Goal: Task Accomplishment & Management: Complete application form

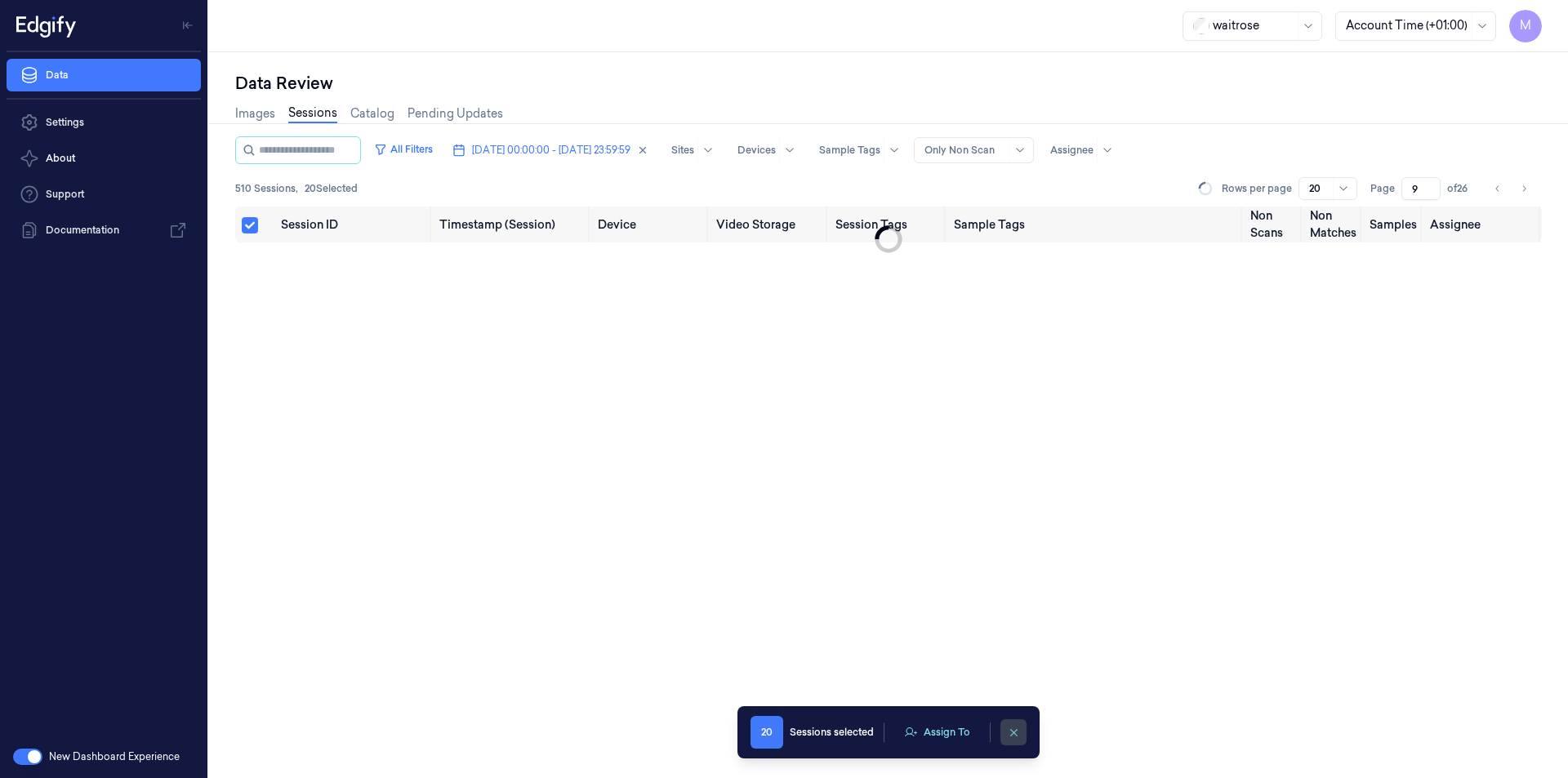
click at [1013, 722] on button "clearSelection" at bounding box center [1013, 732] width 26 height 26
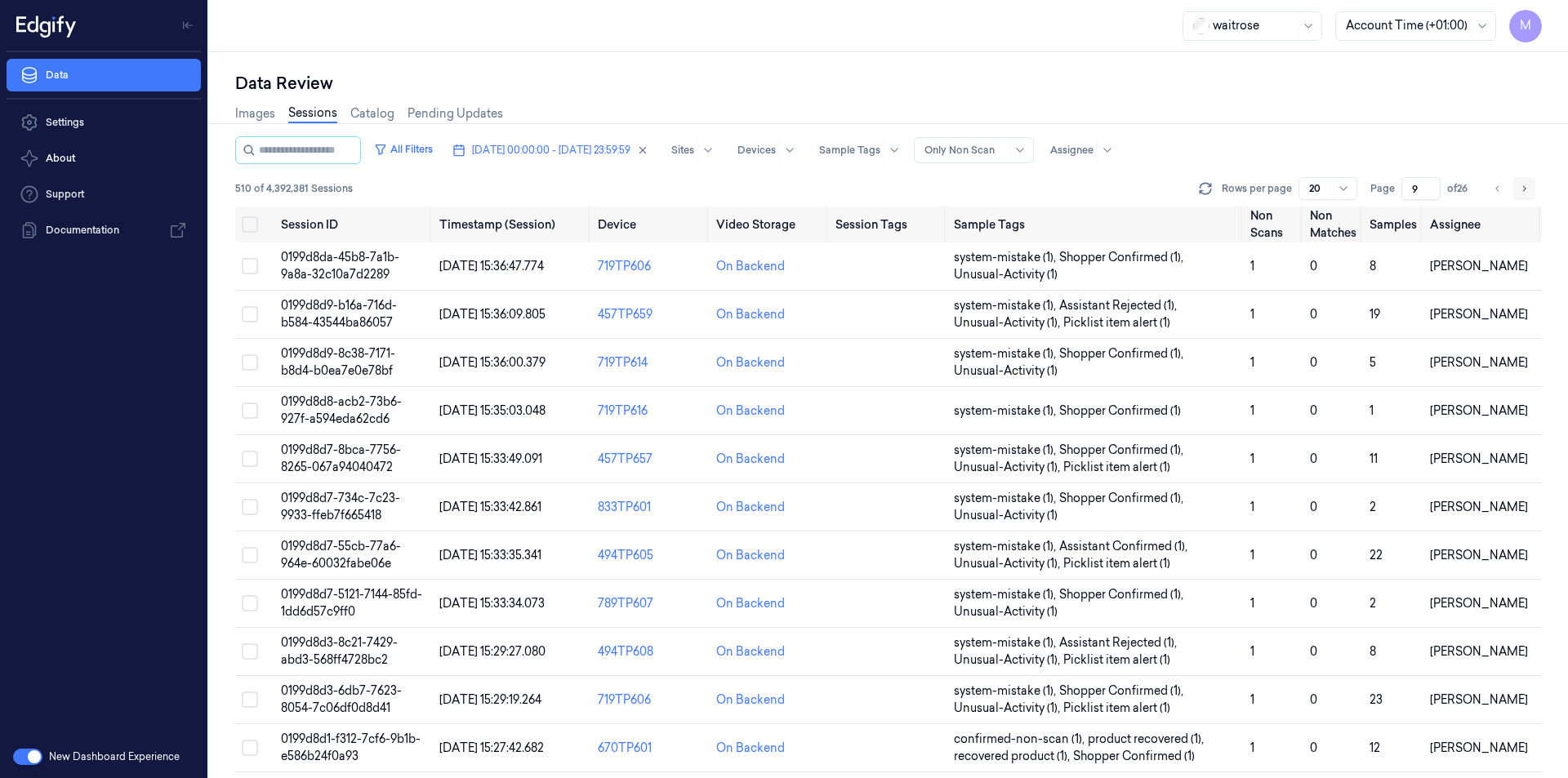
click at [1520, 188] on icon "Go to next page" at bounding box center [1523, 188] width 9 height 13
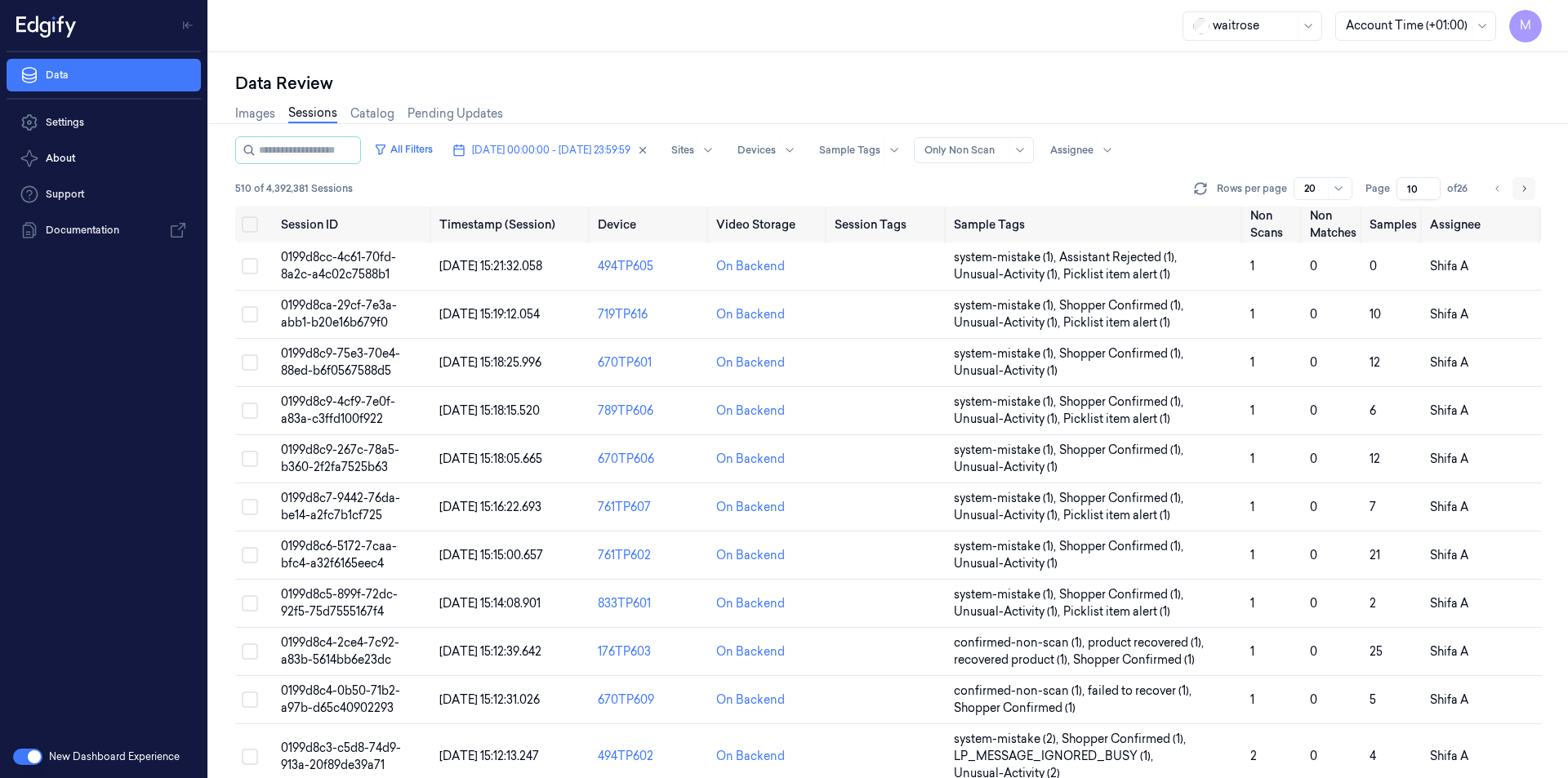
click at [1520, 188] on icon "Go to next page" at bounding box center [1523, 188] width 9 height 13
type input "11"
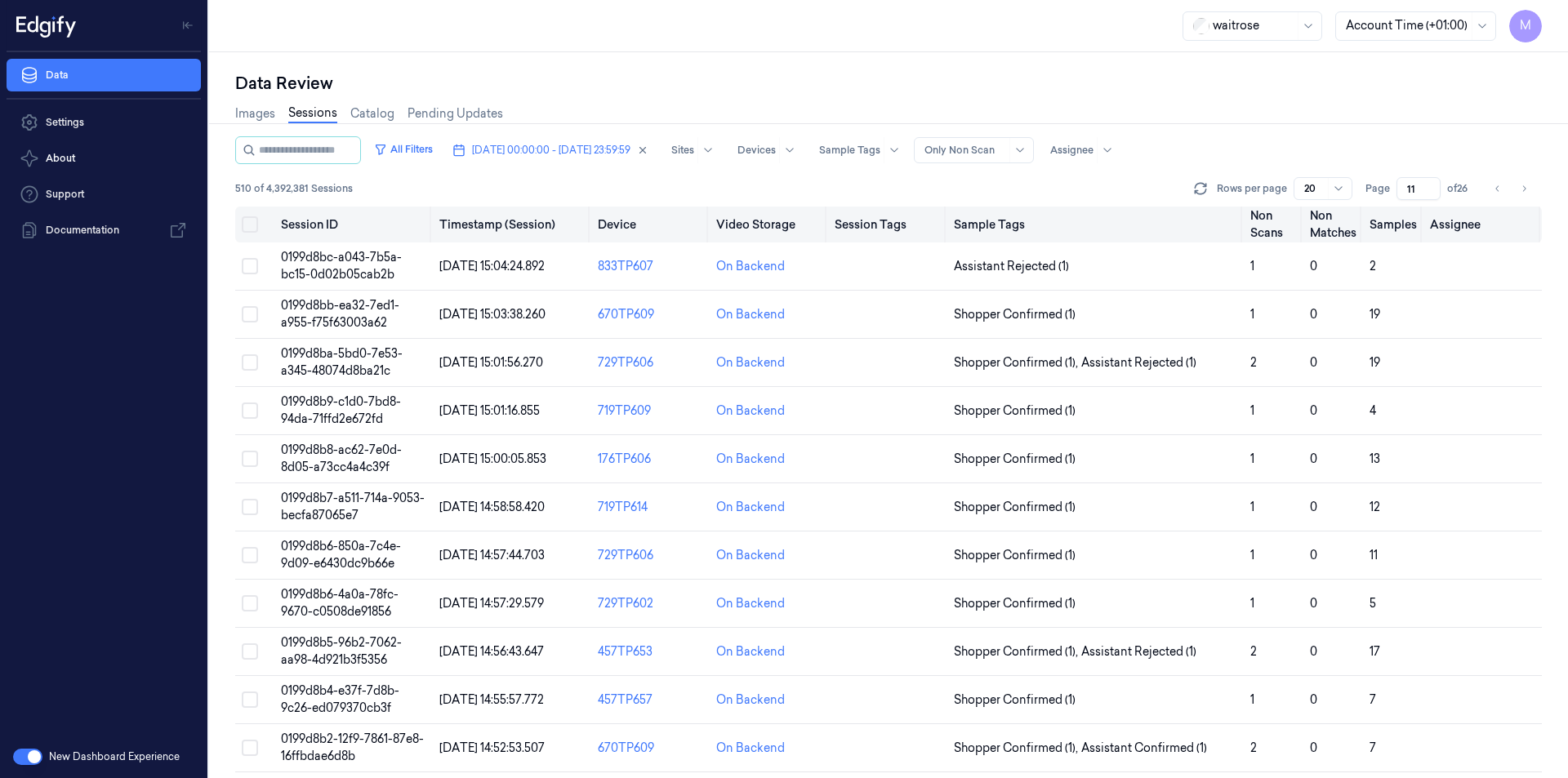
click at [242, 221] on button "Select all" at bounding box center [249, 224] width 16 height 16
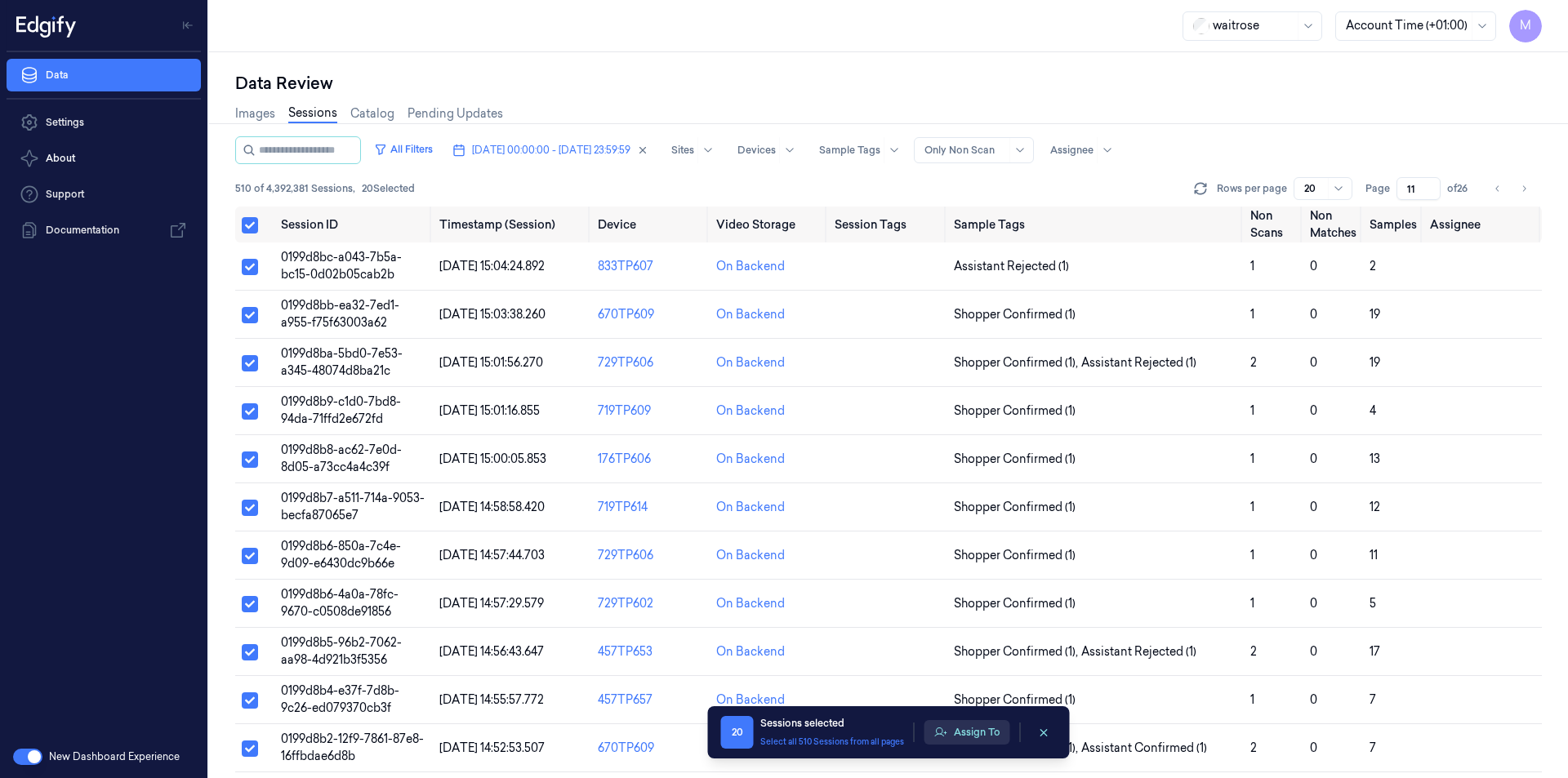
click at [982, 736] on button "Assign To" at bounding box center [967, 732] width 85 height 24
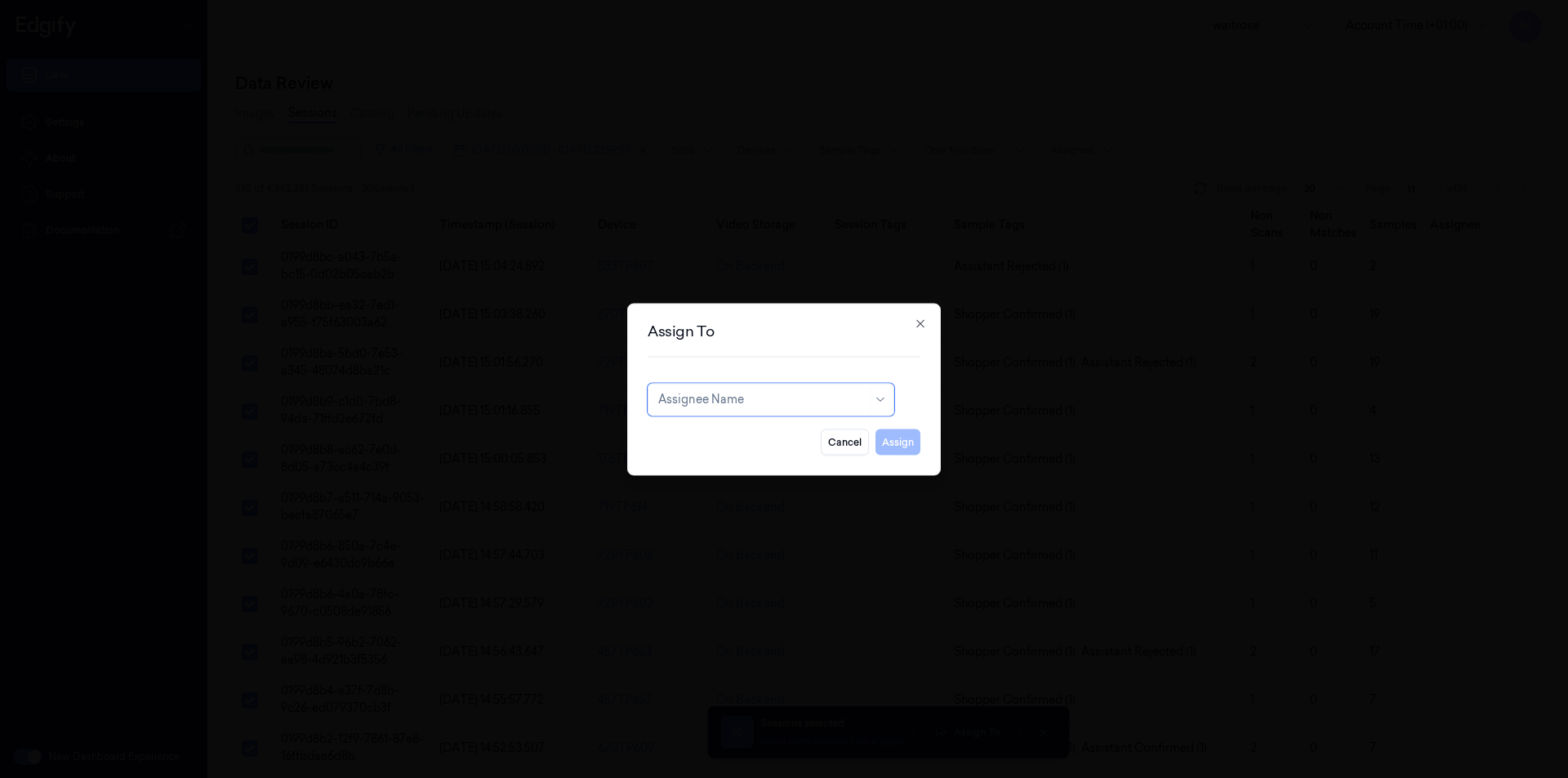
click at [812, 403] on div at bounding box center [762, 399] width 208 height 17
type input "ch"
click at [708, 461] on div "[PERSON_NAME] a" at bounding box center [712, 463] width 107 height 17
click at [894, 444] on button "Assign" at bounding box center [897, 442] width 45 height 26
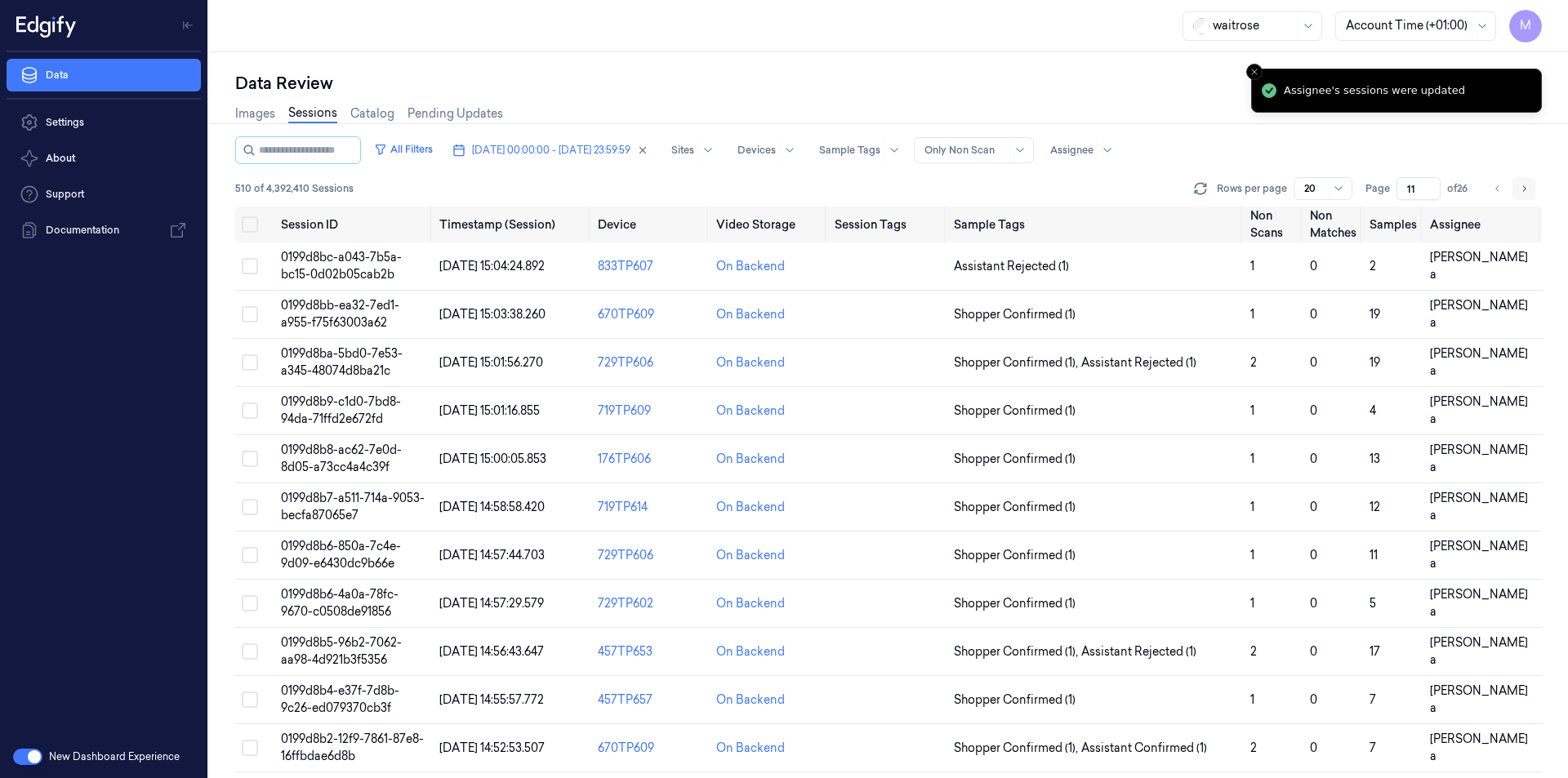
click at [1527, 184] on icon "Go to next page" at bounding box center [1523, 188] width 9 height 13
type input "12"
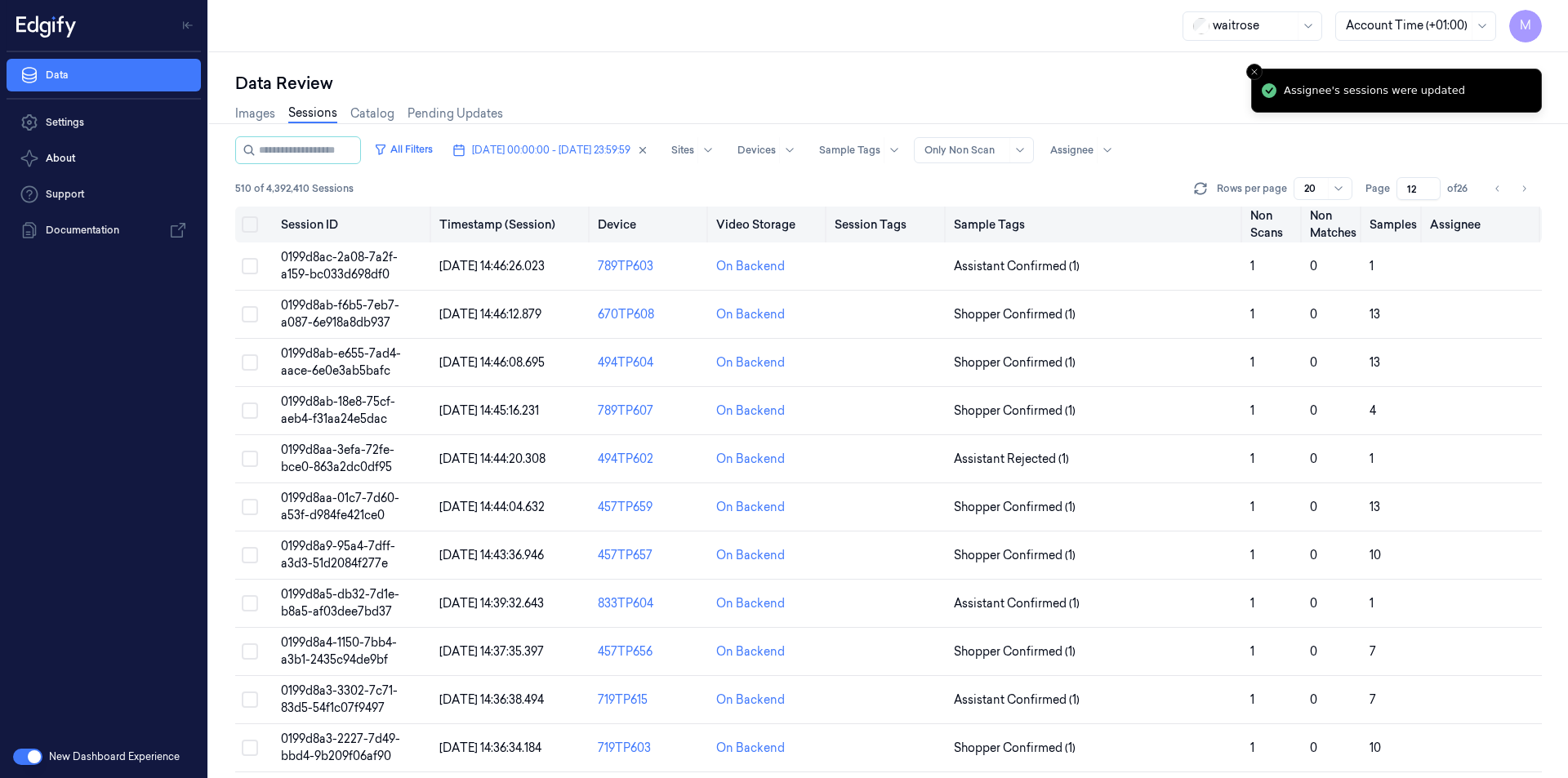
click at [251, 219] on button "Select all" at bounding box center [249, 224] width 16 height 16
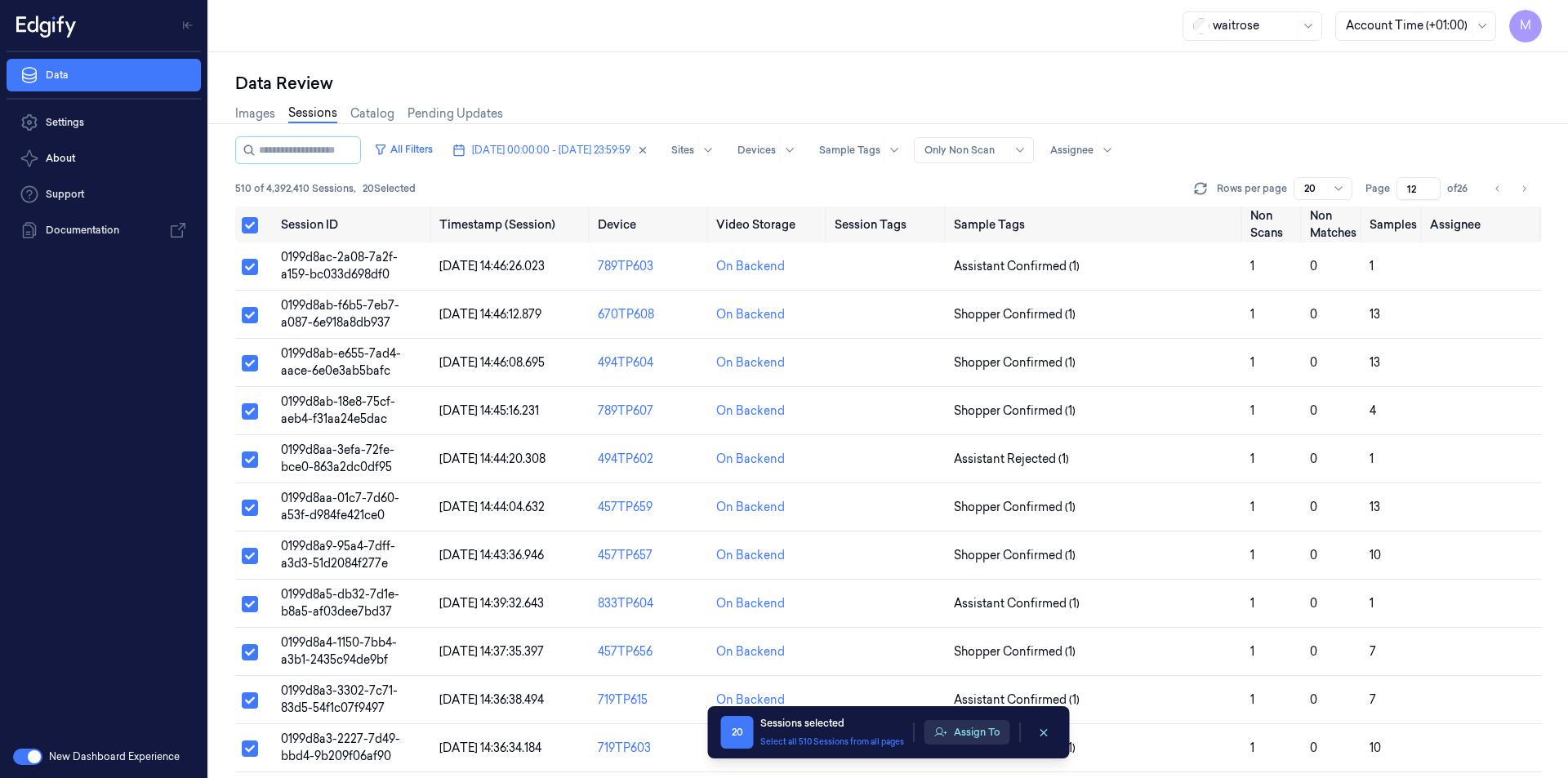
click at [969, 732] on button "Assign To" at bounding box center [967, 732] width 85 height 24
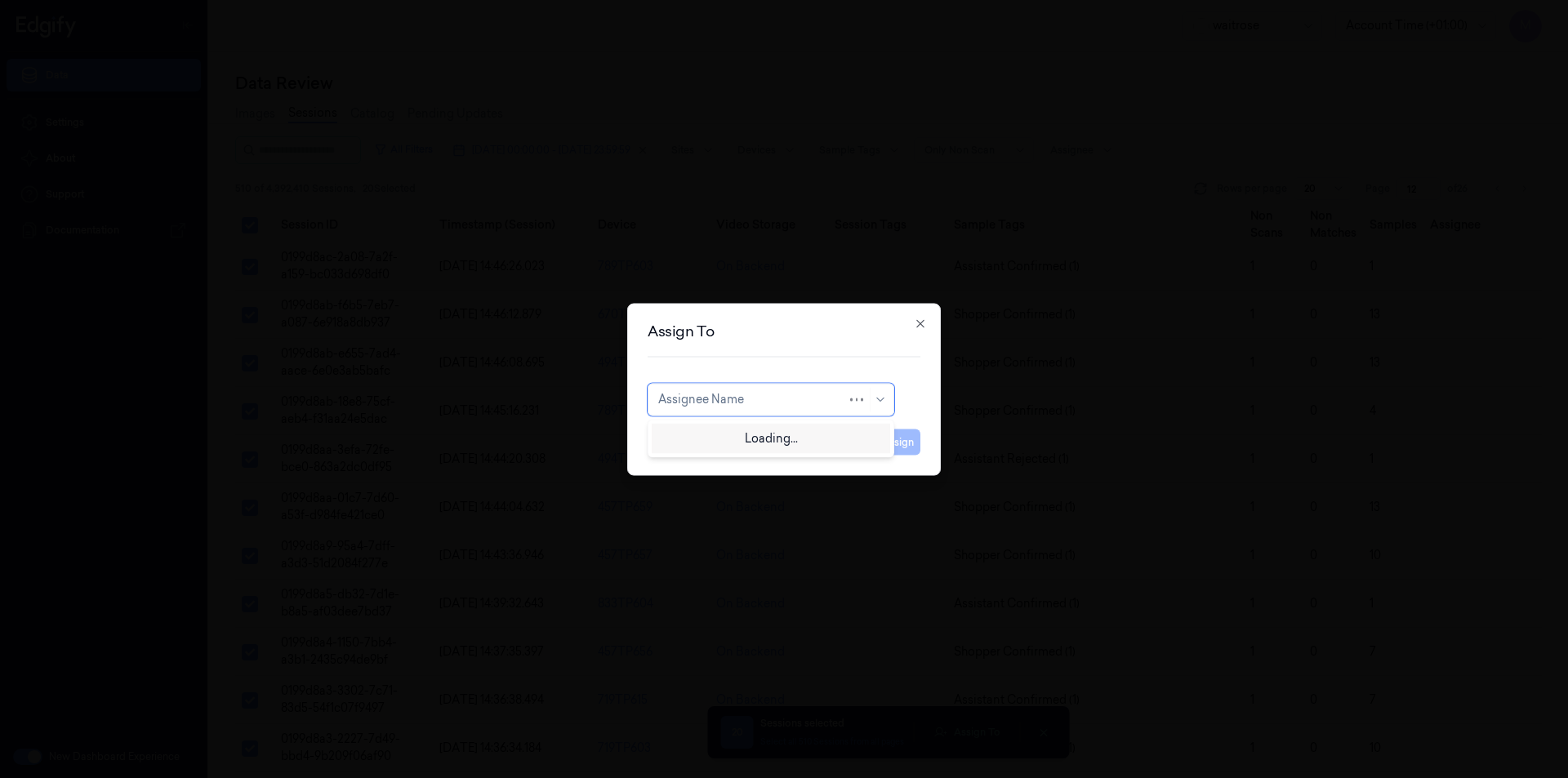
click at [692, 407] on div at bounding box center [753, 399] width 189 height 17
type input "c"
type input "ven"
click at [716, 437] on div "ven kataiah" at bounding box center [690, 436] width 62 height 17
click at [904, 456] on div "Assign To option ven kataiah, selected. ven kataiah Cancel Assign Close" at bounding box center [784, 389] width 313 height 173
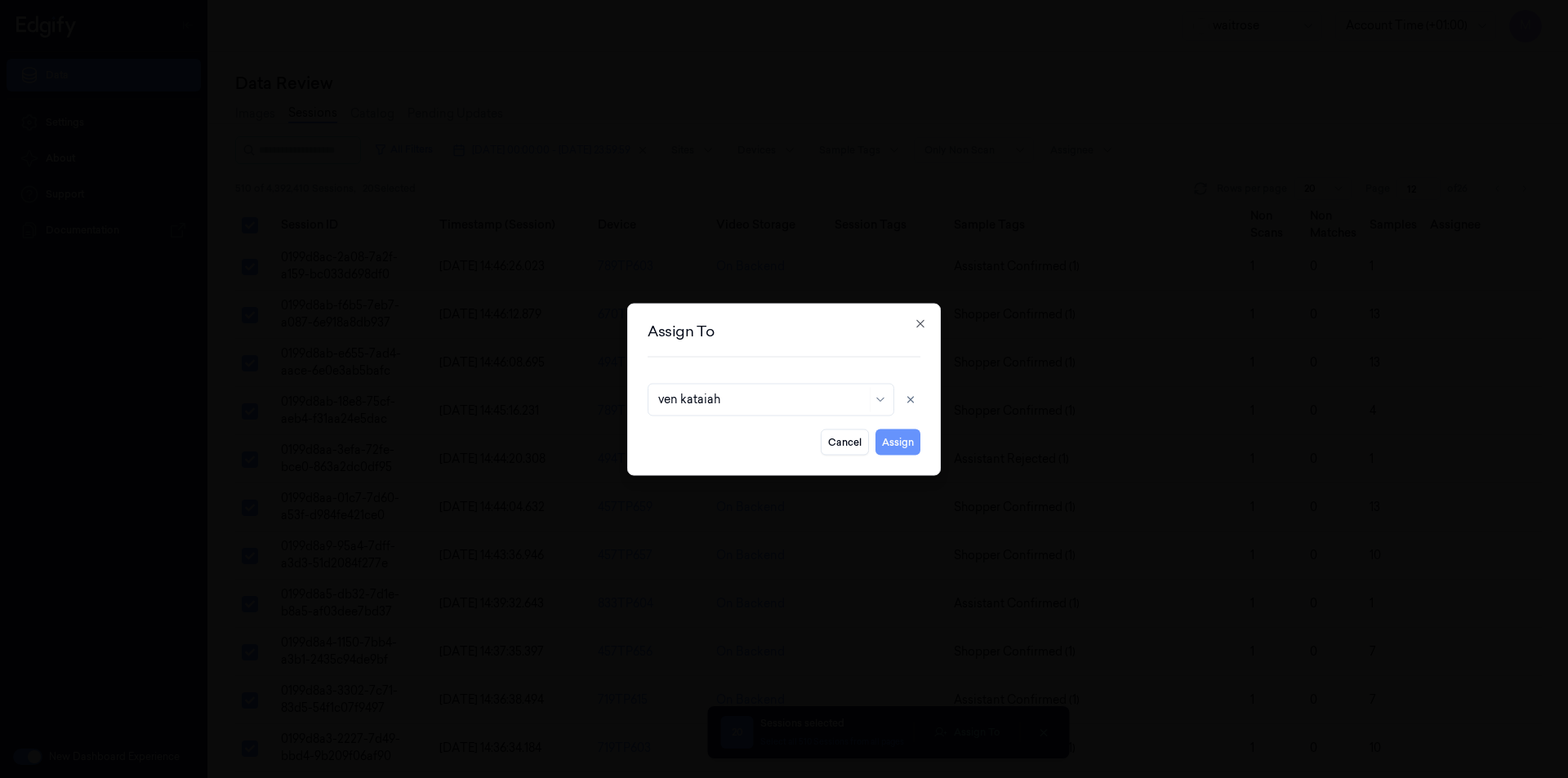
click at [908, 442] on button "Assign" at bounding box center [897, 442] width 45 height 26
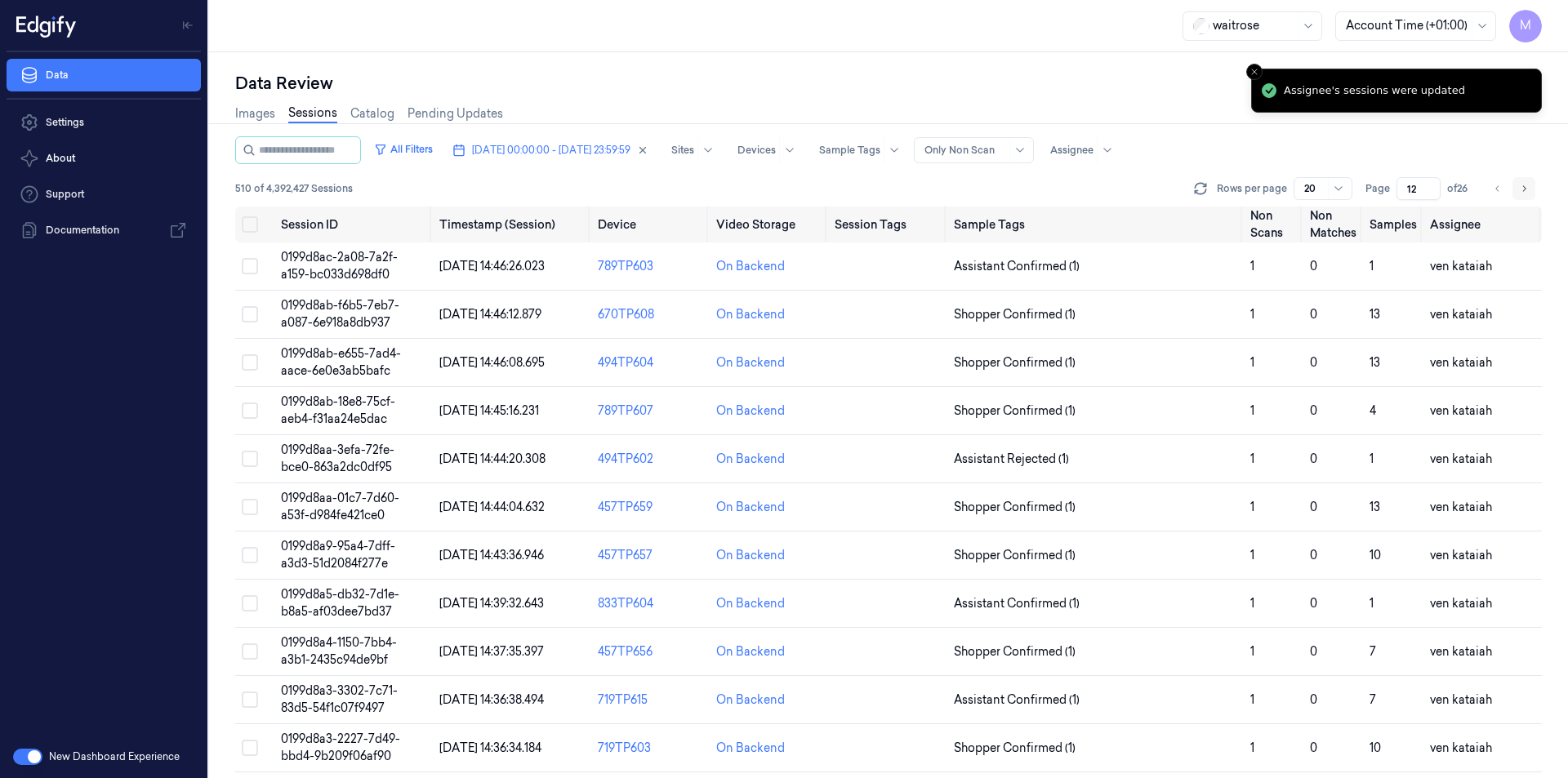
click at [1524, 191] on icon "Go to next page" at bounding box center [1523, 188] width 9 height 13
type input "13"
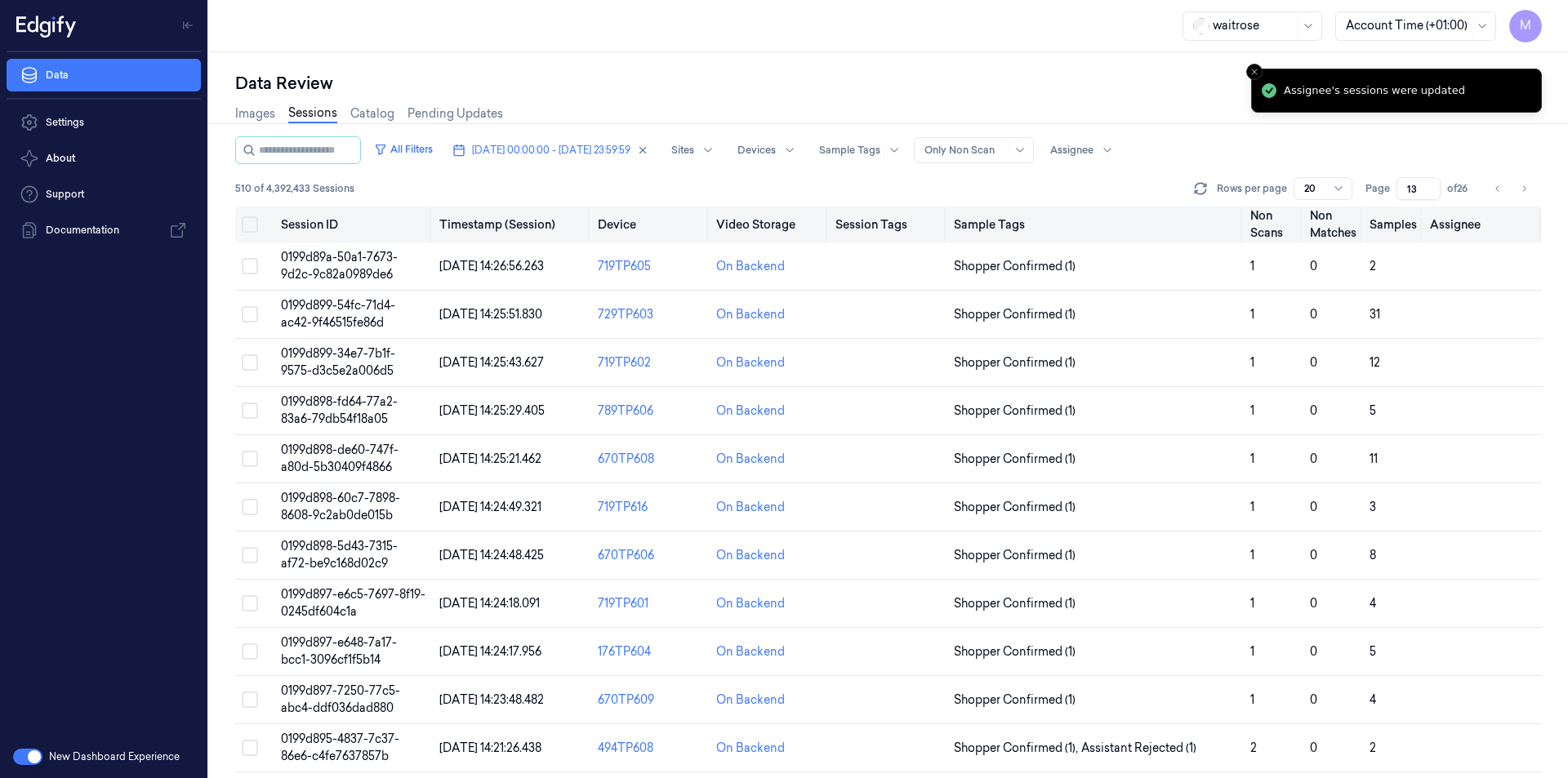
click at [255, 227] on button "Select all" at bounding box center [249, 224] width 16 height 16
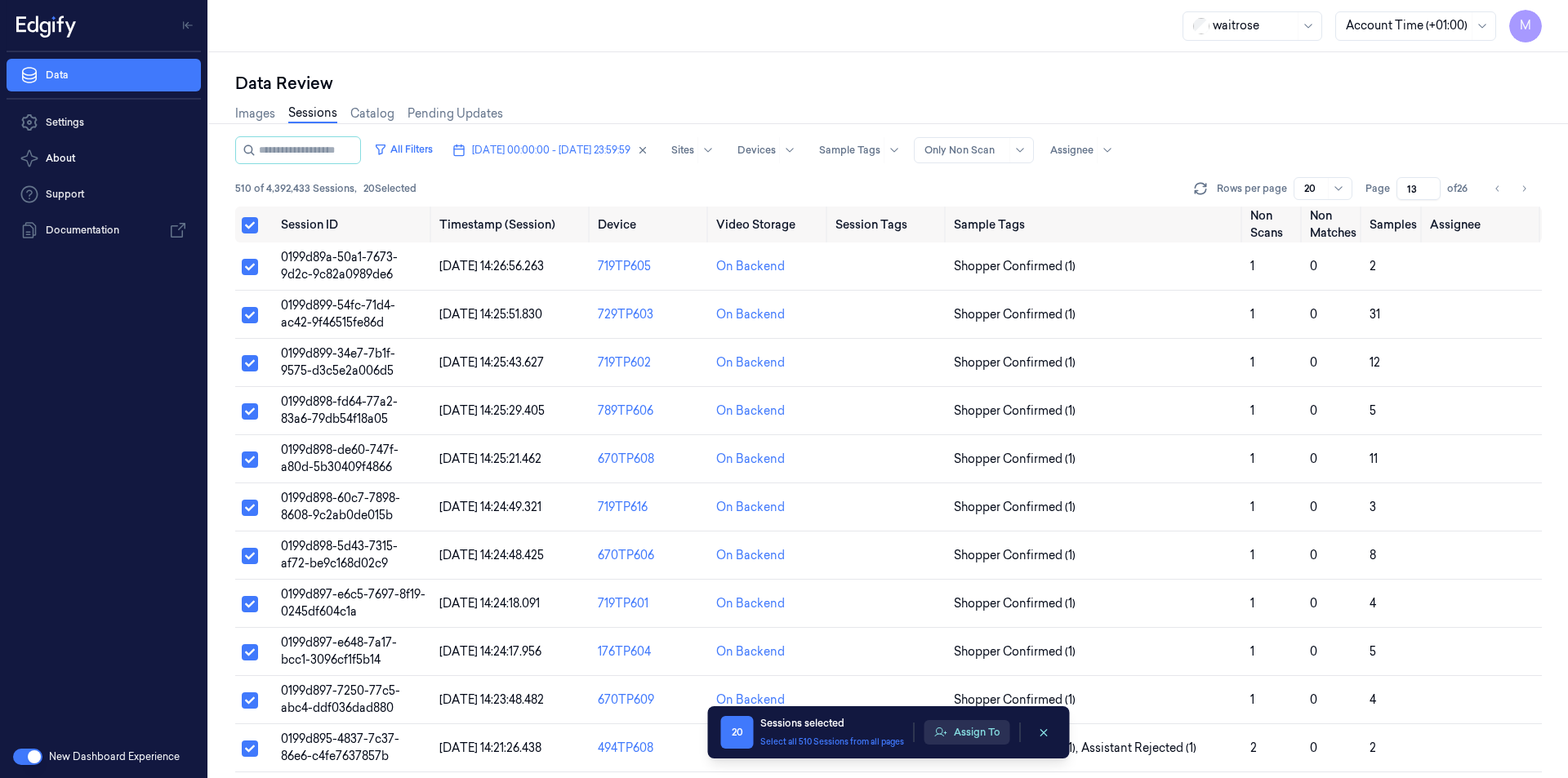
click at [992, 731] on button "Assign To" at bounding box center [967, 732] width 85 height 24
click at [822, 410] on td "On Backend" at bounding box center [768, 411] width 118 height 48
click at [977, 727] on button "Assign To" at bounding box center [967, 732] width 85 height 24
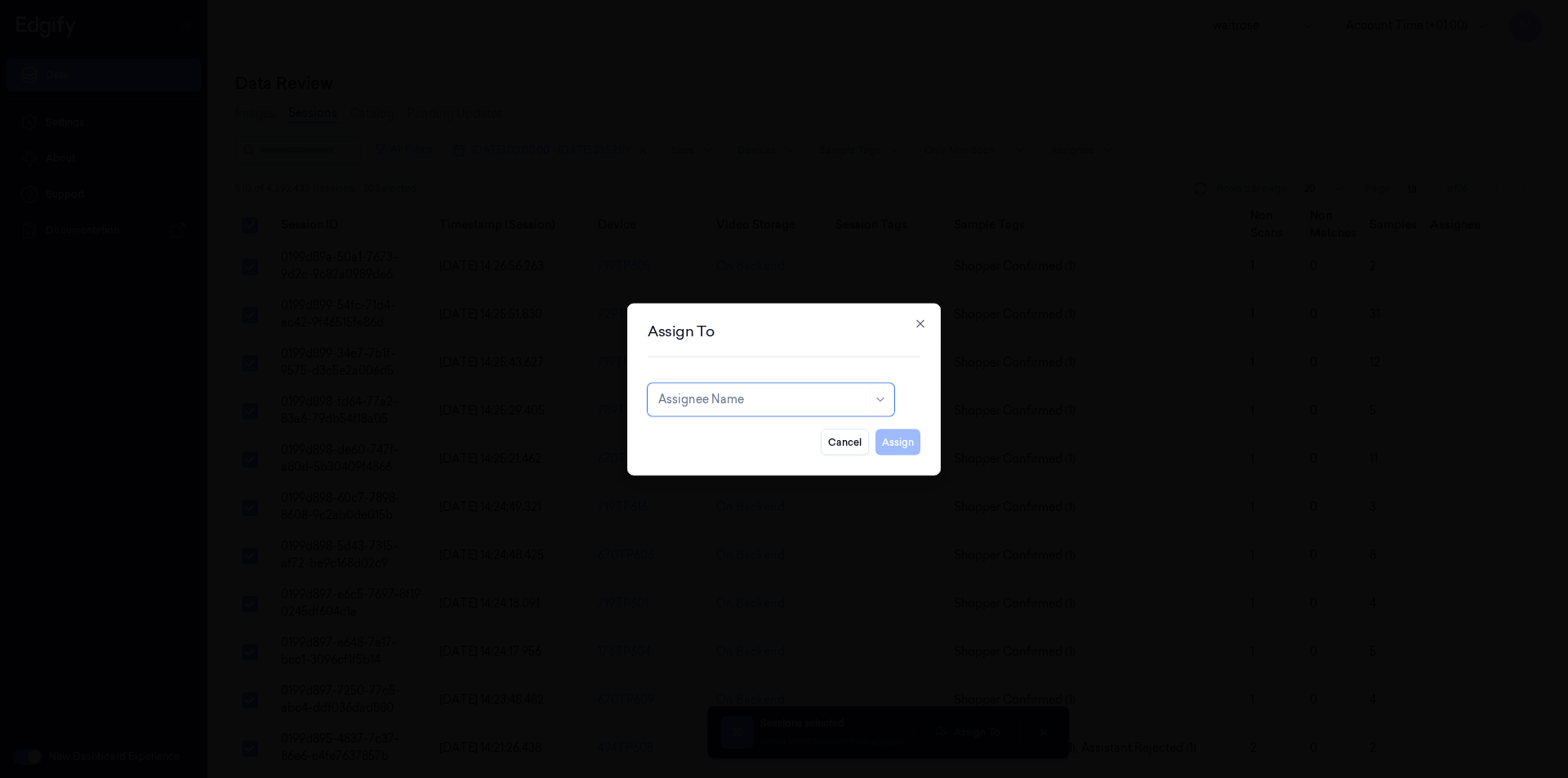
click at [810, 395] on div at bounding box center [762, 399] width 208 height 17
type input "ank"
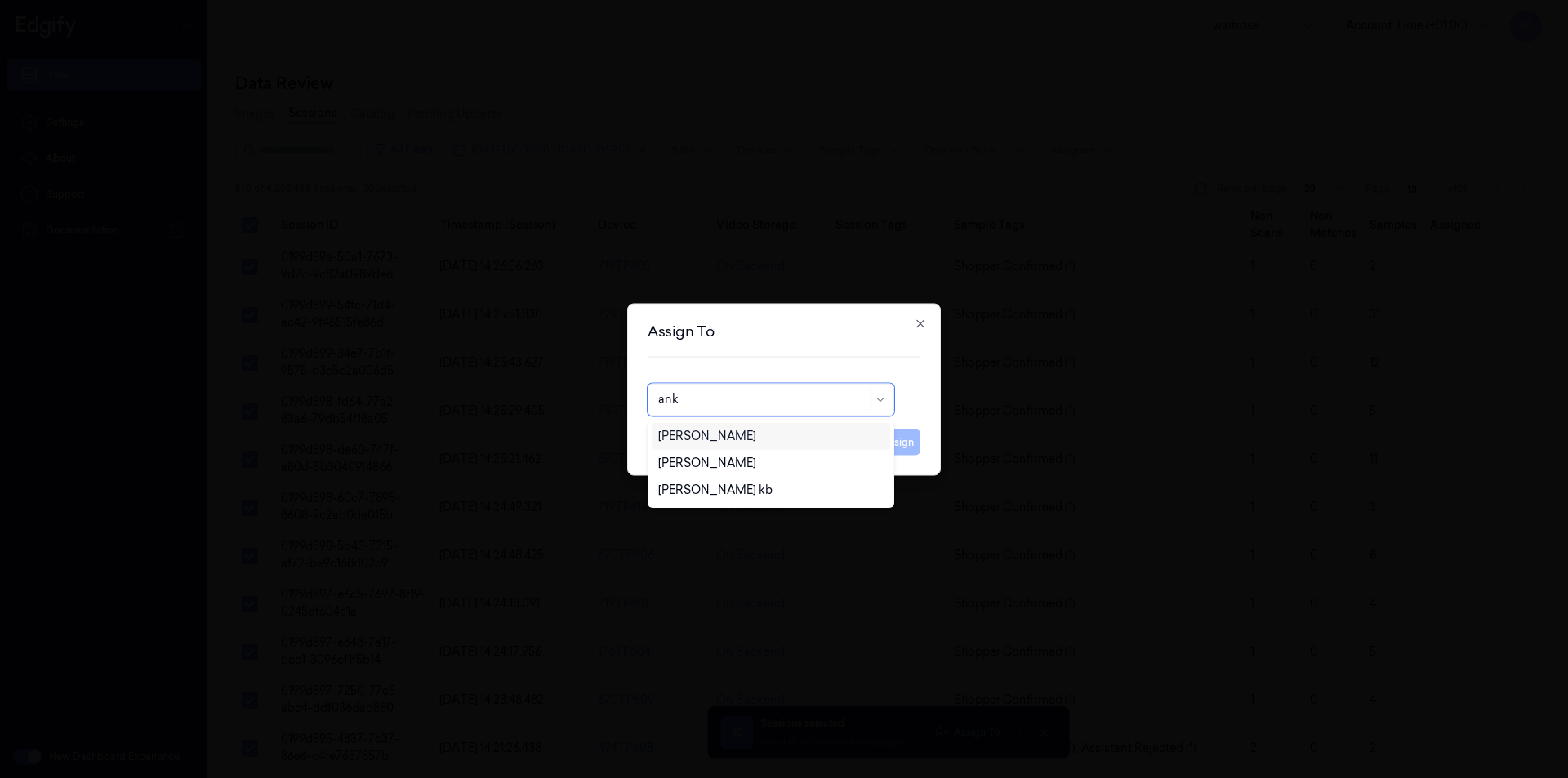
click at [746, 438] on div "[PERSON_NAME]" at bounding box center [771, 436] width 225 height 17
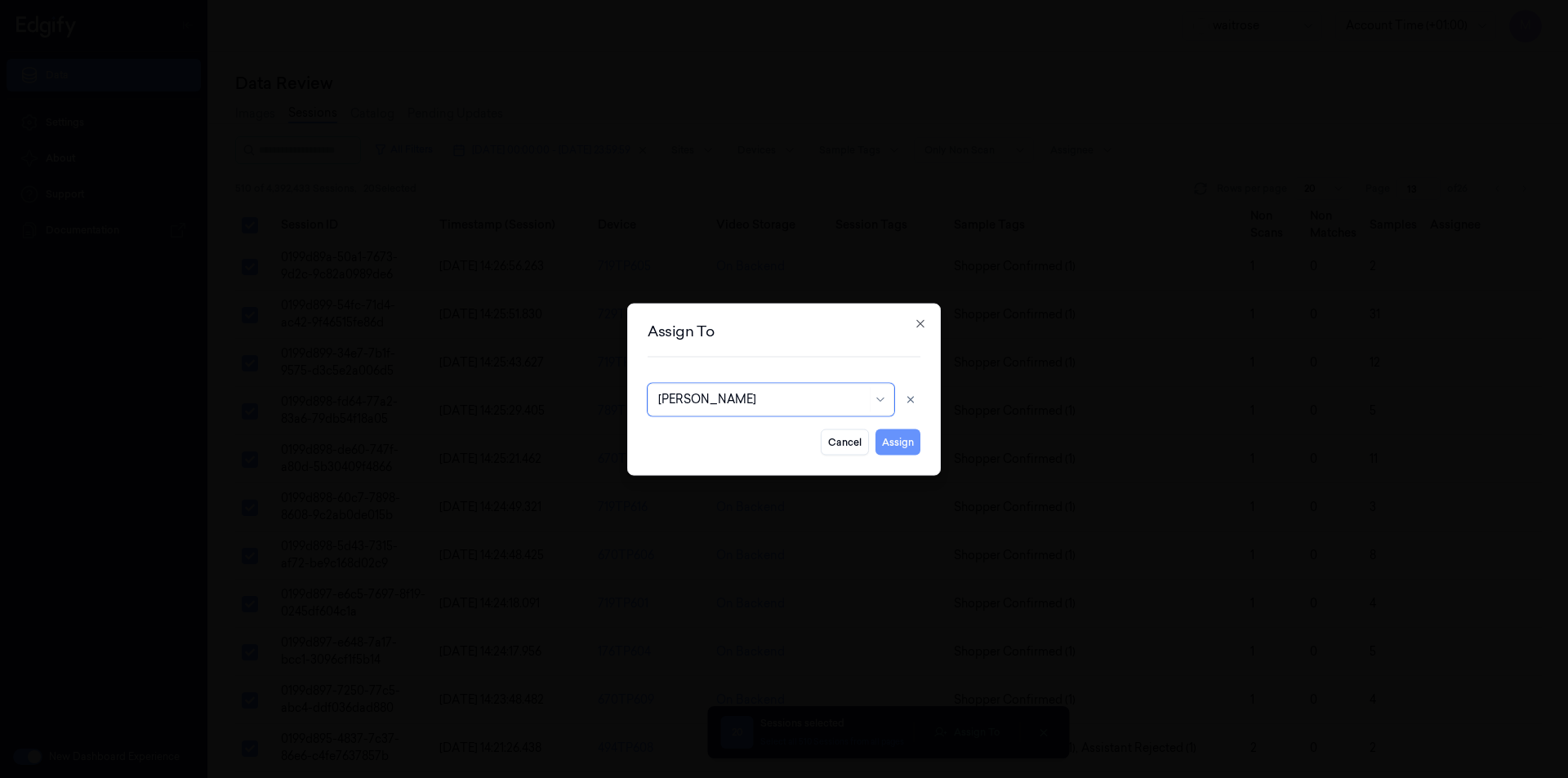
click at [893, 444] on button "Assign" at bounding box center [897, 442] width 45 height 26
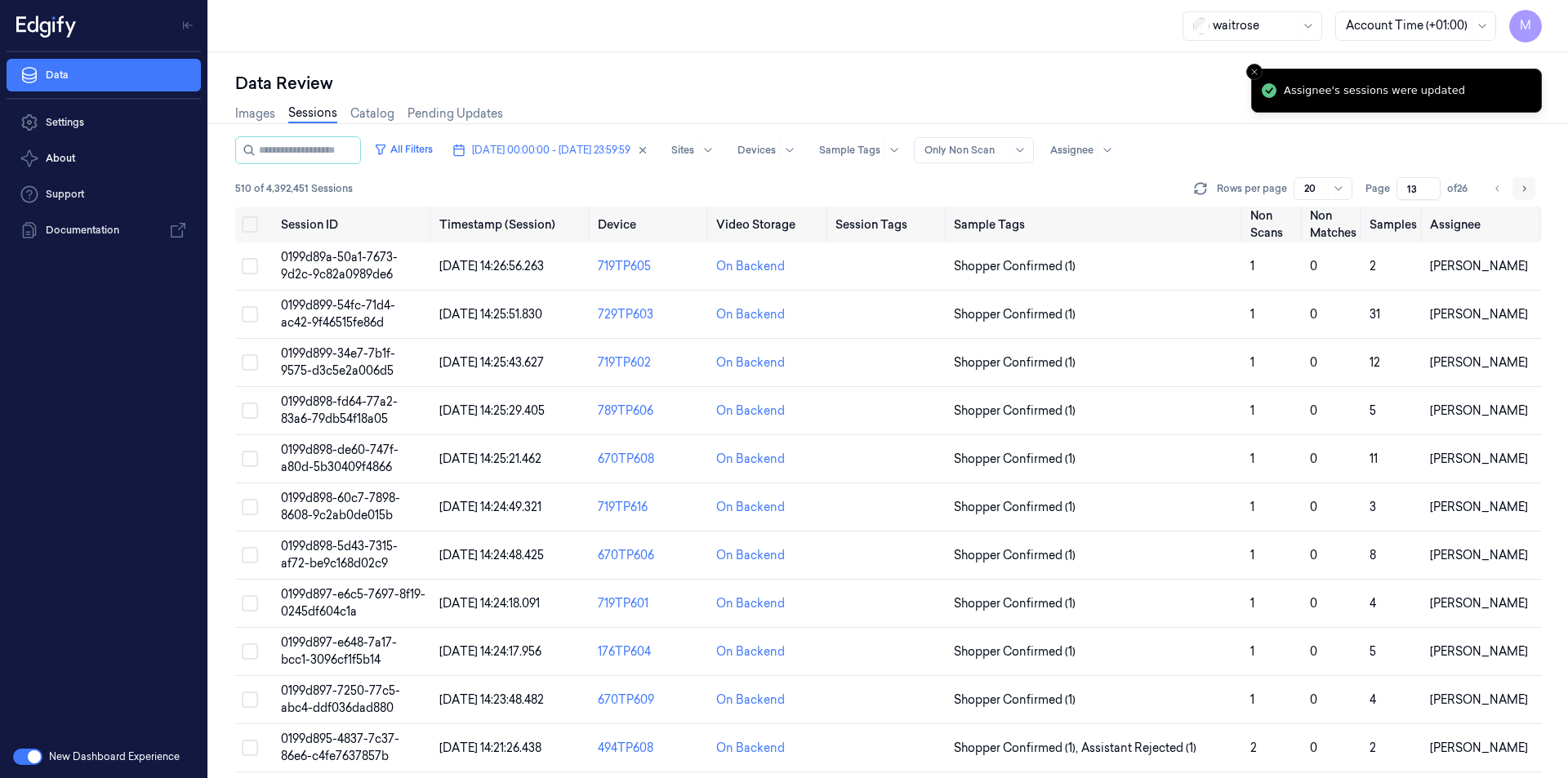
click at [1527, 193] on icon "Go to next page" at bounding box center [1523, 188] width 9 height 13
type input "14"
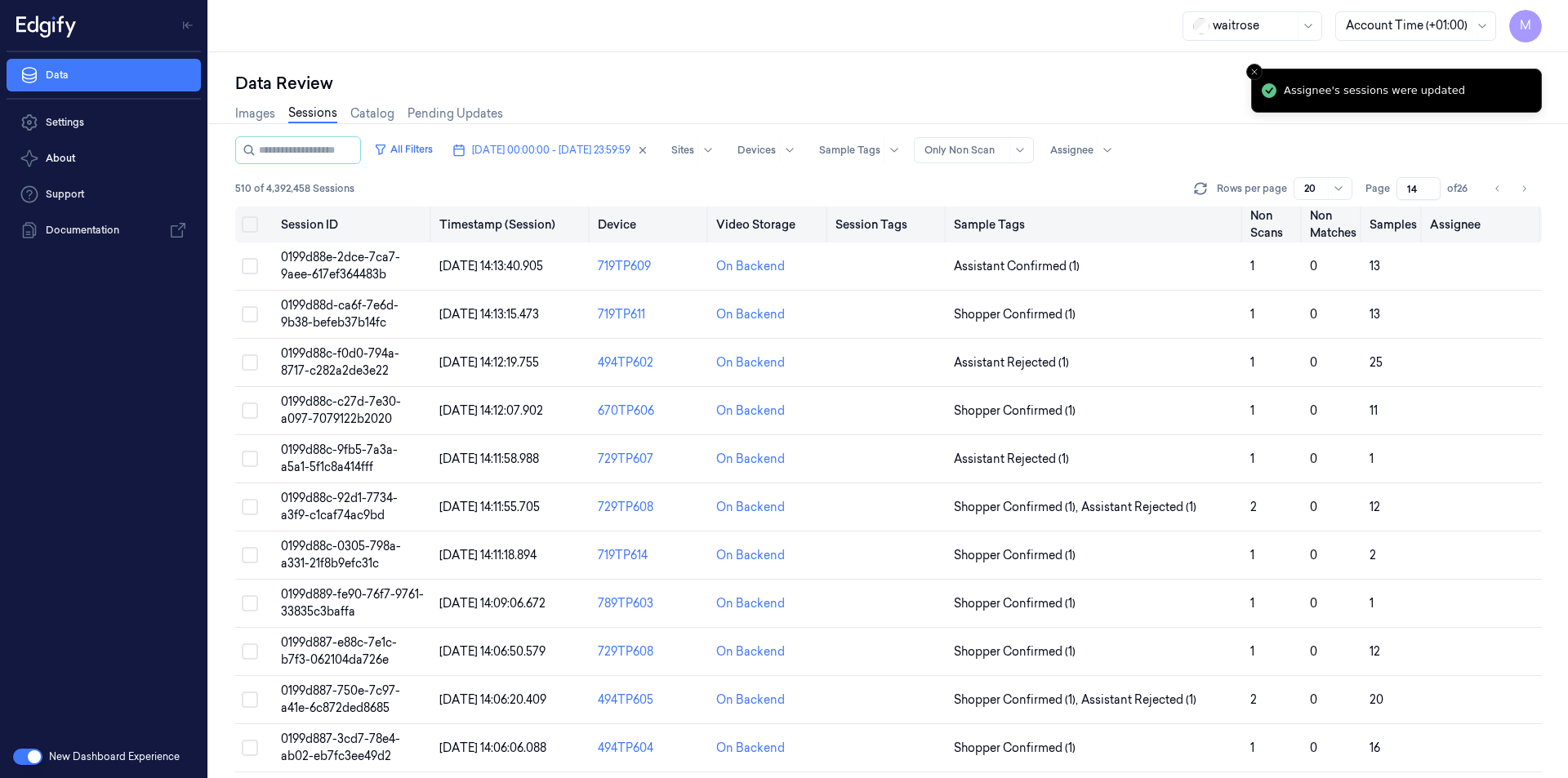
click at [249, 229] on button "Select all" at bounding box center [249, 224] width 16 height 16
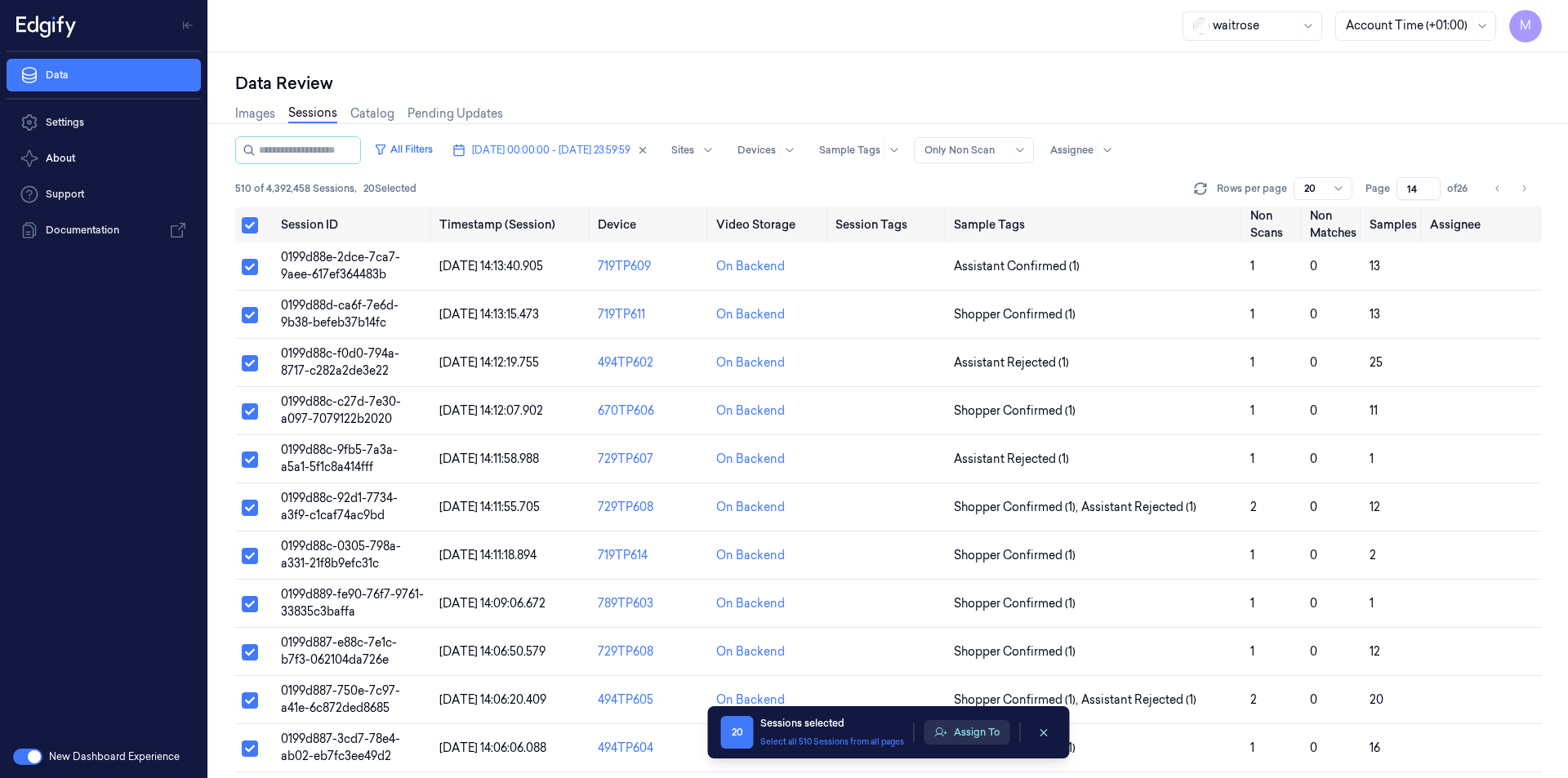
click at [964, 730] on button "Assign To" at bounding box center [967, 732] width 85 height 24
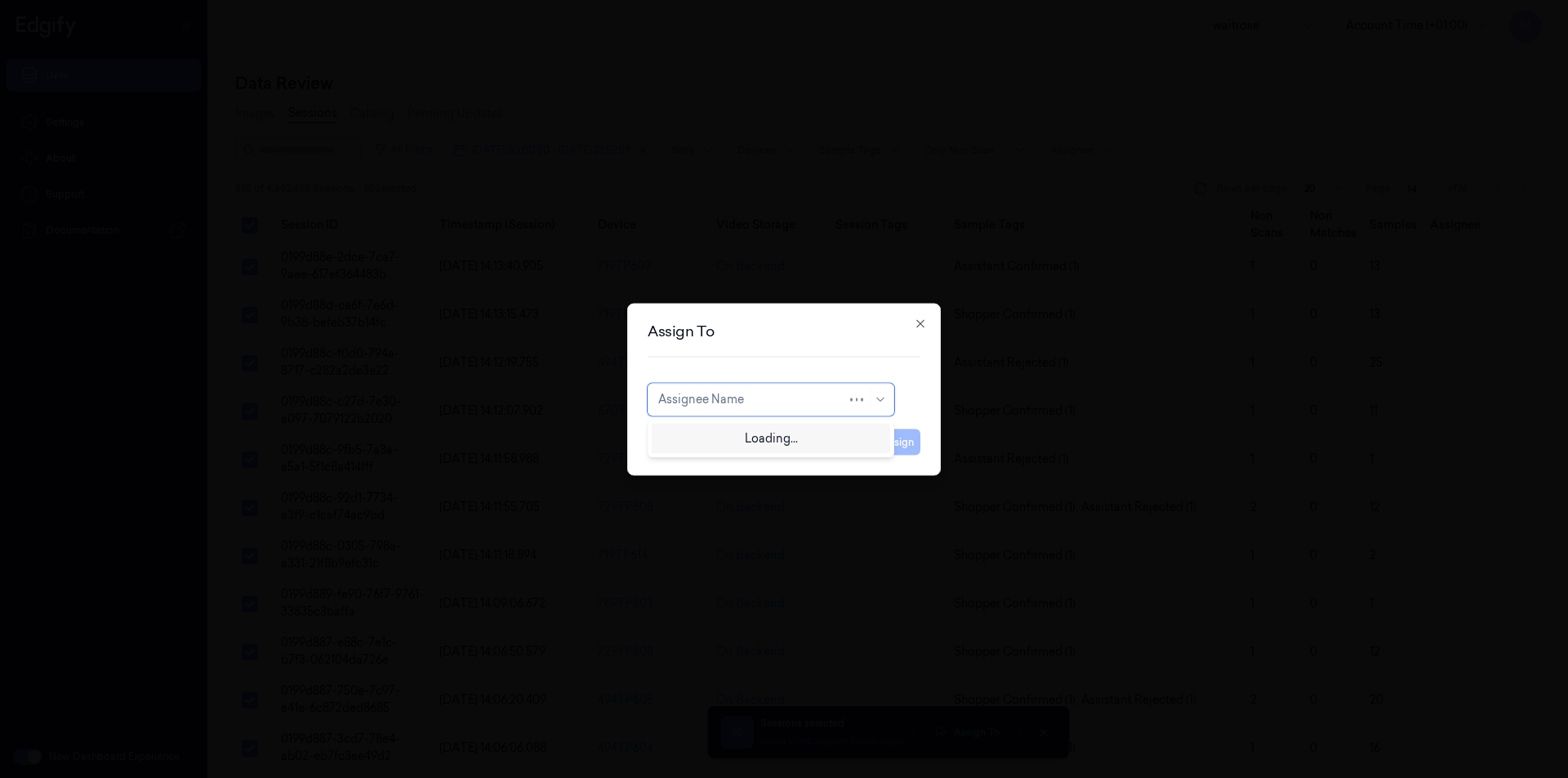
click at [768, 403] on div at bounding box center [753, 399] width 189 height 17
type input "ro"
click at [730, 439] on div "[PERSON_NAME]" at bounding box center [708, 436] width 98 height 17
click at [900, 448] on button "Assign" at bounding box center [897, 442] width 45 height 26
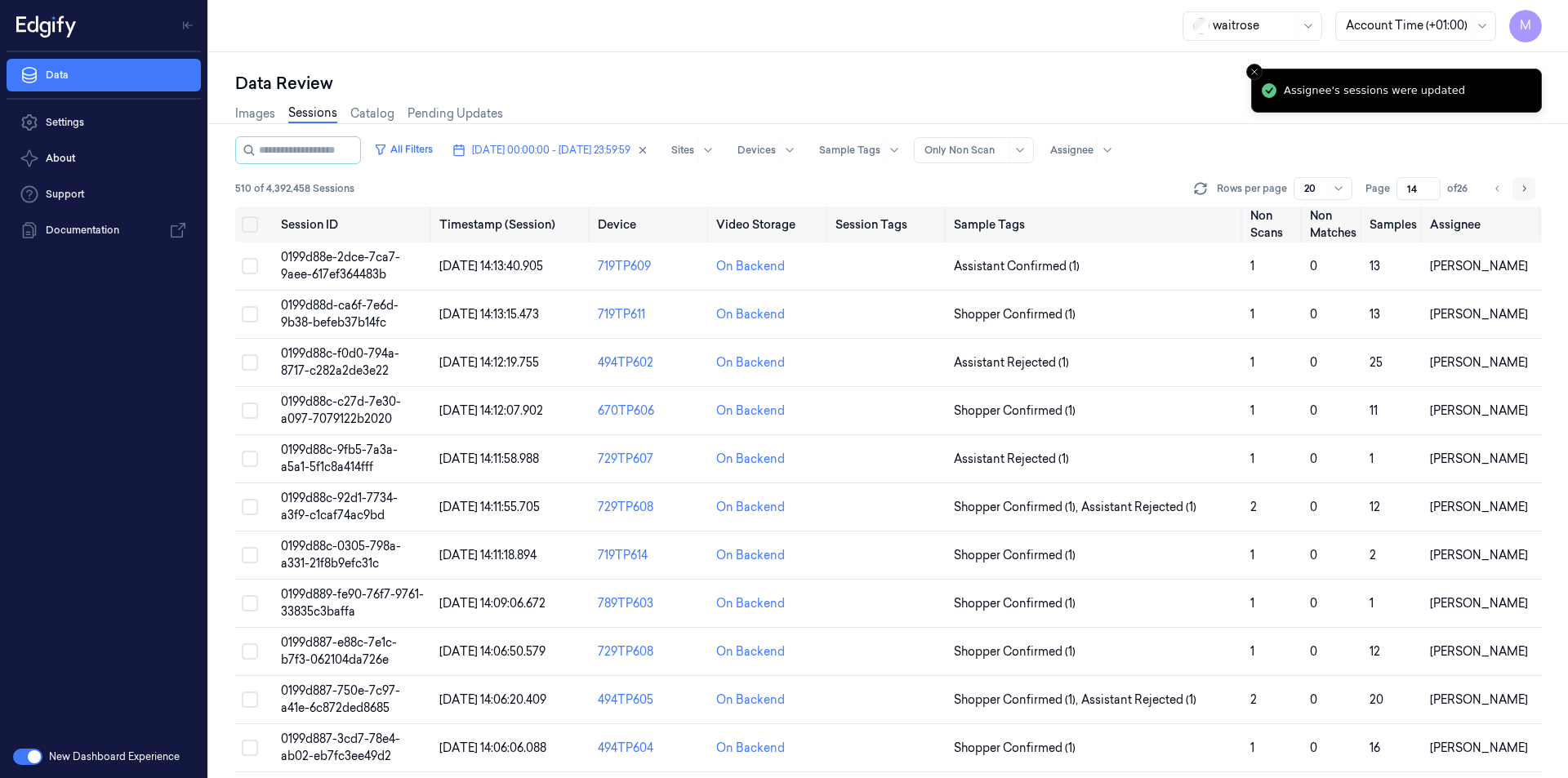
click at [1527, 187] on icon "Go to next page" at bounding box center [1523, 188] width 9 height 13
type input "15"
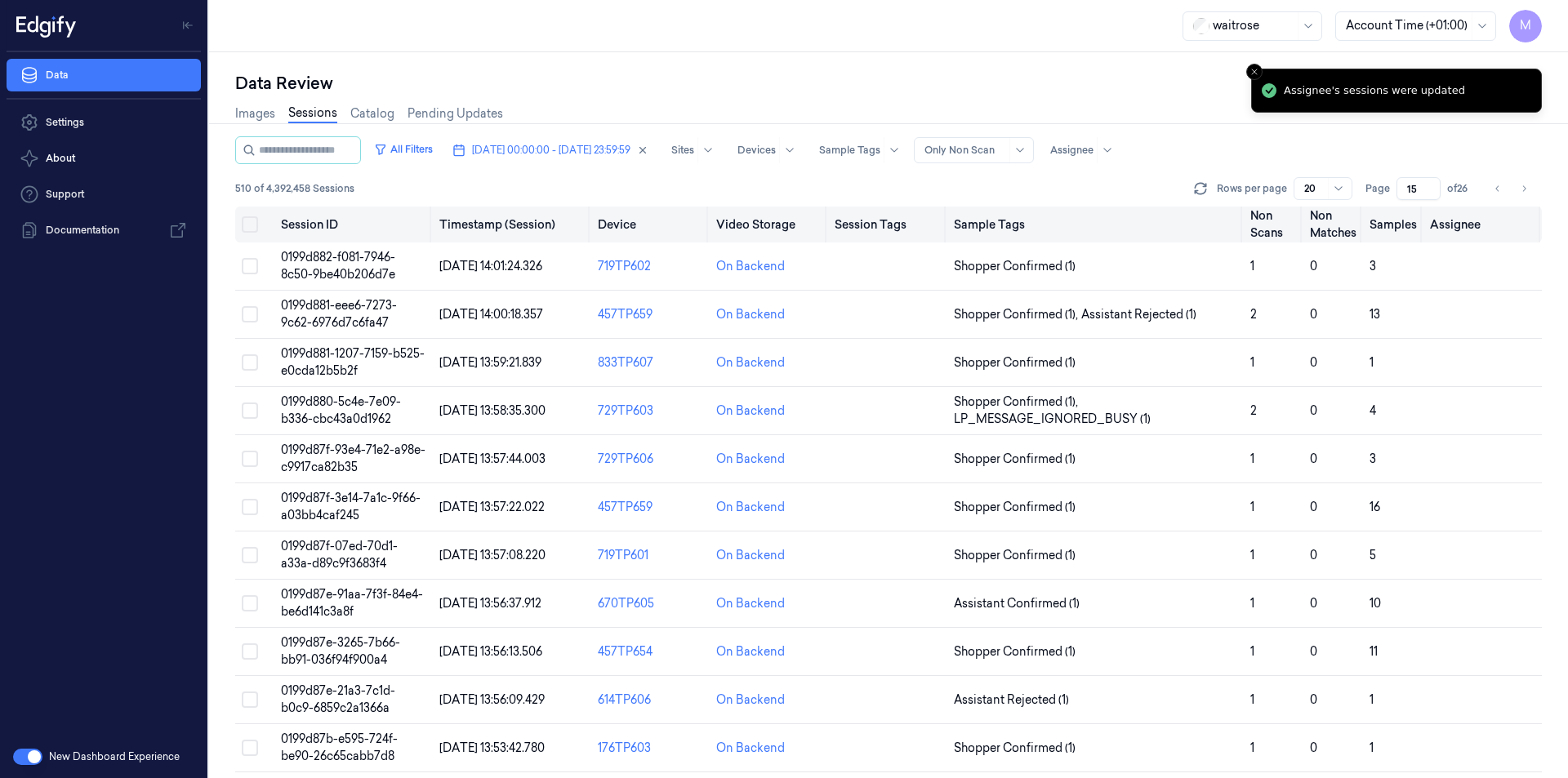
click at [255, 223] on button "Select all" at bounding box center [249, 224] width 16 height 16
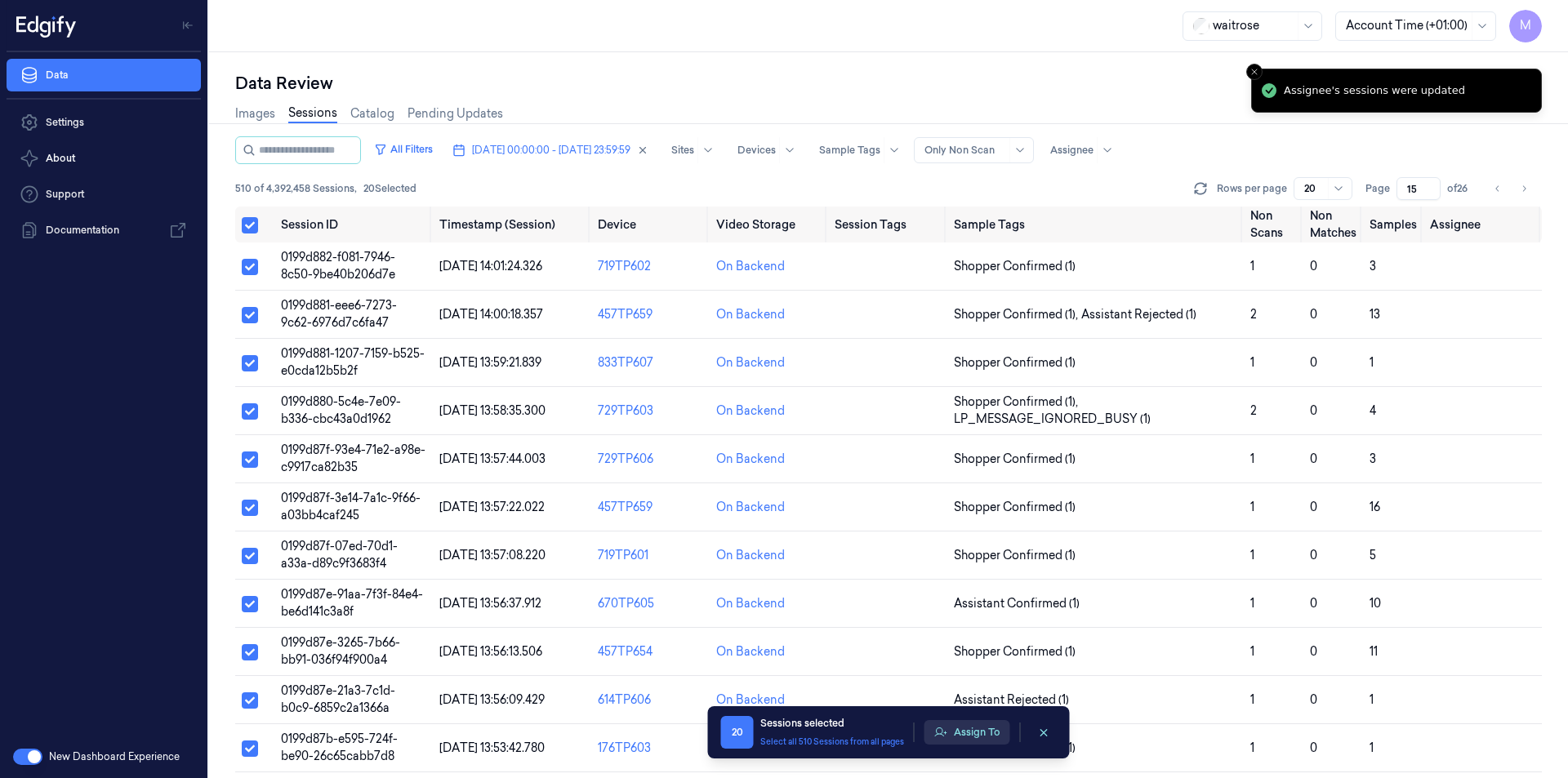
click at [963, 742] on button "Assign To" at bounding box center [967, 732] width 85 height 24
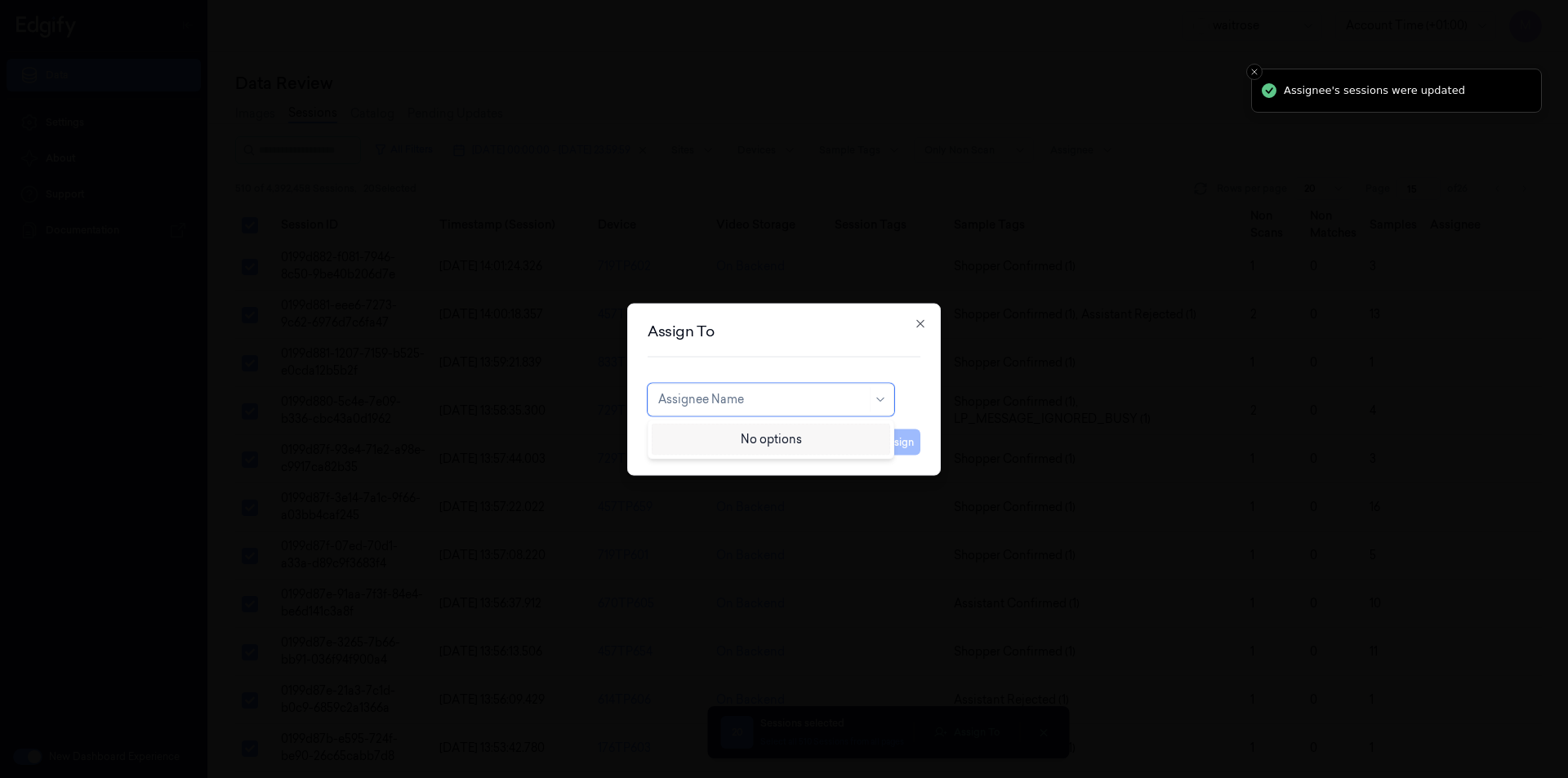
click at [779, 406] on div at bounding box center [762, 399] width 208 height 17
type input "var"
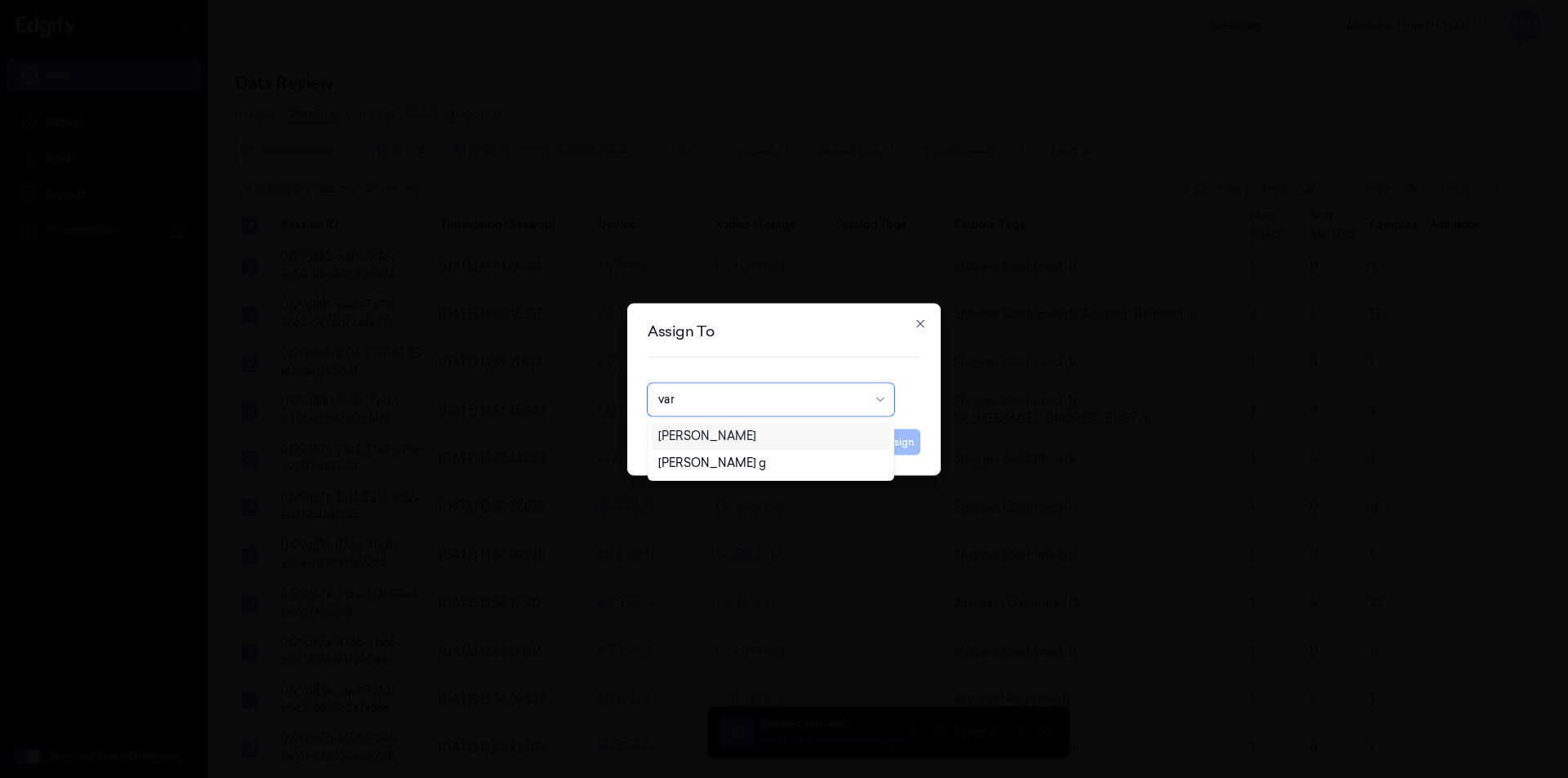
click at [713, 446] on div "[PERSON_NAME]" at bounding box center [771, 436] width 238 height 27
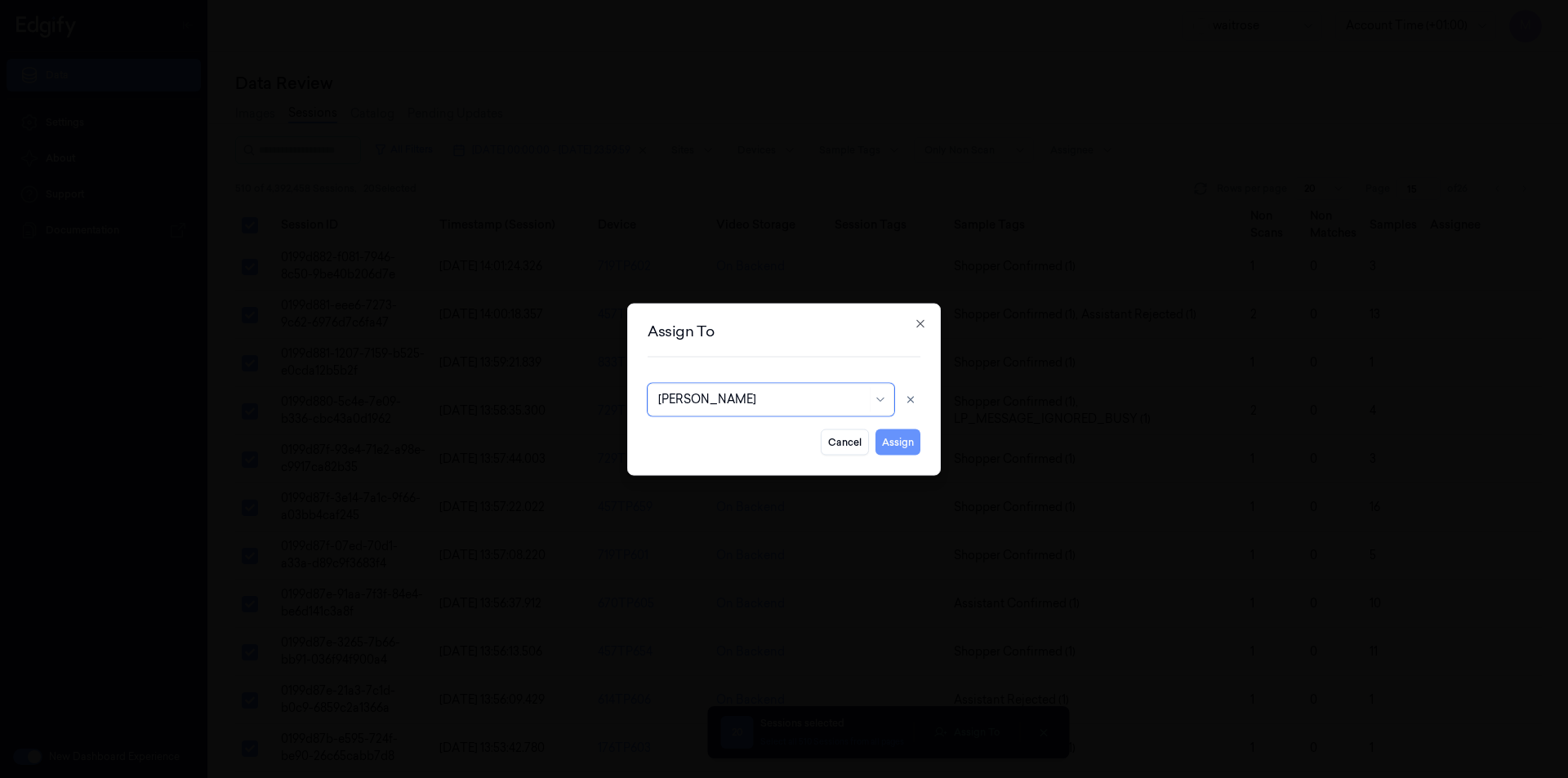
click at [890, 447] on button "Assign" at bounding box center [897, 442] width 45 height 26
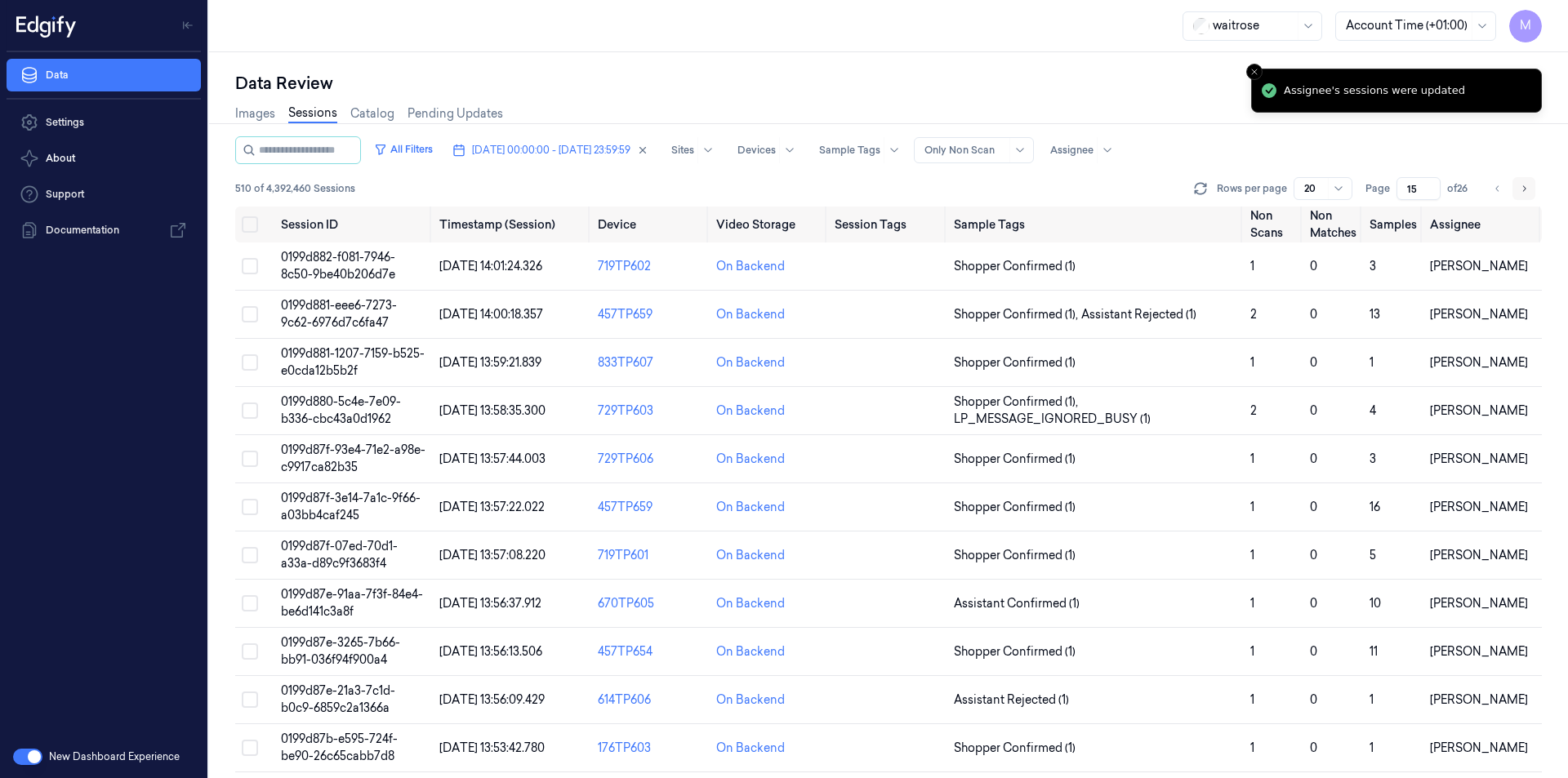
click at [1530, 186] on button "Go to next page" at bounding box center [1524, 188] width 22 height 22
type input "16"
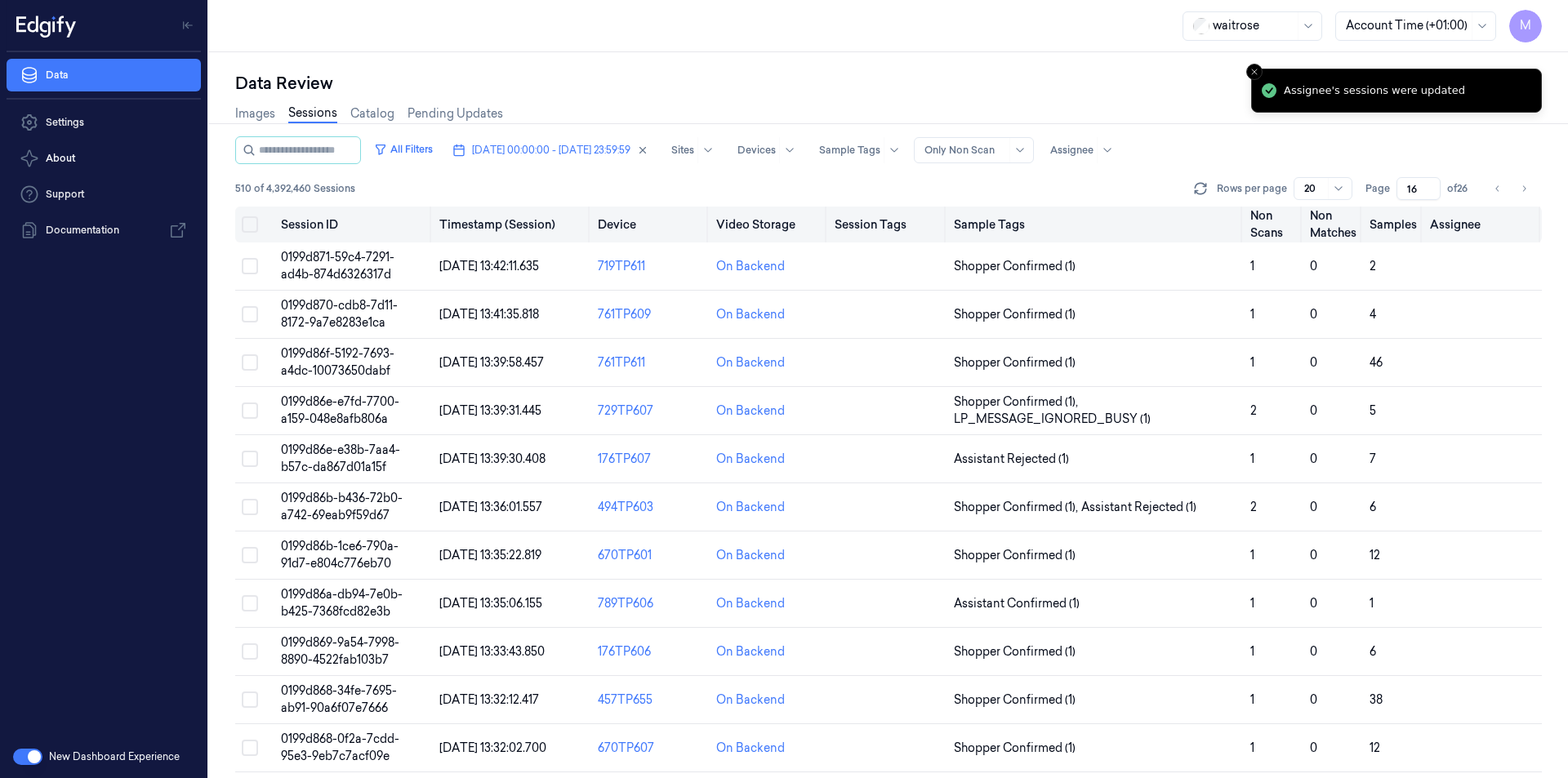
click at [250, 221] on button "Select all" at bounding box center [249, 224] width 16 height 16
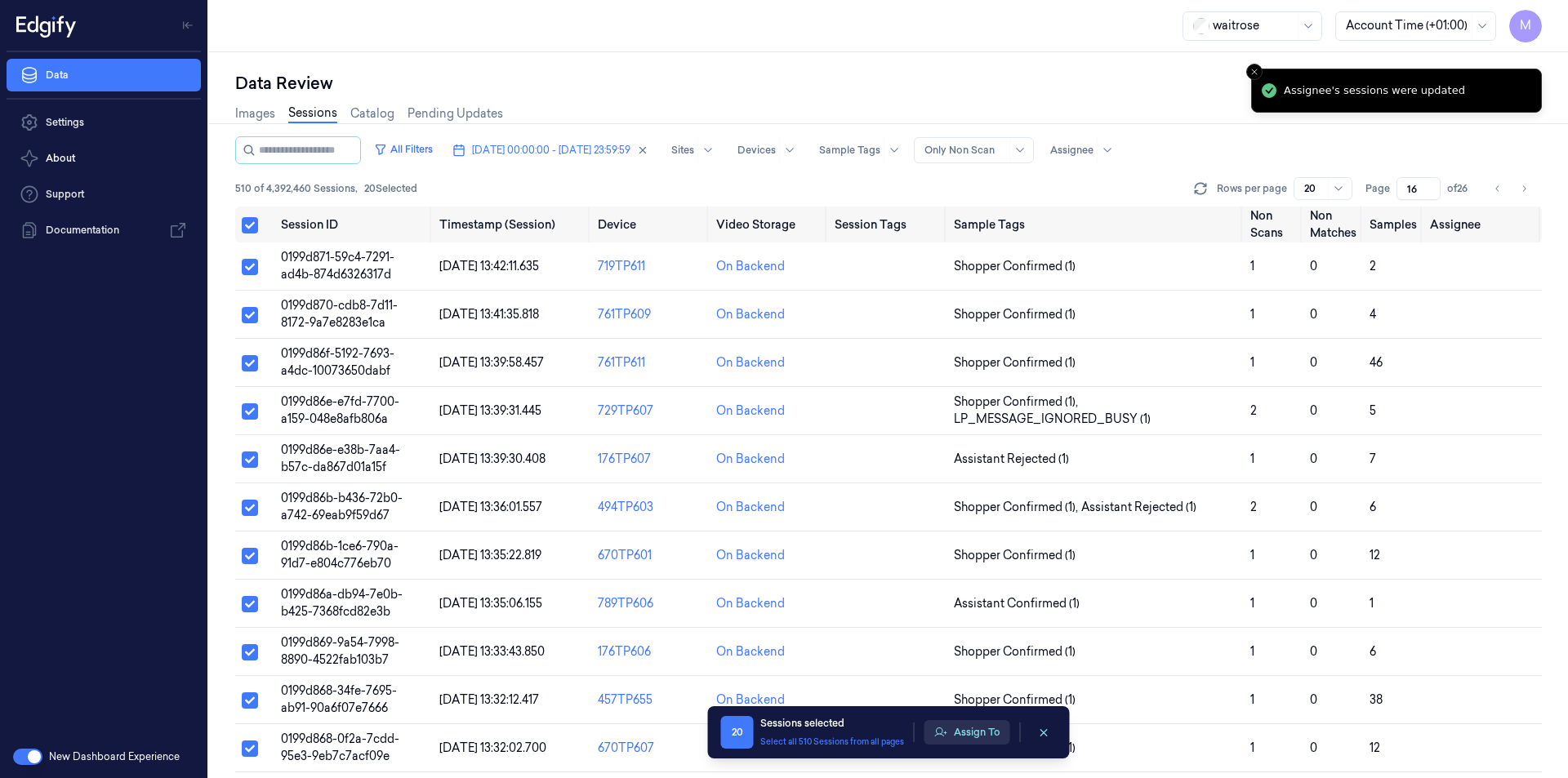
click at [957, 737] on button "Assign To" at bounding box center [967, 732] width 85 height 24
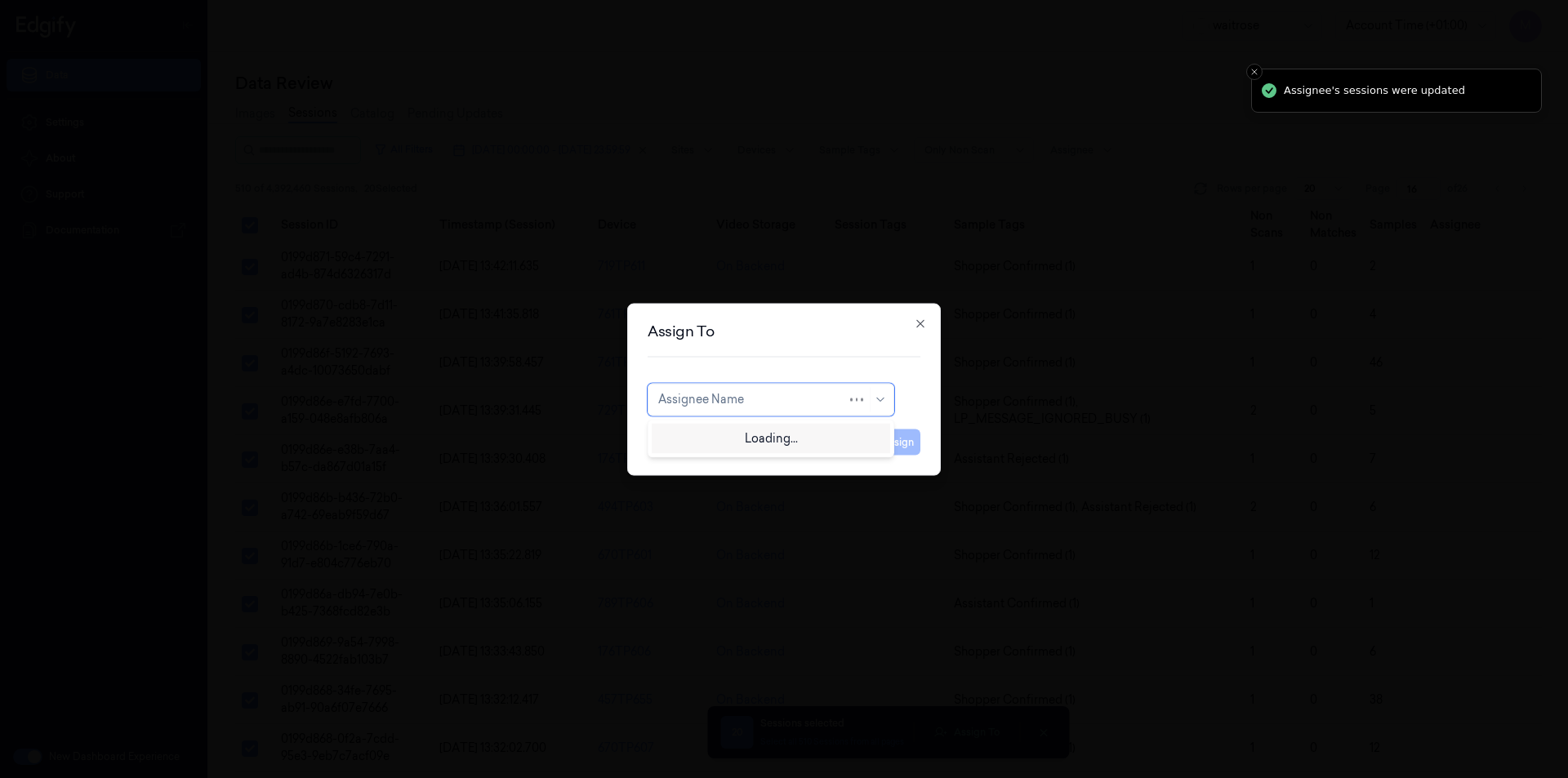
click at [765, 407] on div at bounding box center [753, 399] width 189 height 17
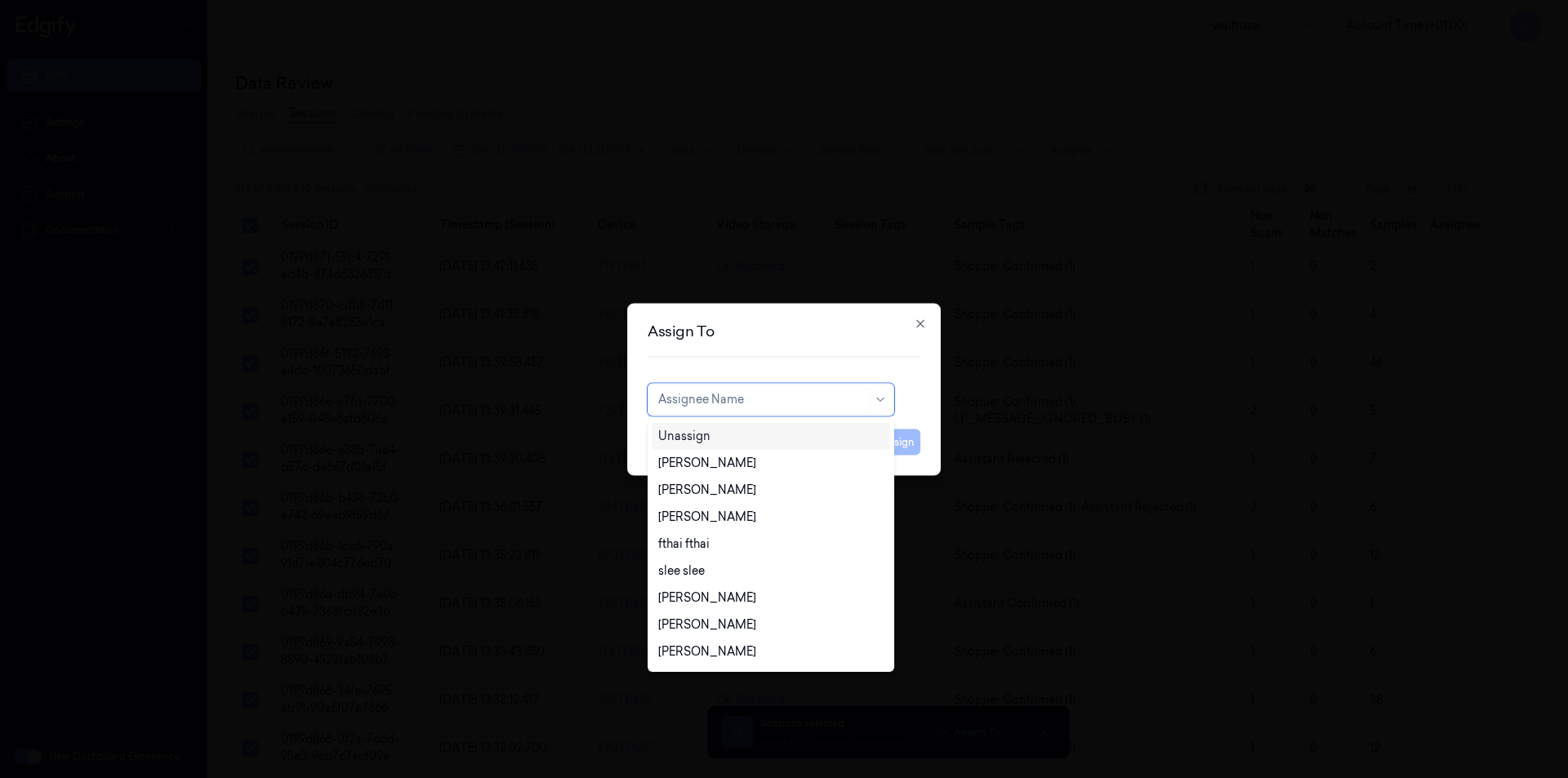
type input "a"
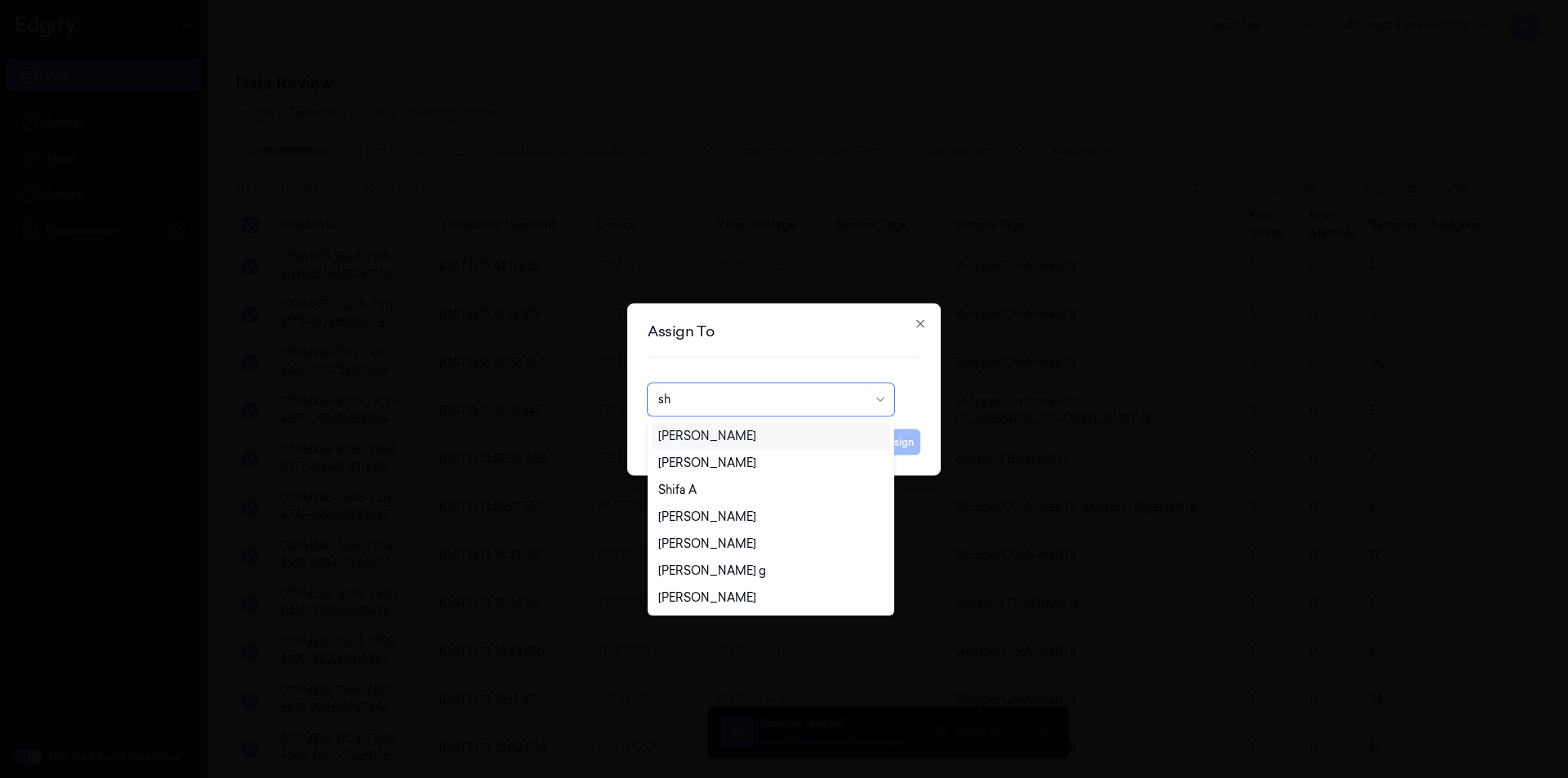
type input "shi"
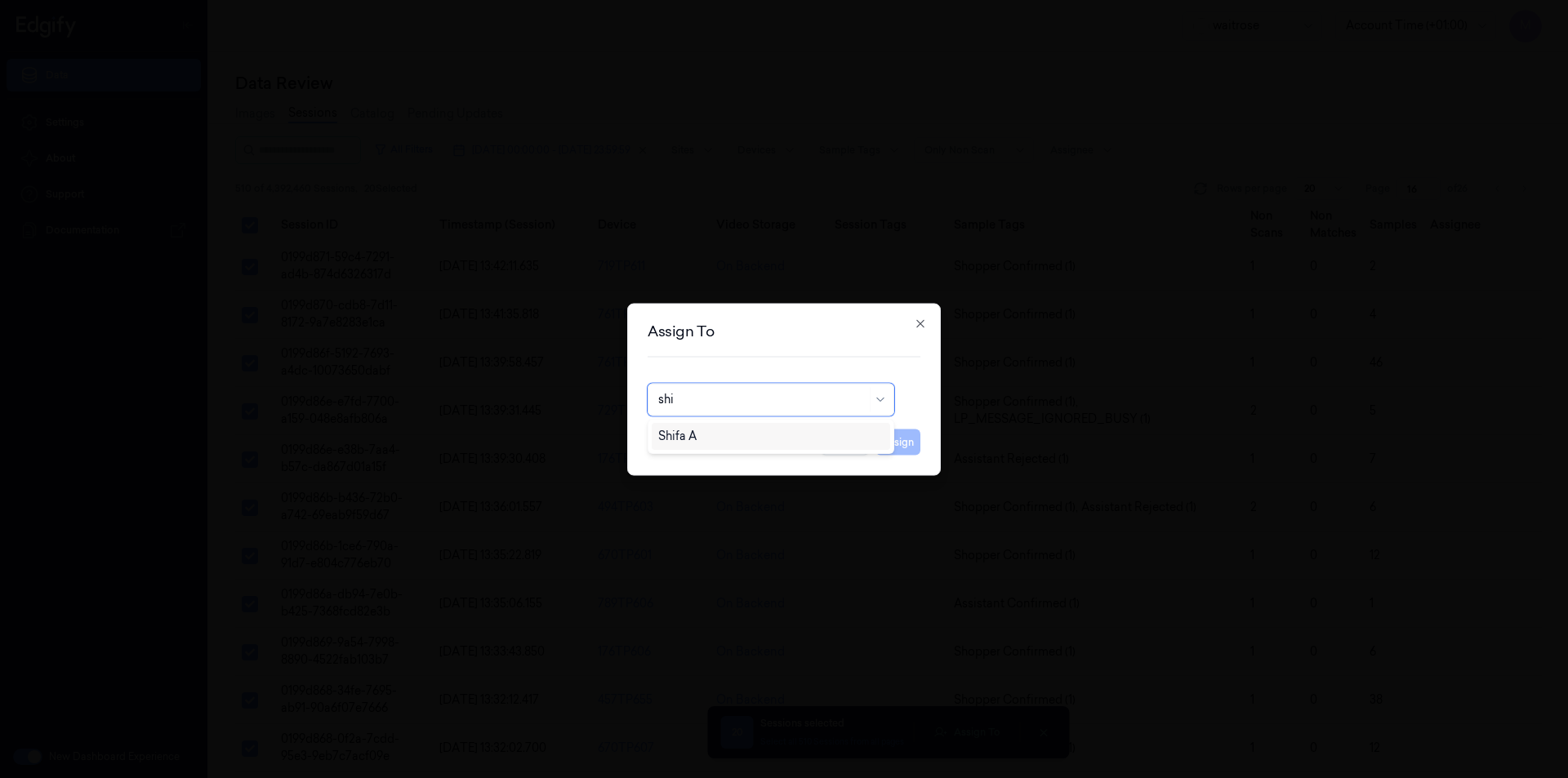
click at [724, 440] on div "Shifa A" at bounding box center [771, 436] width 225 height 17
click at [898, 446] on button "Assign" at bounding box center [897, 442] width 45 height 26
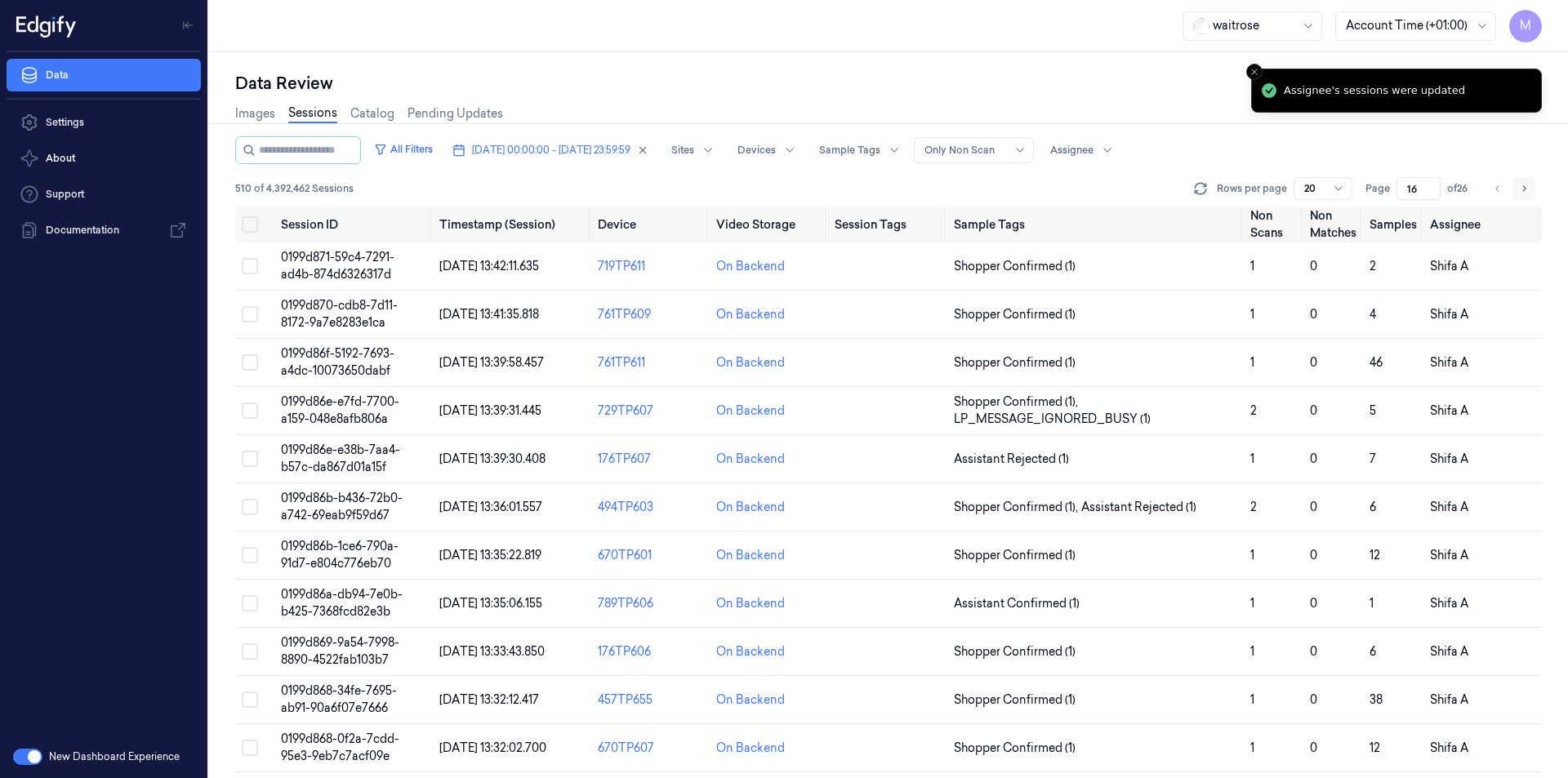
click at [1522, 191] on icon "Go to next page" at bounding box center [1523, 188] width 9 height 13
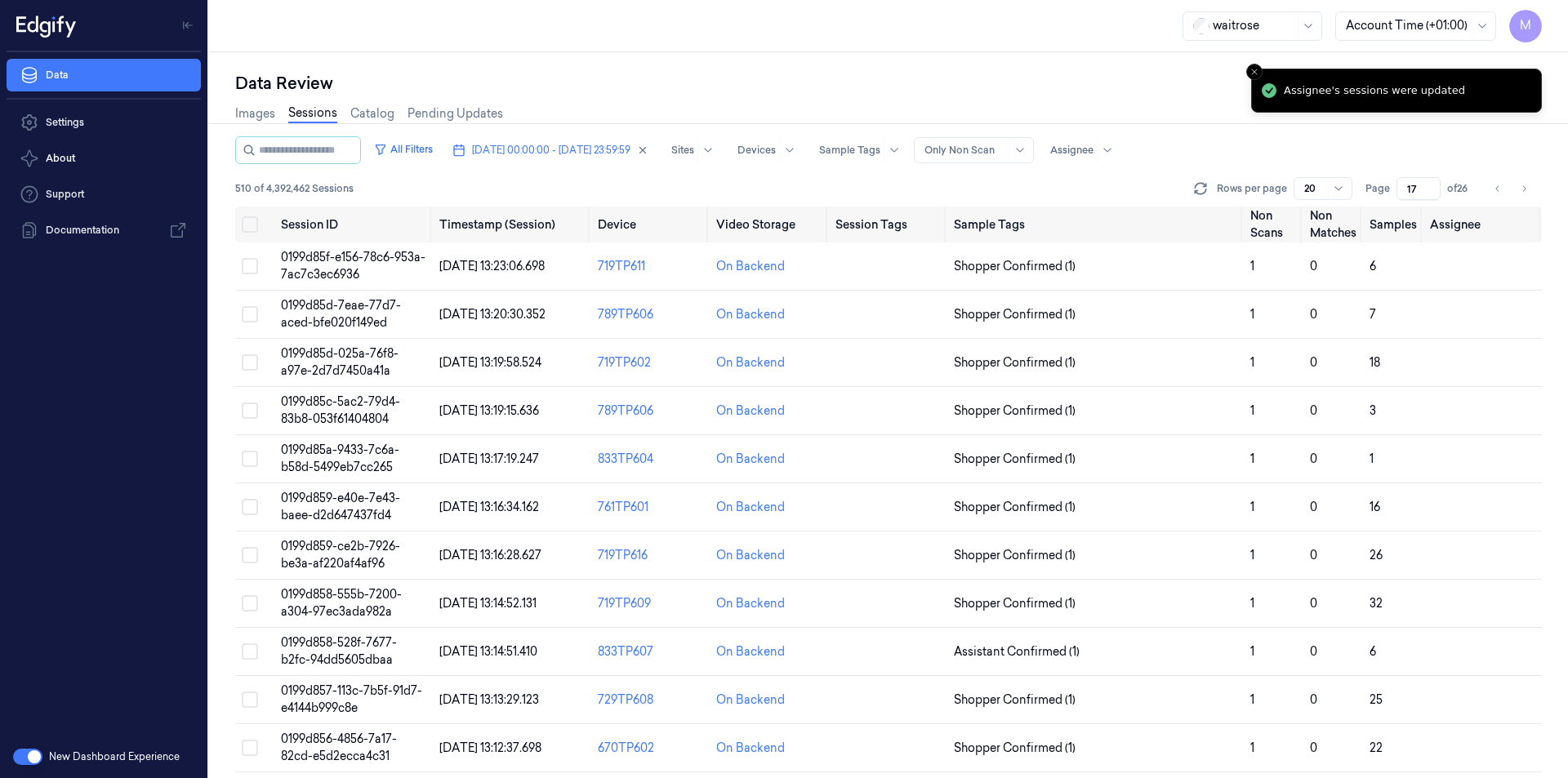
click at [1212, 141] on div "All Filters [DATE] 00:00:00 - [DATE] 23:59:59 Sites Devices Sample Tags Alert T…" at bounding box center [889, 150] width 1307 height 28
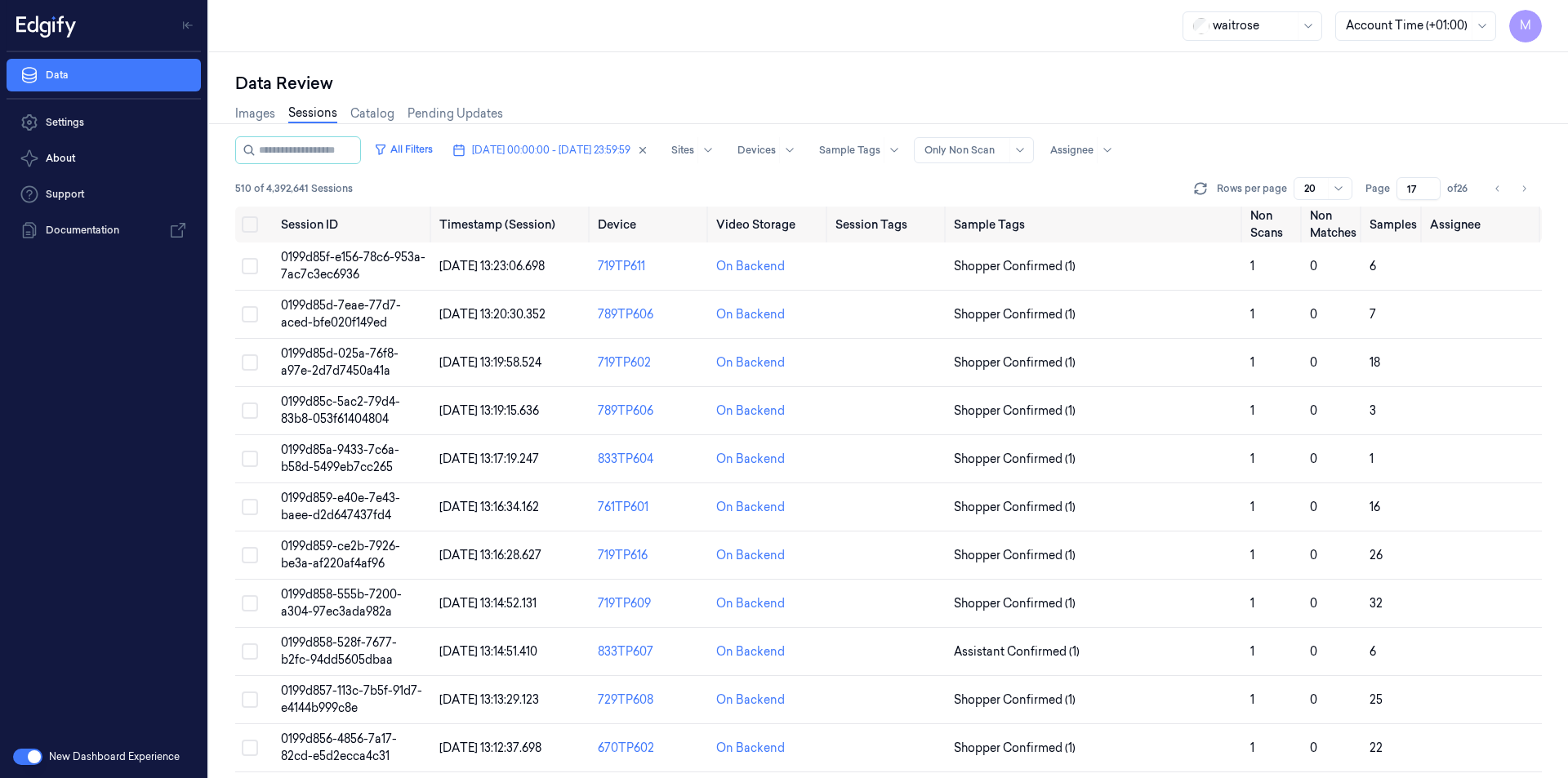
click at [1407, 191] on input "17" at bounding box center [1418, 188] width 44 height 22
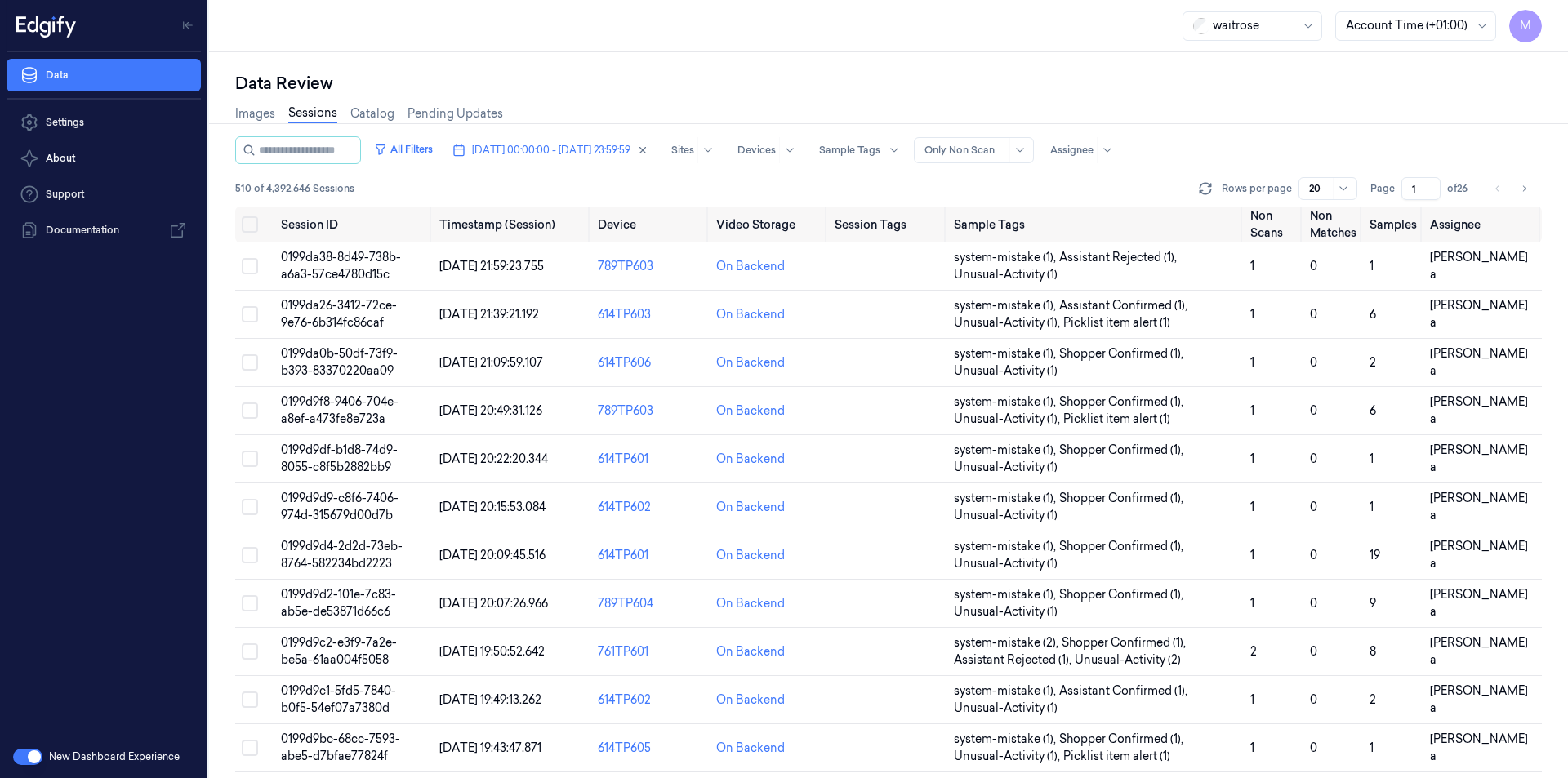
click at [1285, 89] on div "Data Review" at bounding box center [889, 83] width 1307 height 22
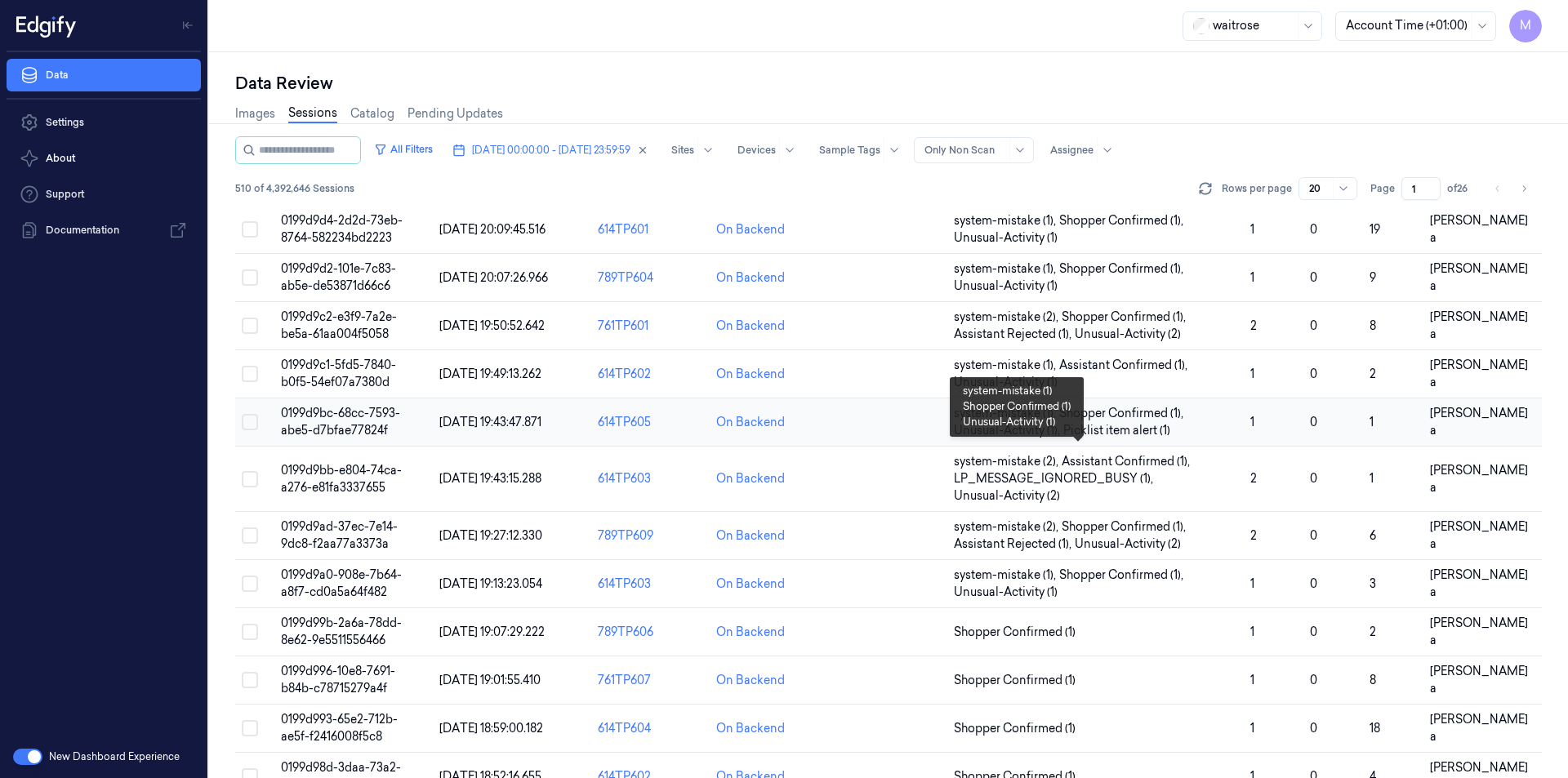
scroll to position [457, 0]
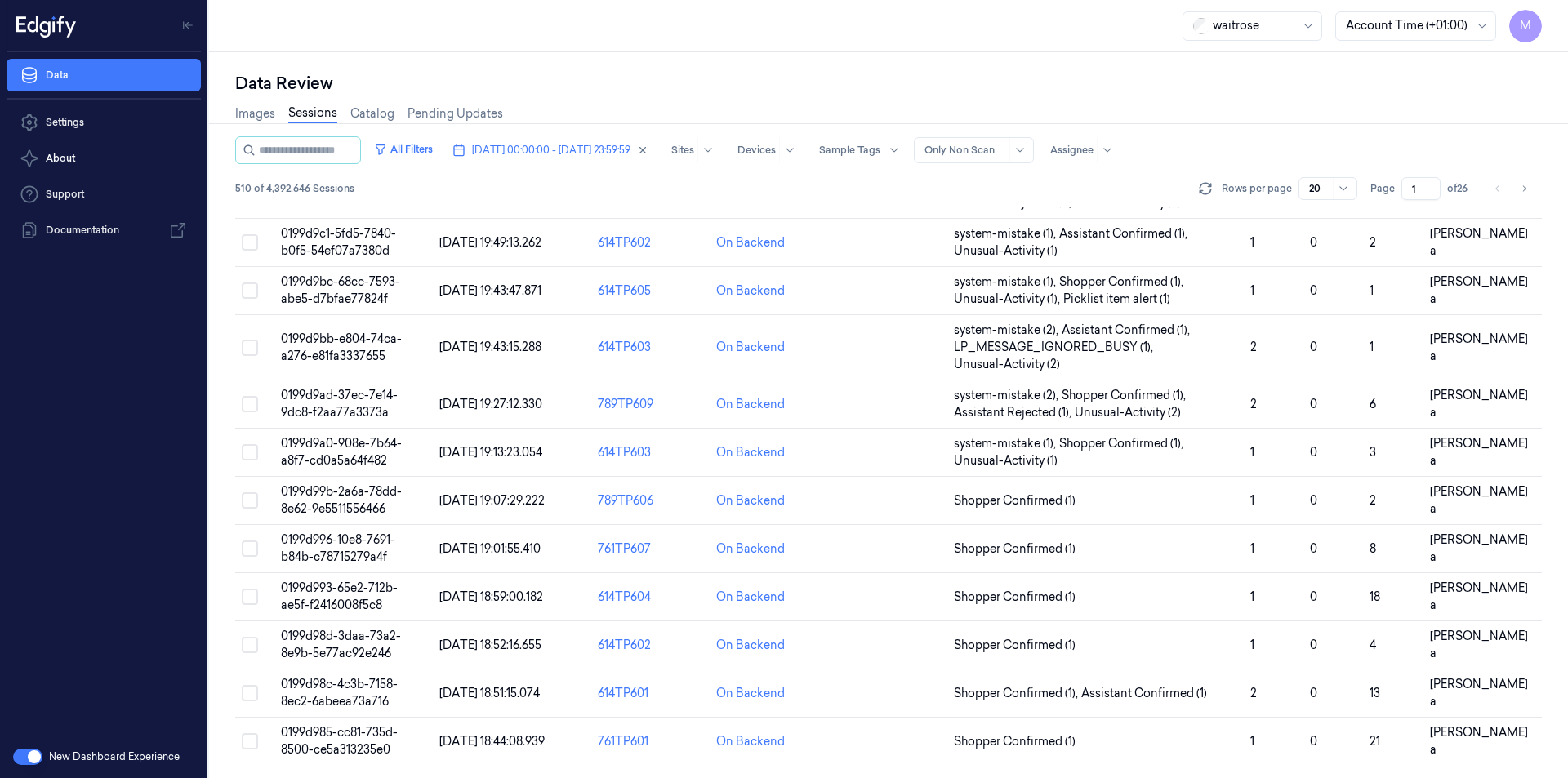
click at [1416, 185] on input "1" at bounding box center [1420, 188] width 39 height 22
click at [1363, 95] on div "Images Sessions Catalog Pending Updates" at bounding box center [889, 116] width 1307 height 41
click at [1528, 181] on button "Go to next page" at bounding box center [1524, 188] width 22 height 22
type input "2"
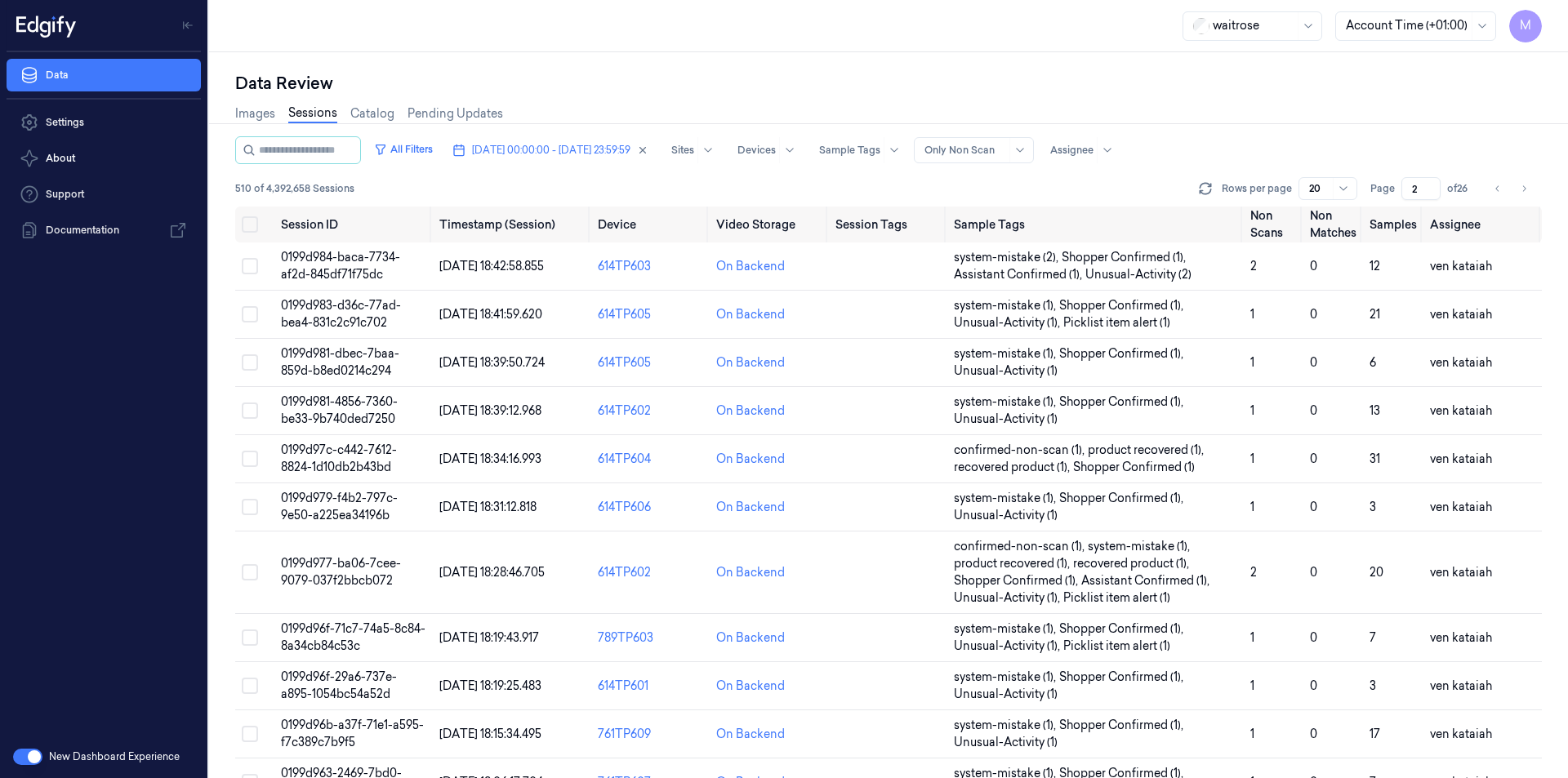
click at [1287, 124] on div "Images Sessions Catalog Pending Updates" at bounding box center [889, 116] width 1307 height 41
click at [1418, 189] on input "2" at bounding box center [1420, 188] width 39 height 22
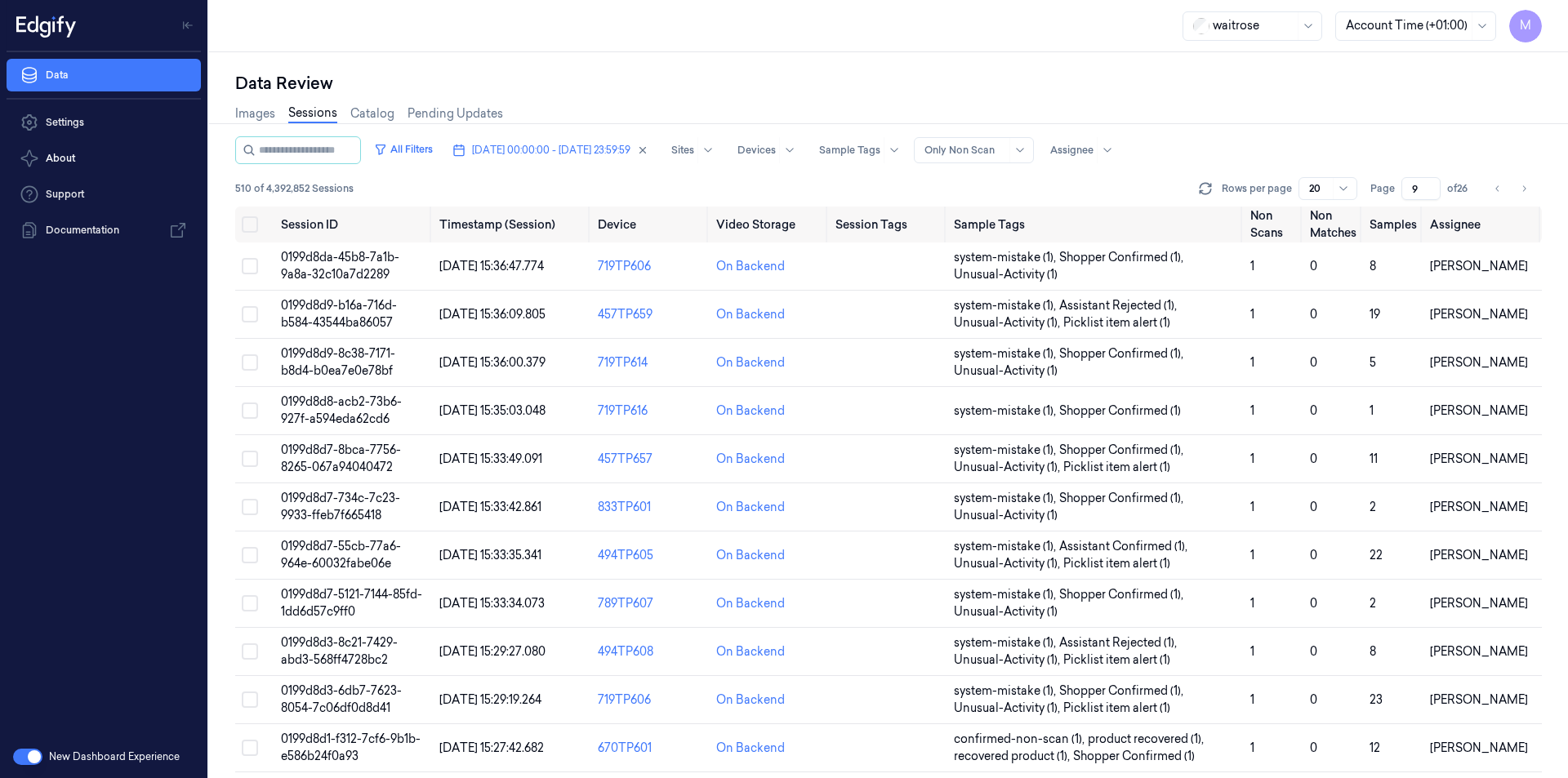
click at [1402, 141] on div "All Filters [DATE] 00:00:00 - [DATE] 23:59:59 Sites Devices Sample Tags Alert T…" at bounding box center [889, 150] width 1307 height 28
click at [1521, 191] on icon "Go to next page" at bounding box center [1523, 188] width 9 height 13
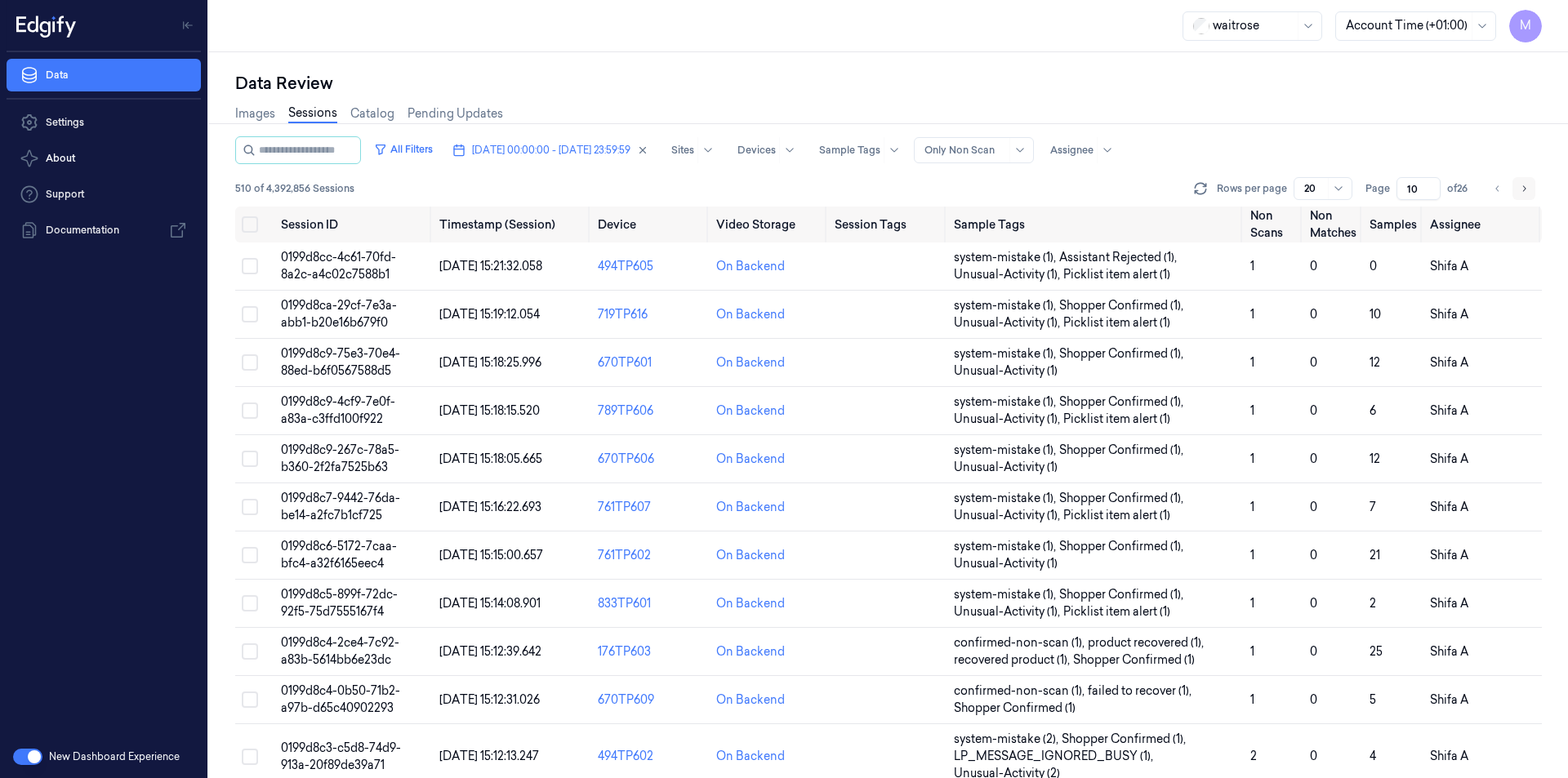
click at [1521, 190] on icon "Go to next page" at bounding box center [1523, 188] width 9 height 13
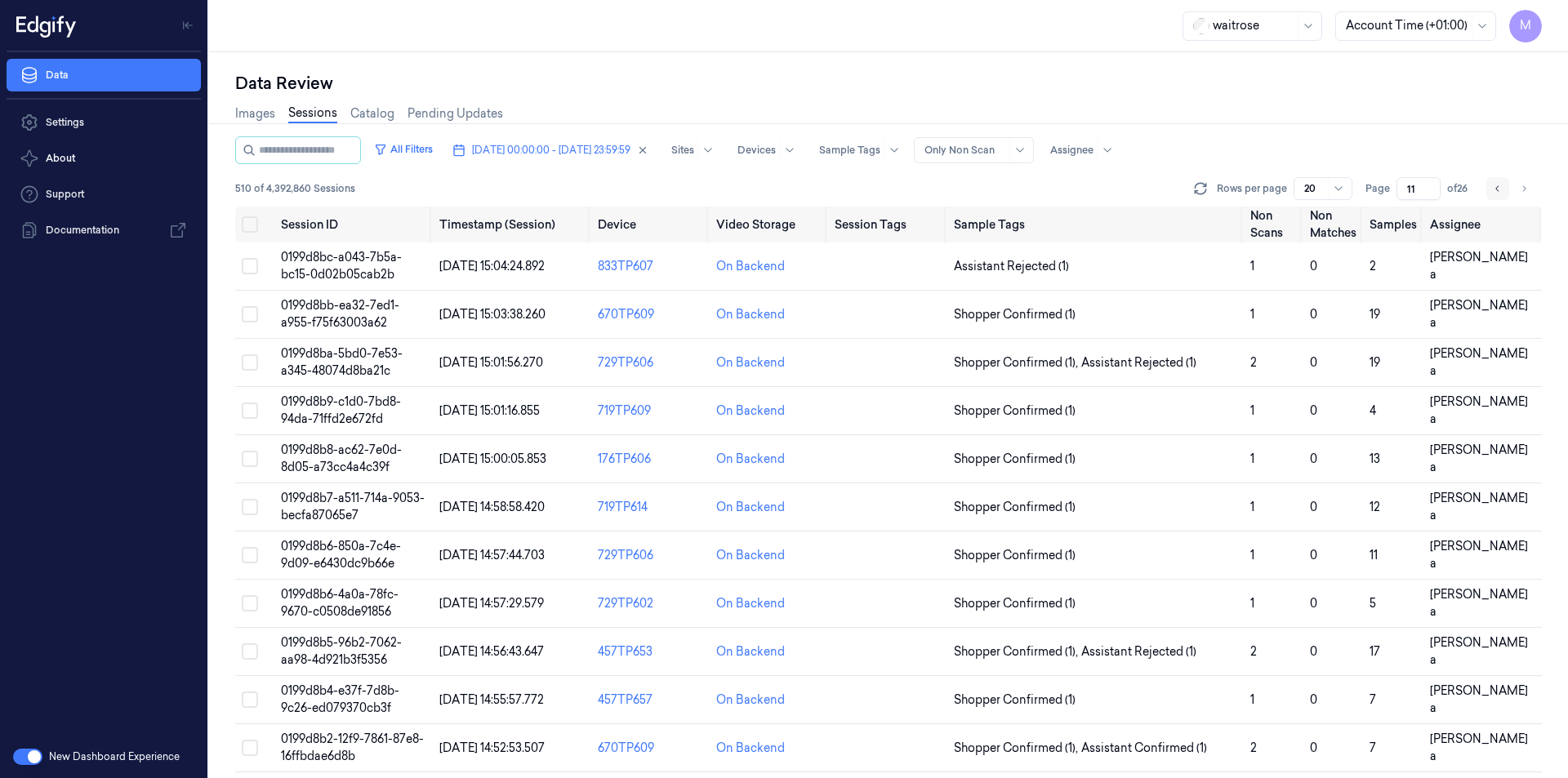
click at [1491, 190] on button "Go to previous page" at bounding box center [1497, 188] width 22 height 22
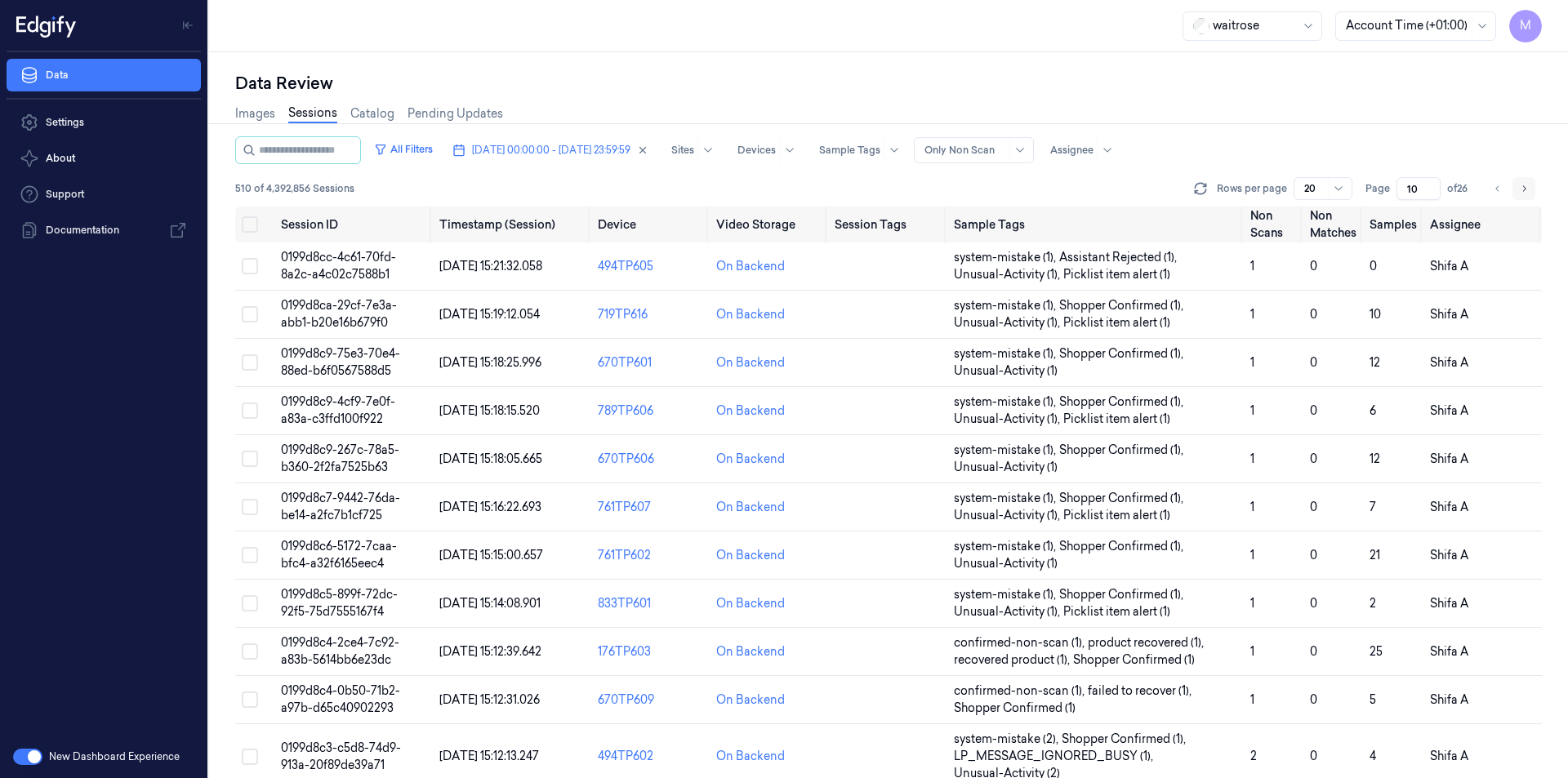
click at [1521, 188] on icon "Go to next page" at bounding box center [1523, 188] width 9 height 13
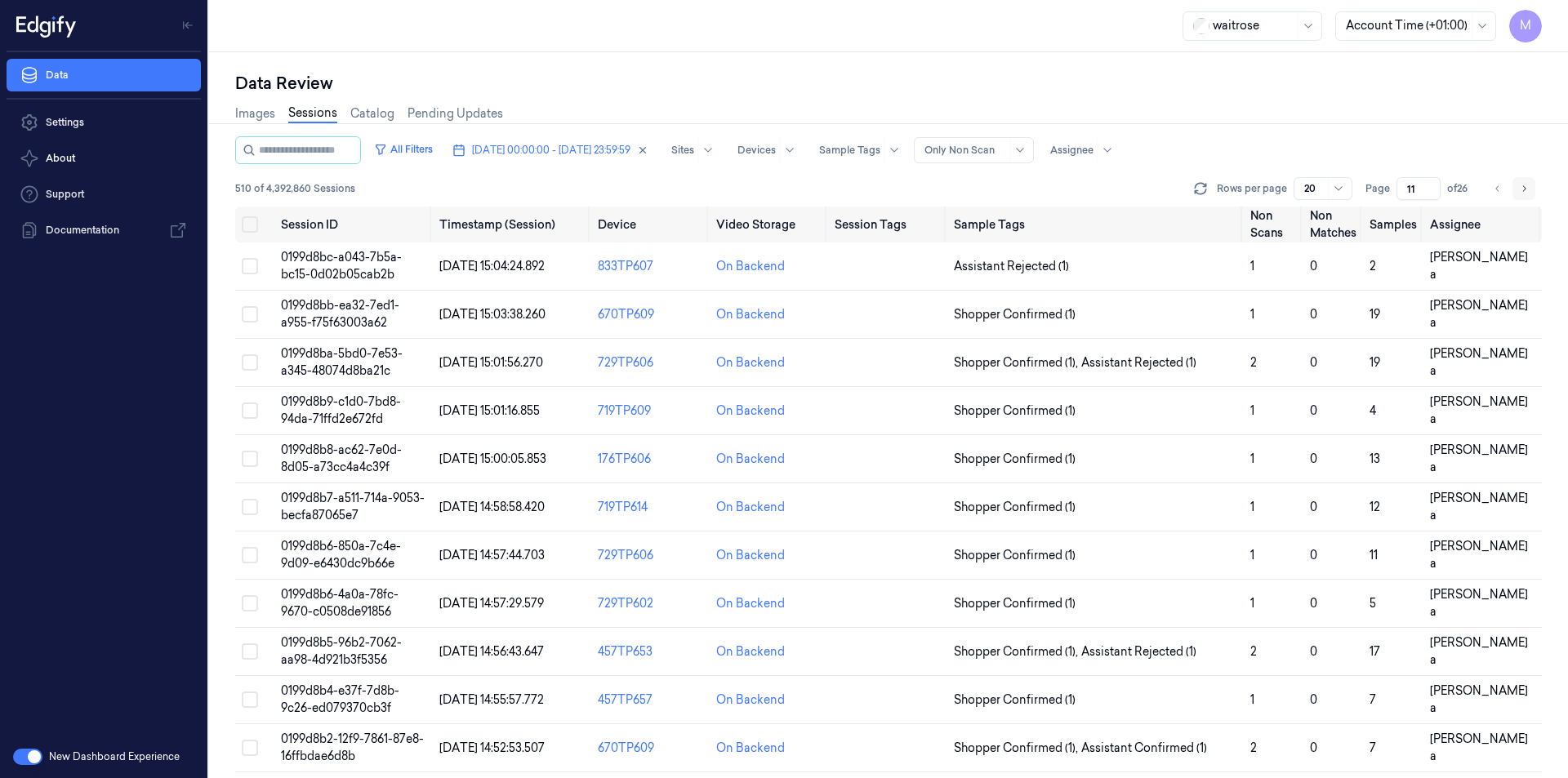
click at [1521, 188] on icon "Go to next page" at bounding box center [1523, 188] width 9 height 13
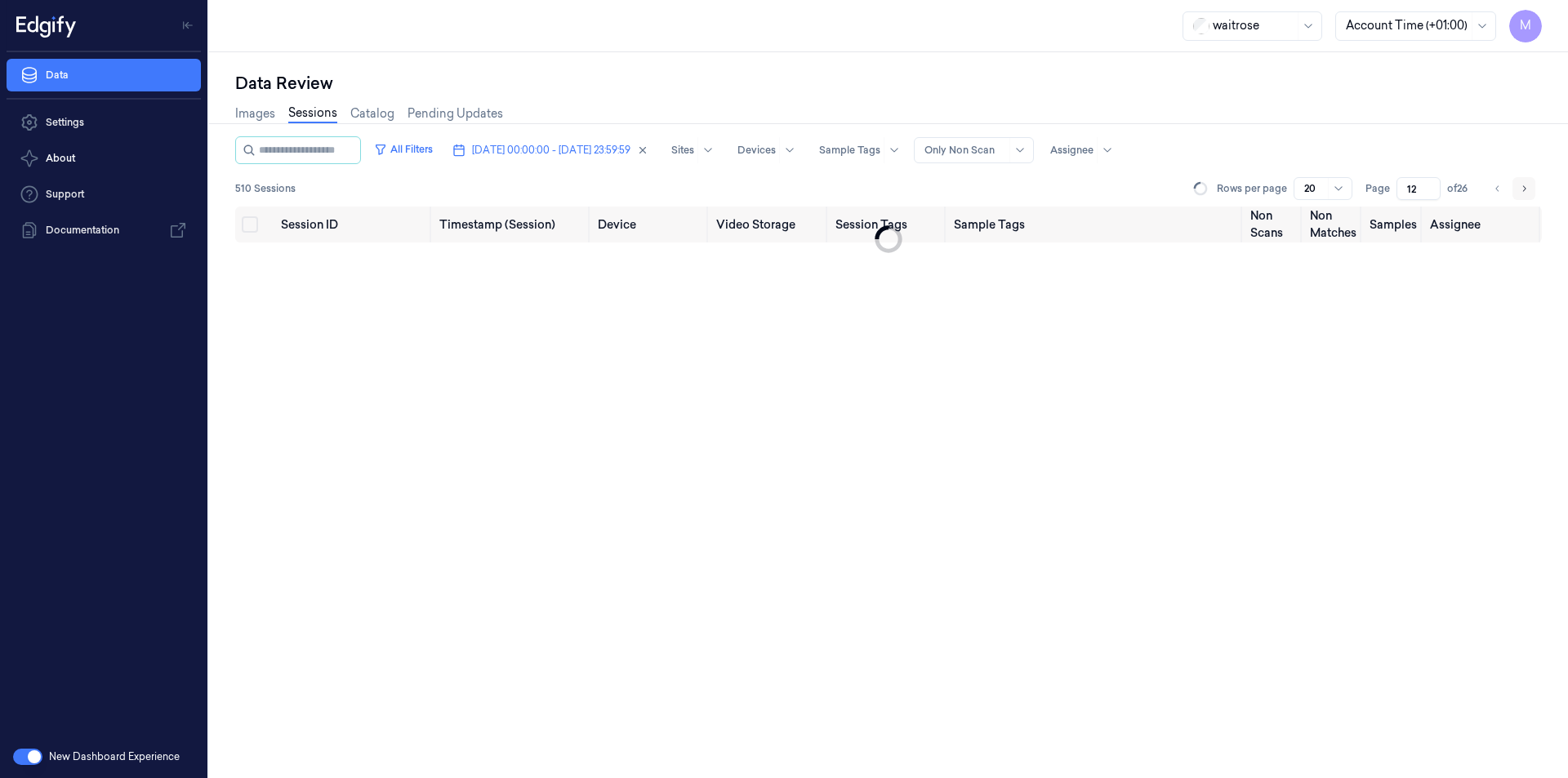
click at [1521, 188] on icon "Go to next page" at bounding box center [1523, 188] width 9 height 13
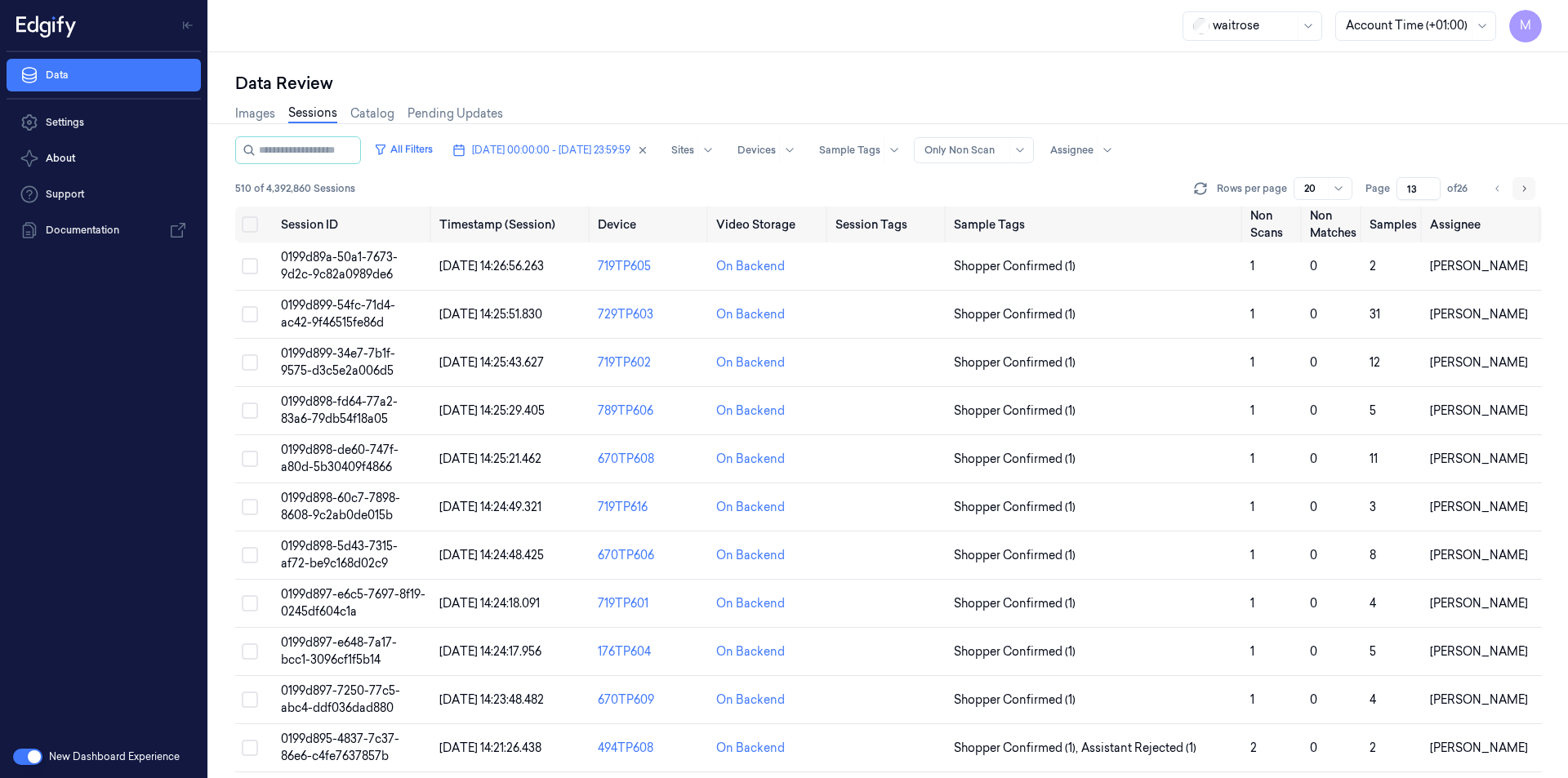
click at [1521, 188] on icon "Go to next page" at bounding box center [1523, 188] width 9 height 13
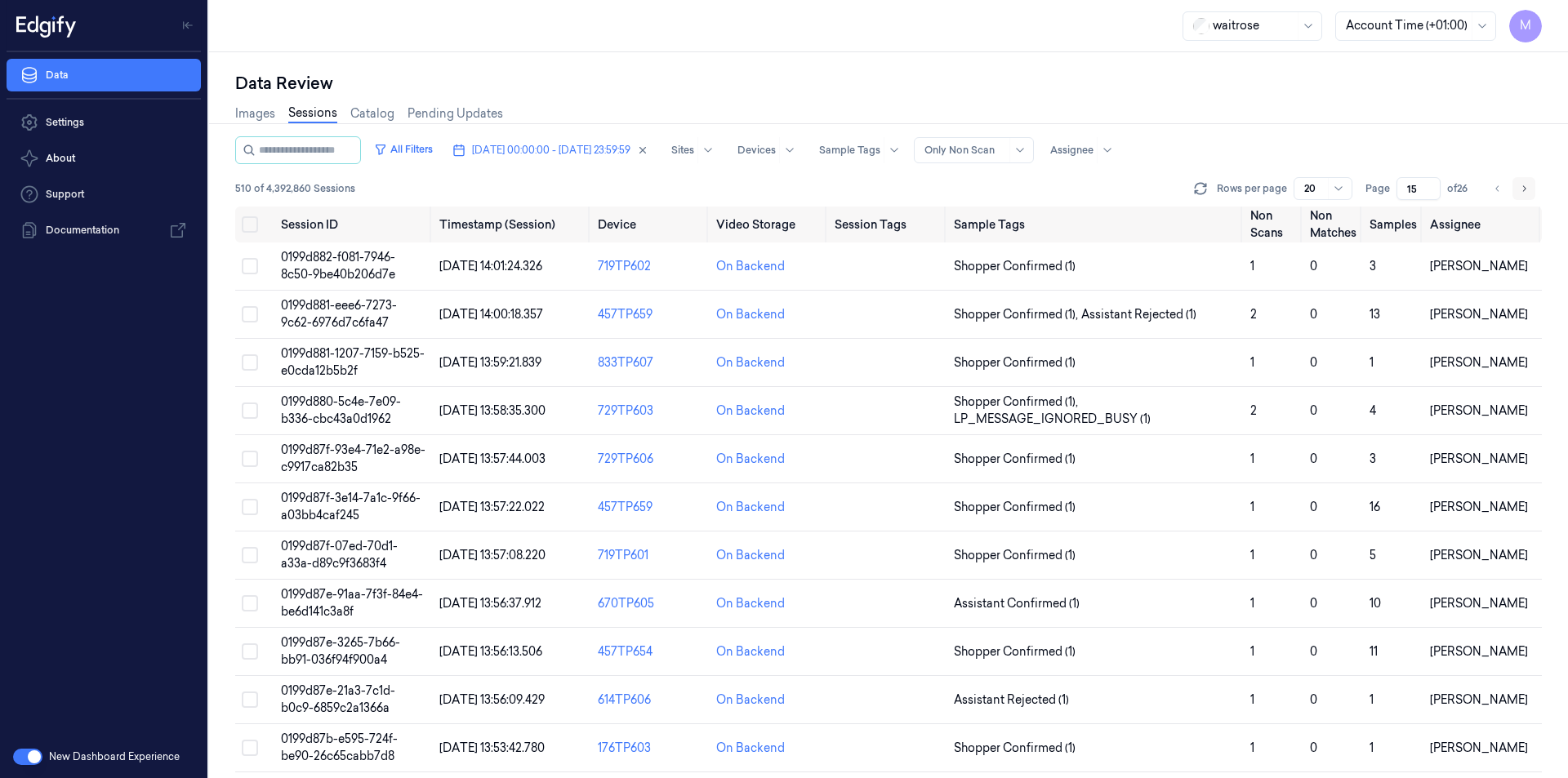
click at [1521, 188] on icon "Go to next page" at bounding box center [1523, 188] width 9 height 13
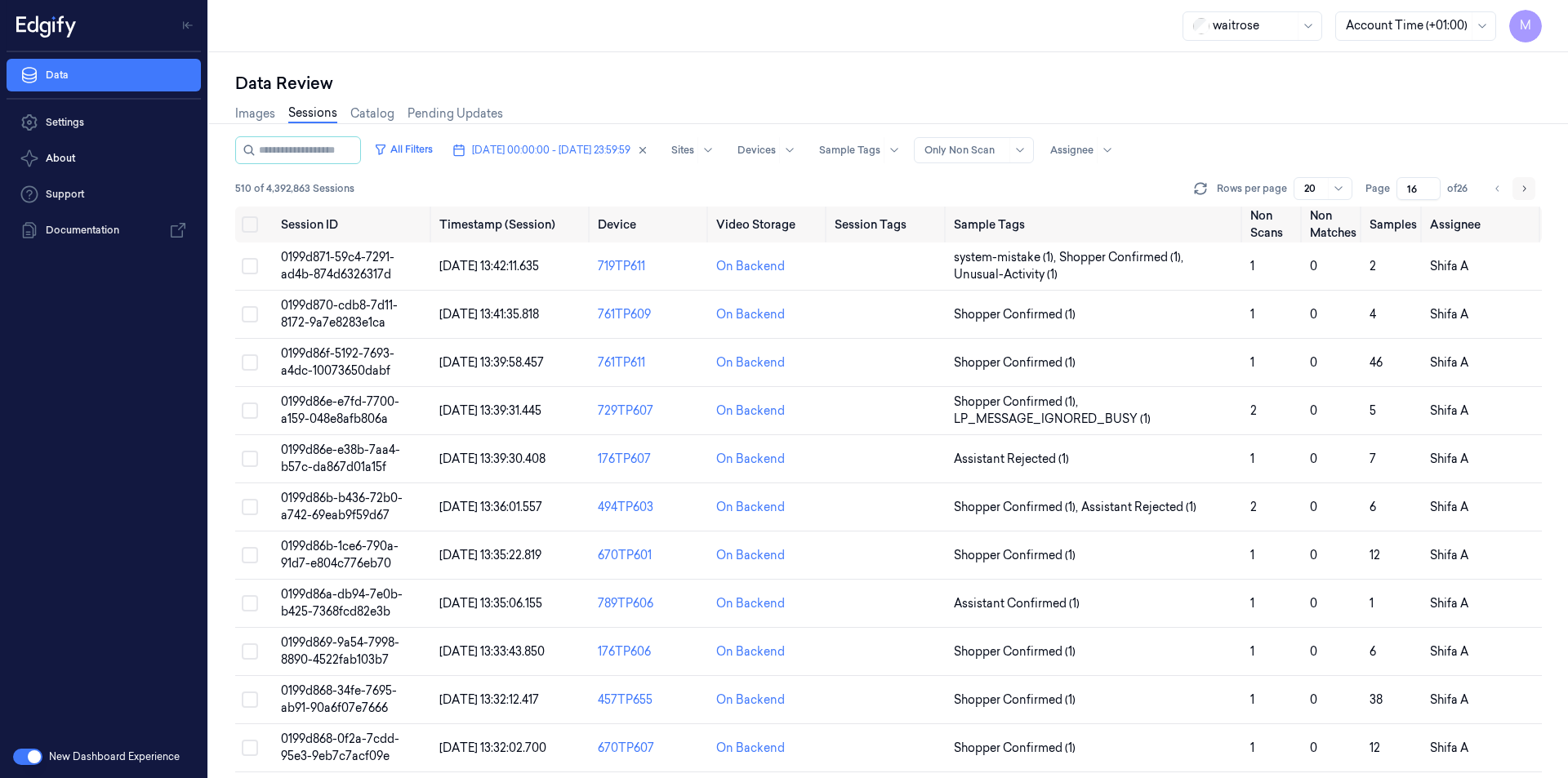
click at [1521, 188] on icon "Go to next page" at bounding box center [1523, 188] width 9 height 13
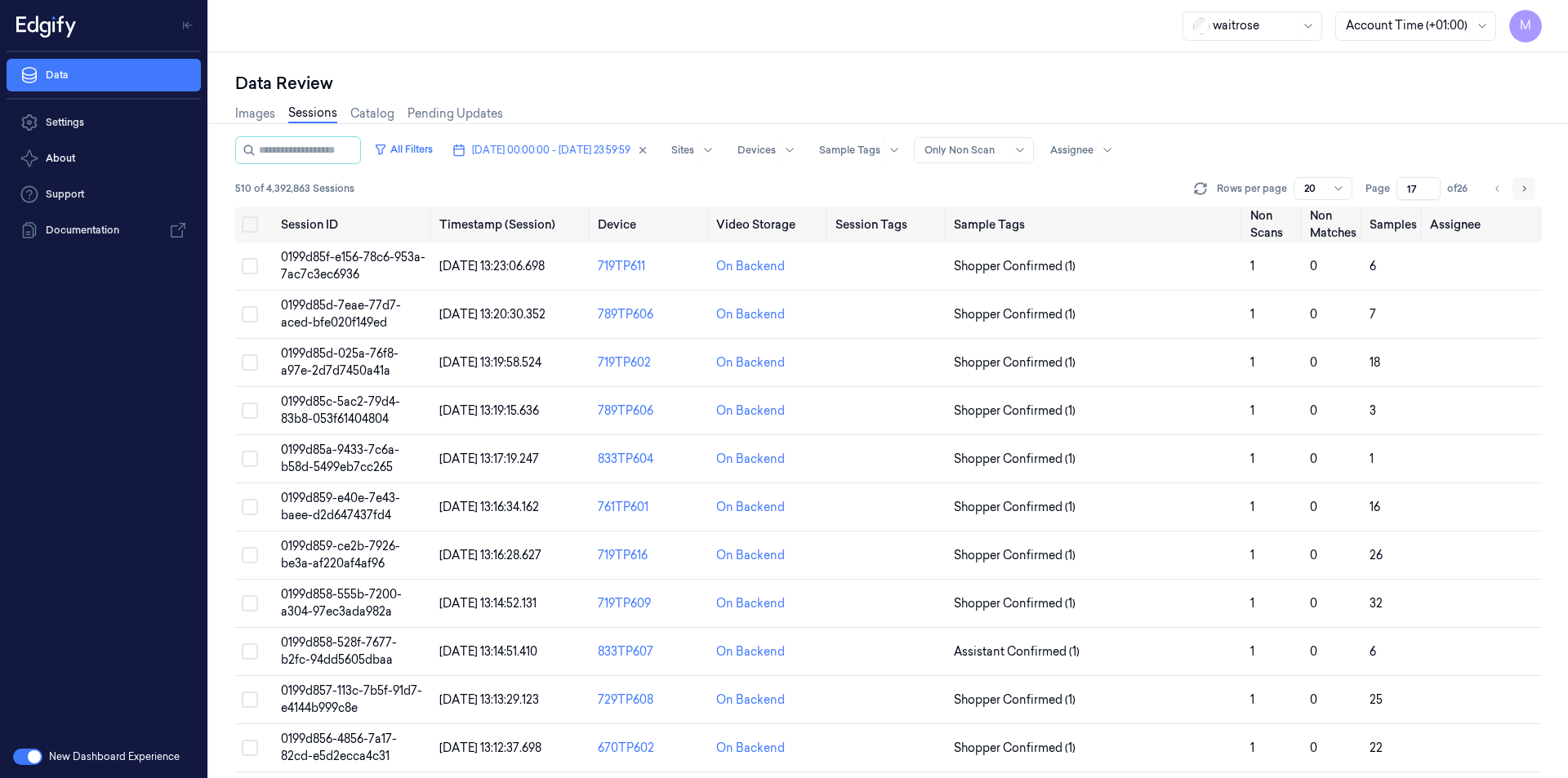
click at [1521, 188] on icon "Go to next page" at bounding box center [1523, 188] width 9 height 13
click at [1497, 185] on icon "Go to previous page" at bounding box center [1497, 188] width 9 height 13
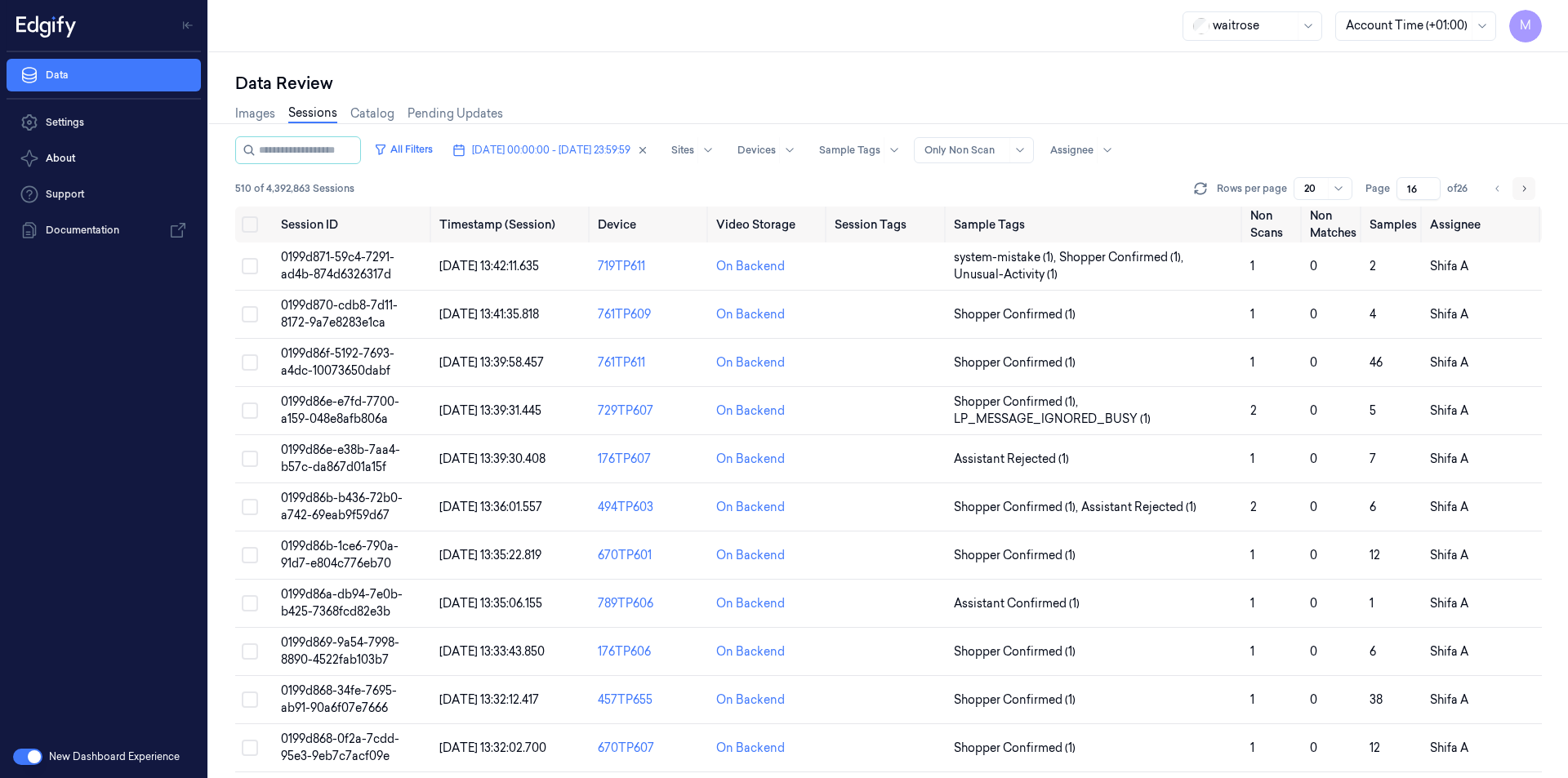
click at [1525, 192] on icon "Go to next page" at bounding box center [1523, 188] width 9 height 13
type input "17"
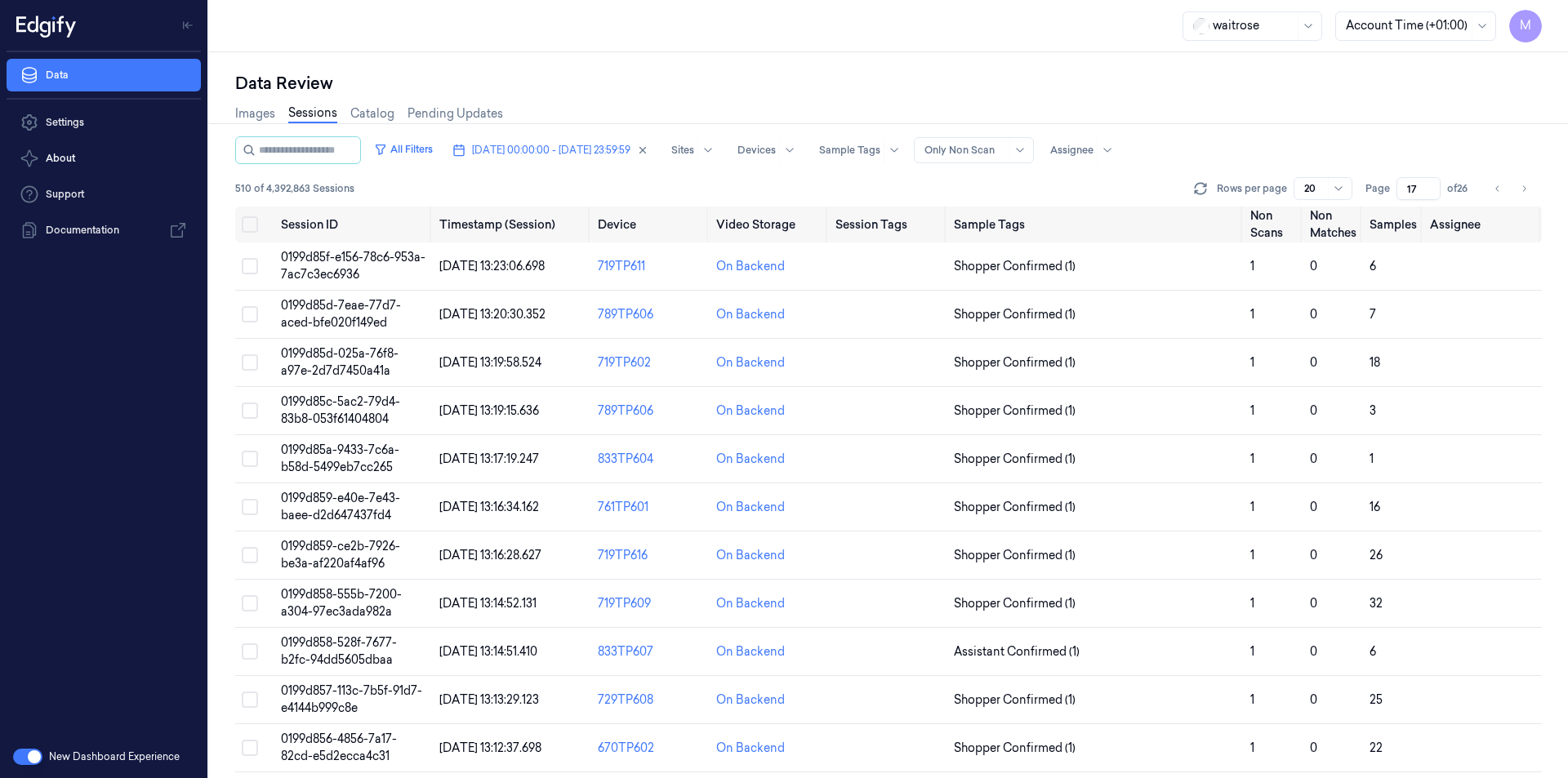
click at [1420, 117] on div "Images Sessions Catalog Pending Updates" at bounding box center [889, 116] width 1307 height 41
click at [246, 231] on button "Select all" at bounding box center [249, 224] width 16 height 16
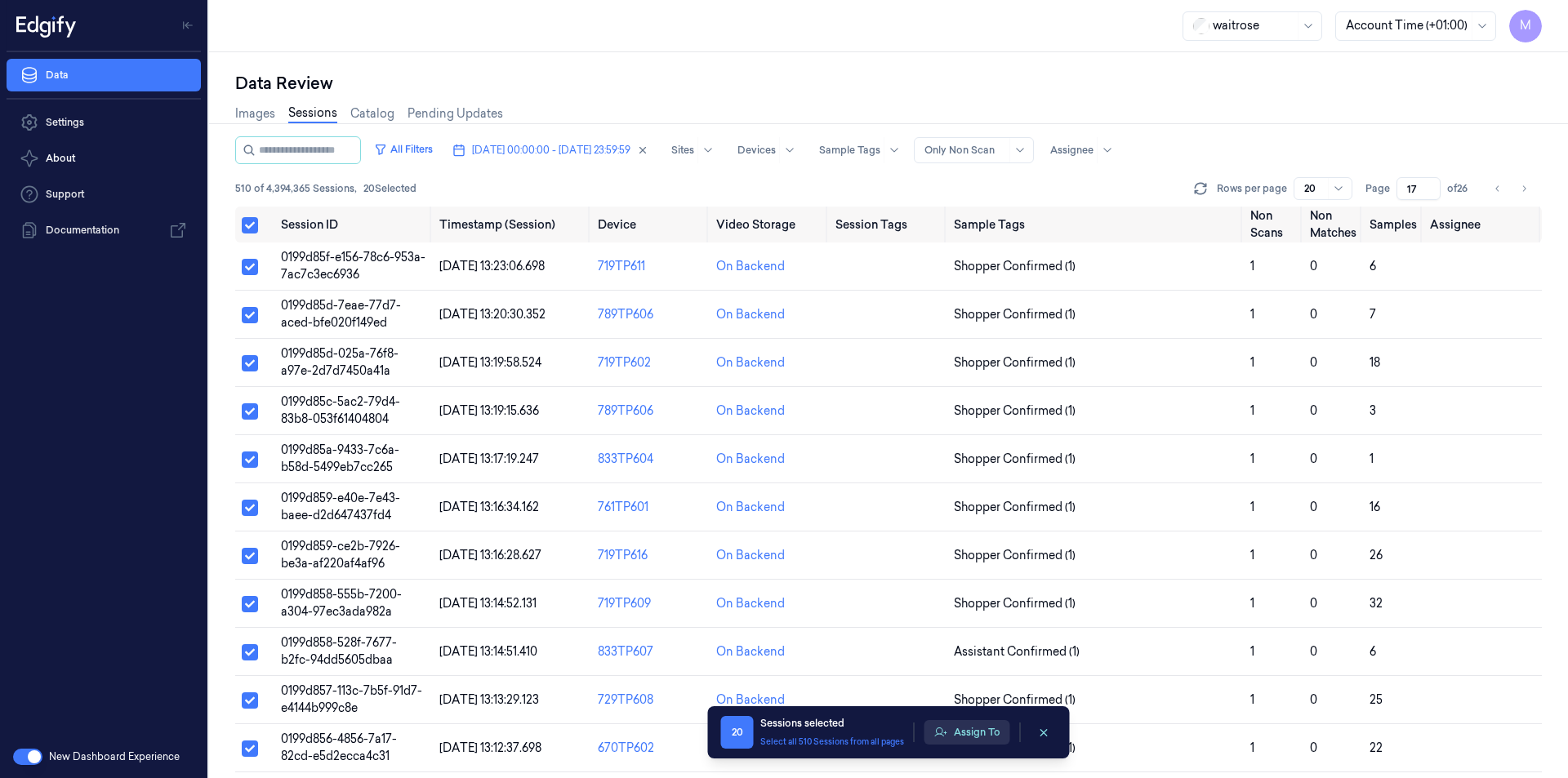
click at [994, 732] on button "Assign To" at bounding box center [967, 732] width 85 height 24
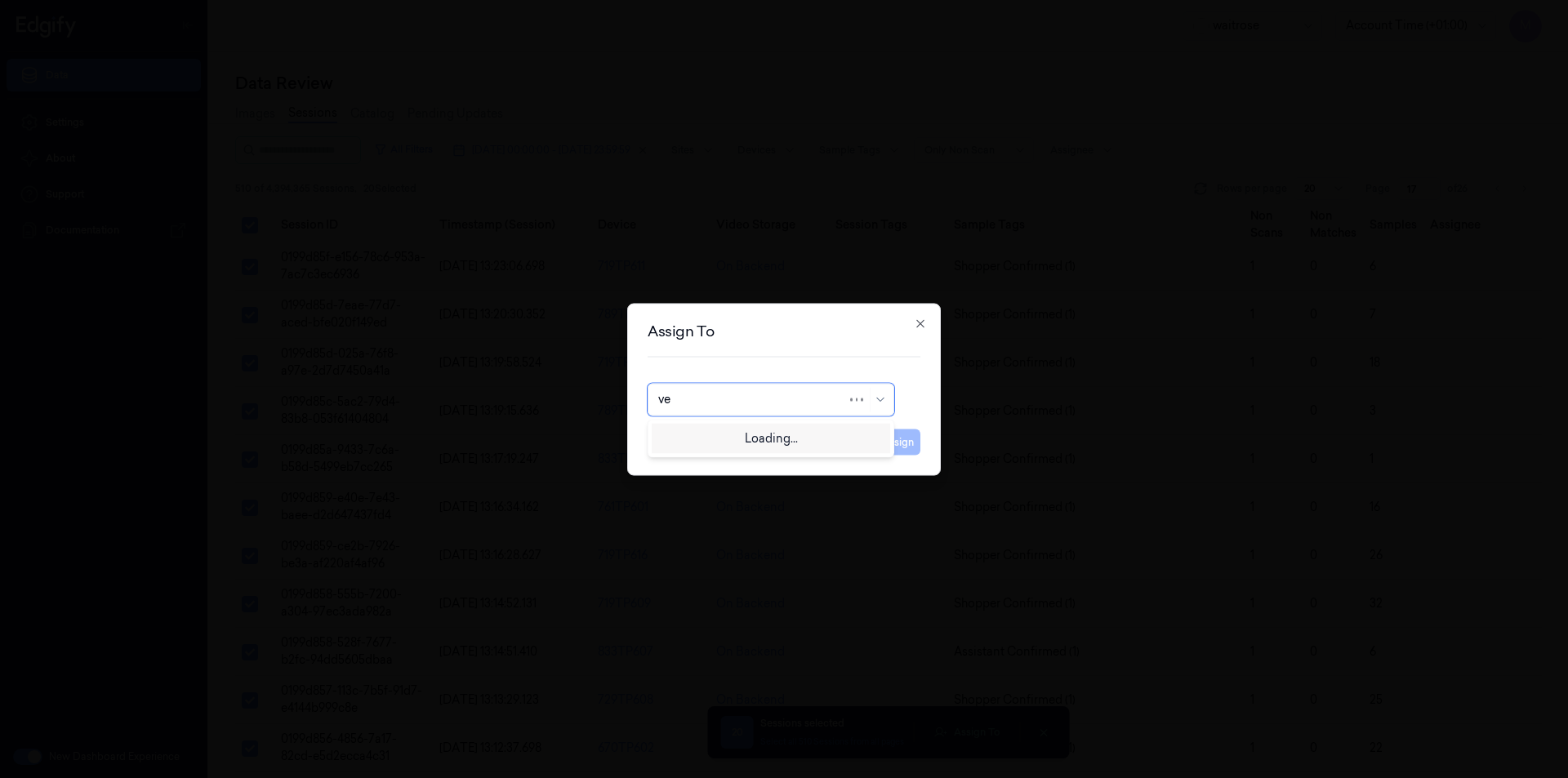
type input "ven"
drag, startPoint x: 715, startPoint y: 433, endPoint x: 929, endPoint y: 458, distance: 215.5
click at [719, 435] on div "ven kataiah" at bounding box center [690, 436] width 62 height 17
click at [912, 449] on button "Assign" at bounding box center [897, 442] width 45 height 26
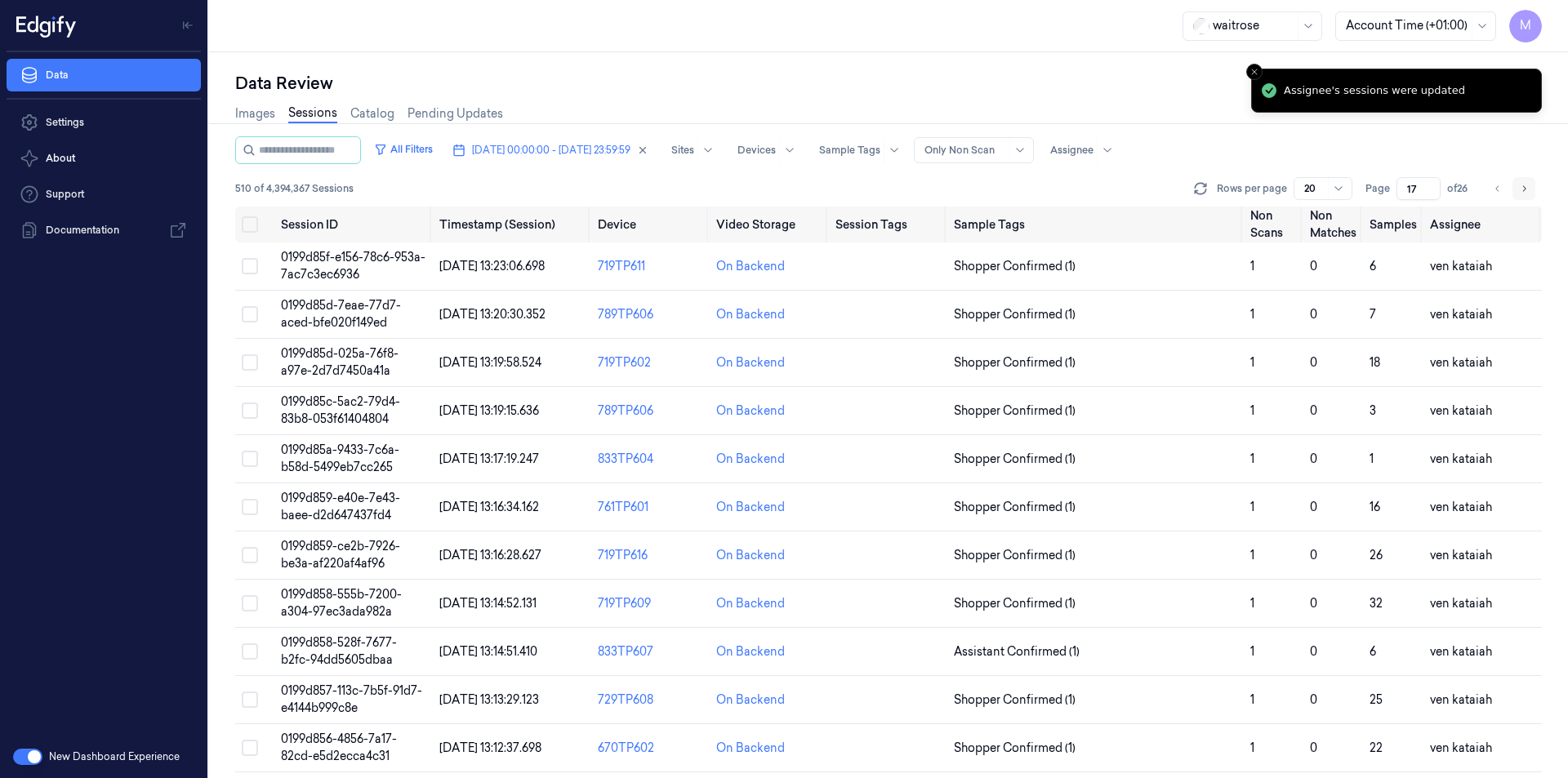
click at [1531, 193] on button "Go to next page" at bounding box center [1524, 188] width 22 height 22
type input "18"
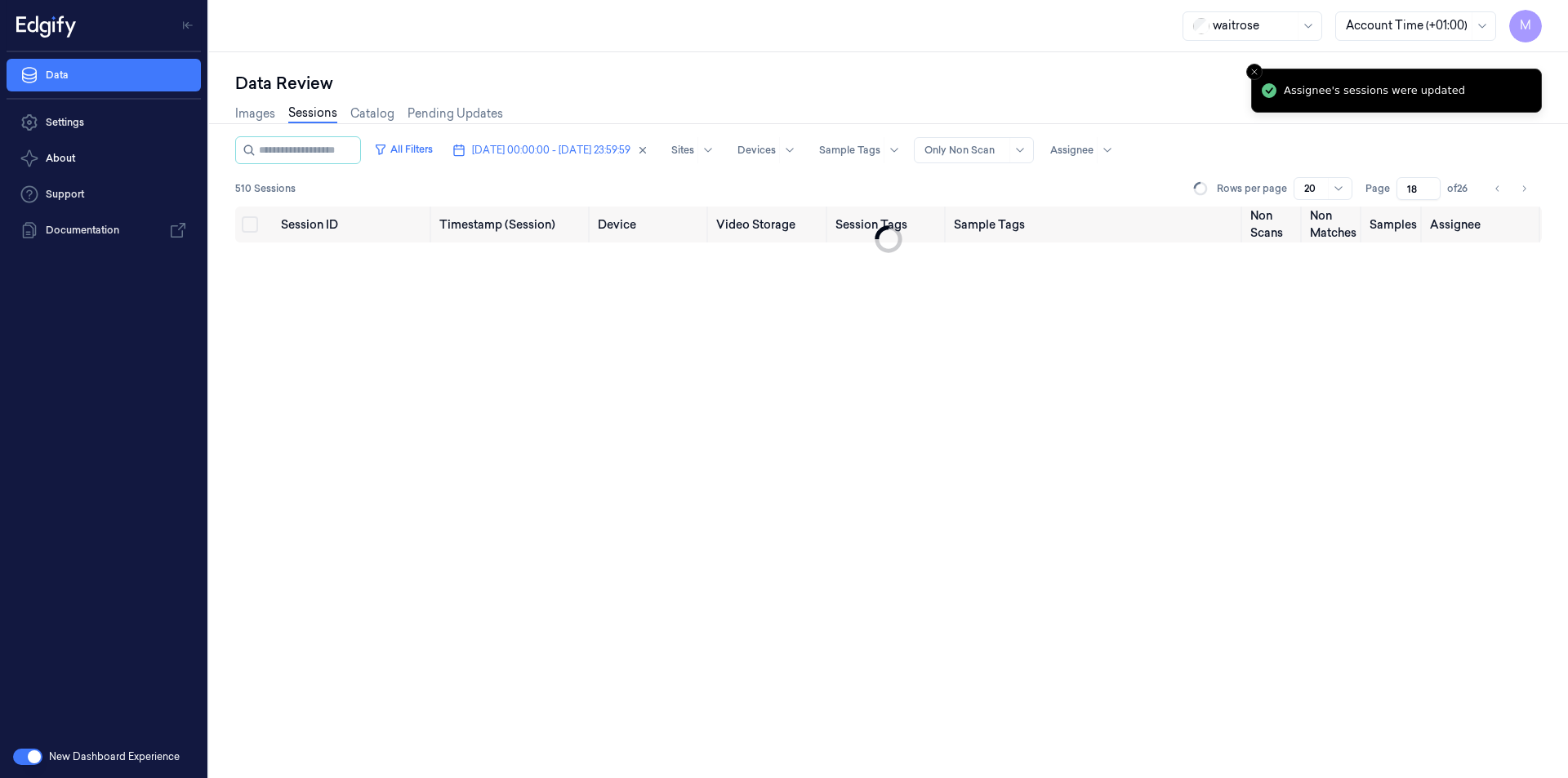
click at [1004, 66] on div "Data Review Images Sessions Catalog Pending Updates All Filters [DATE] 00:00:00…" at bounding box center [888, 415] width 1359 height 725
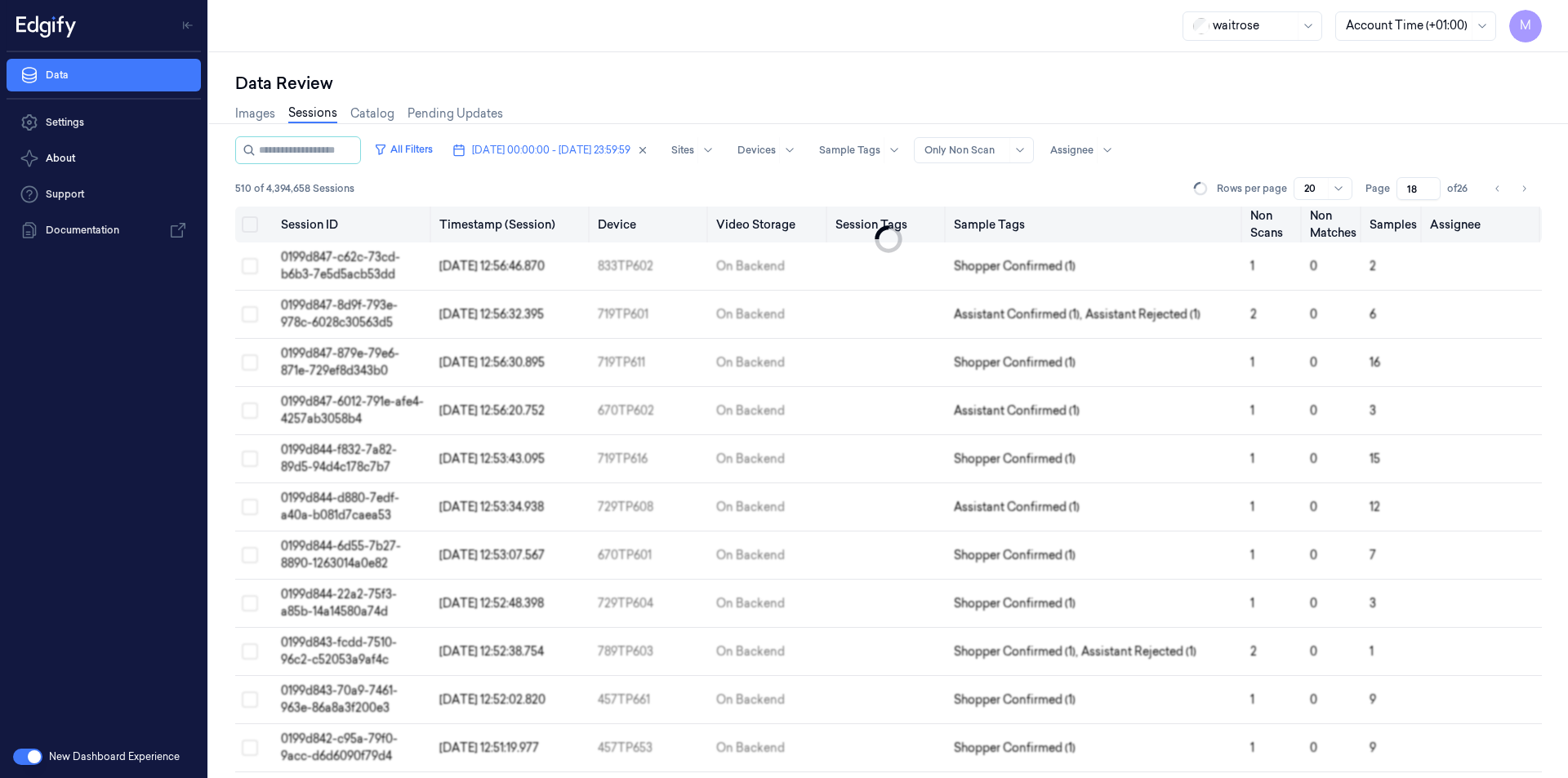
click at [255, 227] on button "Select all" at bounding box center [249, 224] width 16 height 16
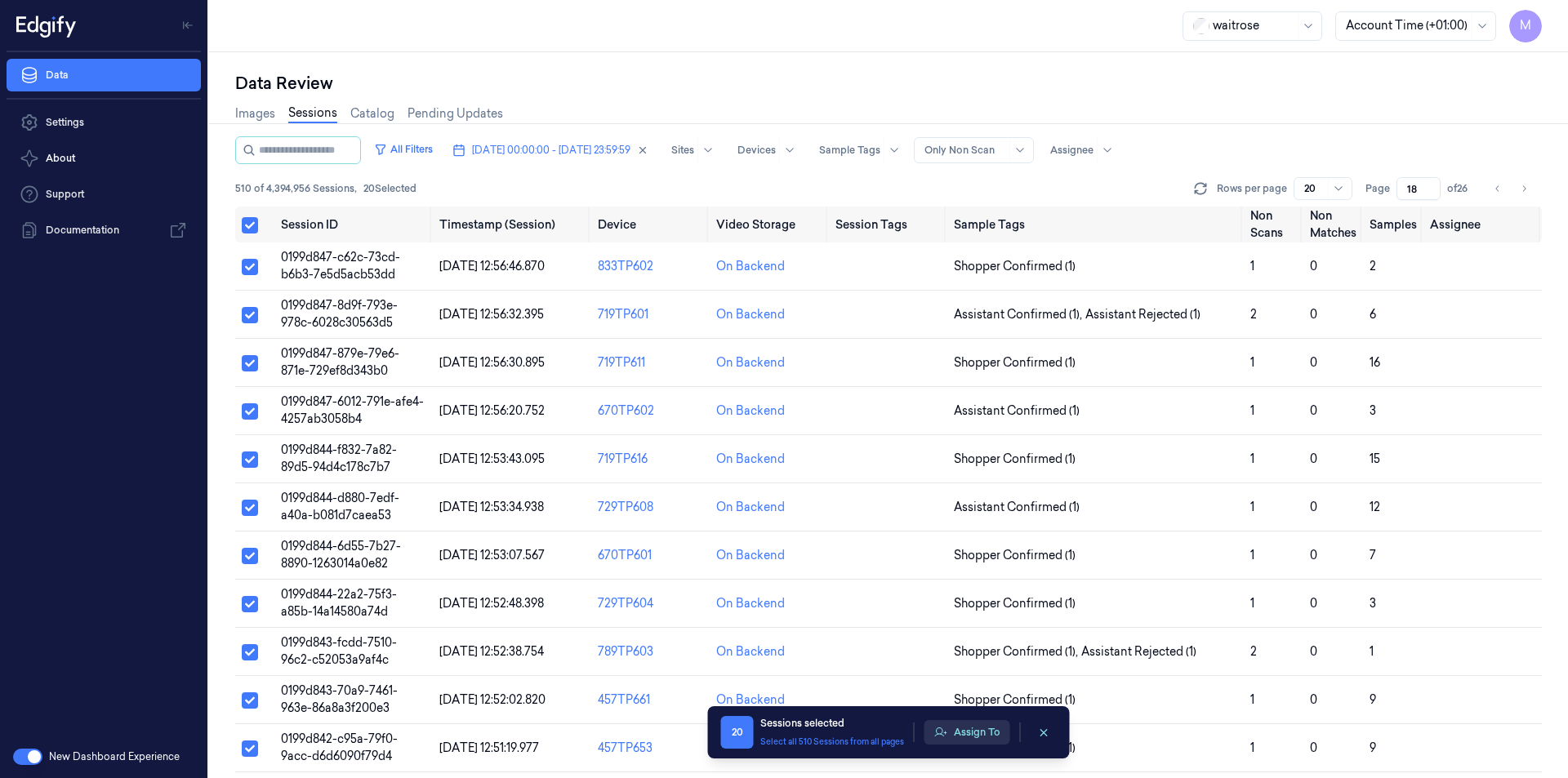
click at [955, 725] on button "Assign To" at bounding box center [967, 732] width 85 height 24
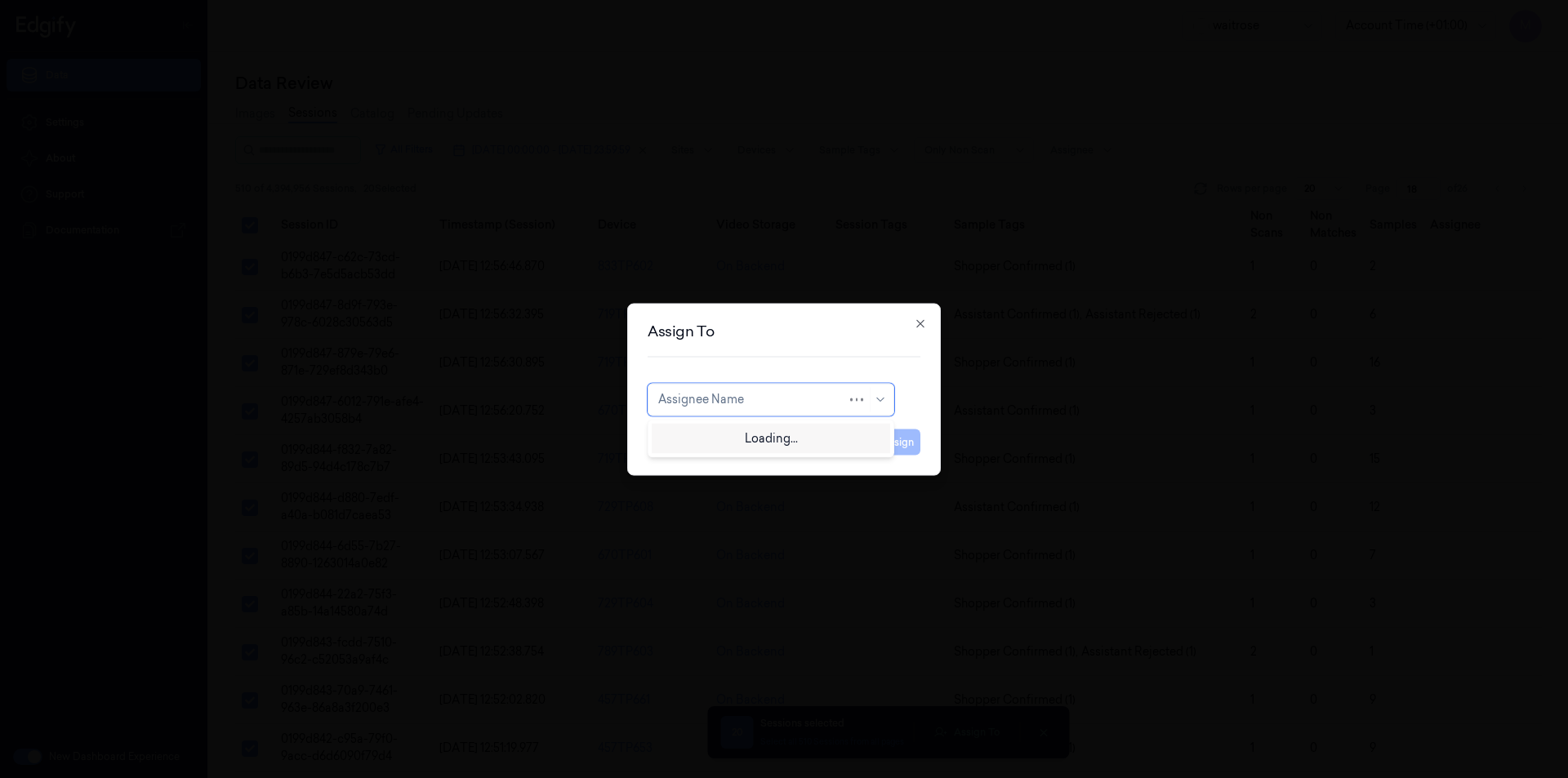
click at [840, 398] on div at bounding box center [753, 399] width 189 height 17
type input "shi"
click at [692, 426] on div "Shifa A" at bounding box center [771, 436] width 238 height 27
click at [904, 451] on button "Assign" at bounding box center [897, 442] width 45 height 26
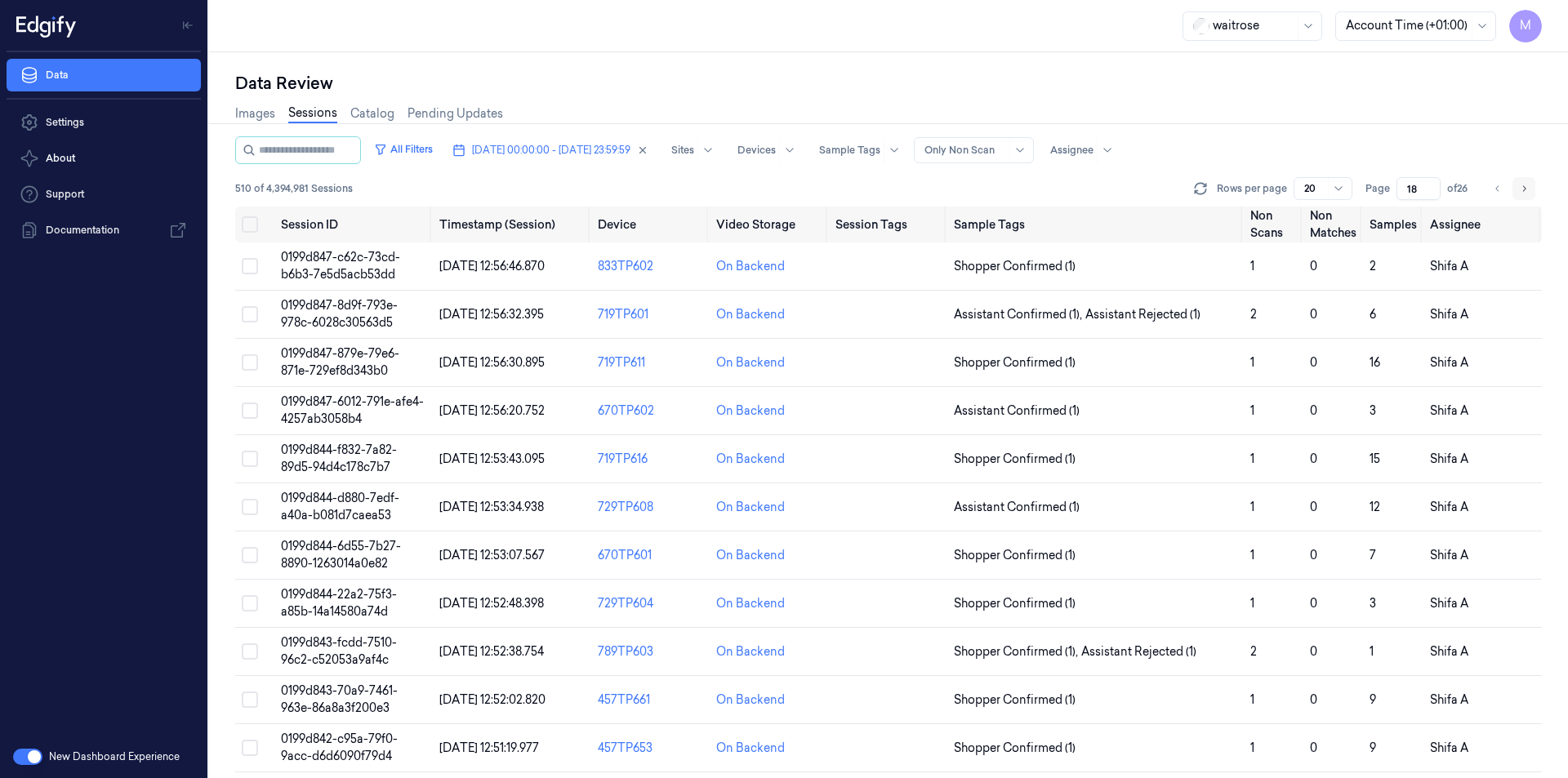
click at [1527, 195] on button "Go to next page" at bounding box center [1524, 188] width 22 height 22
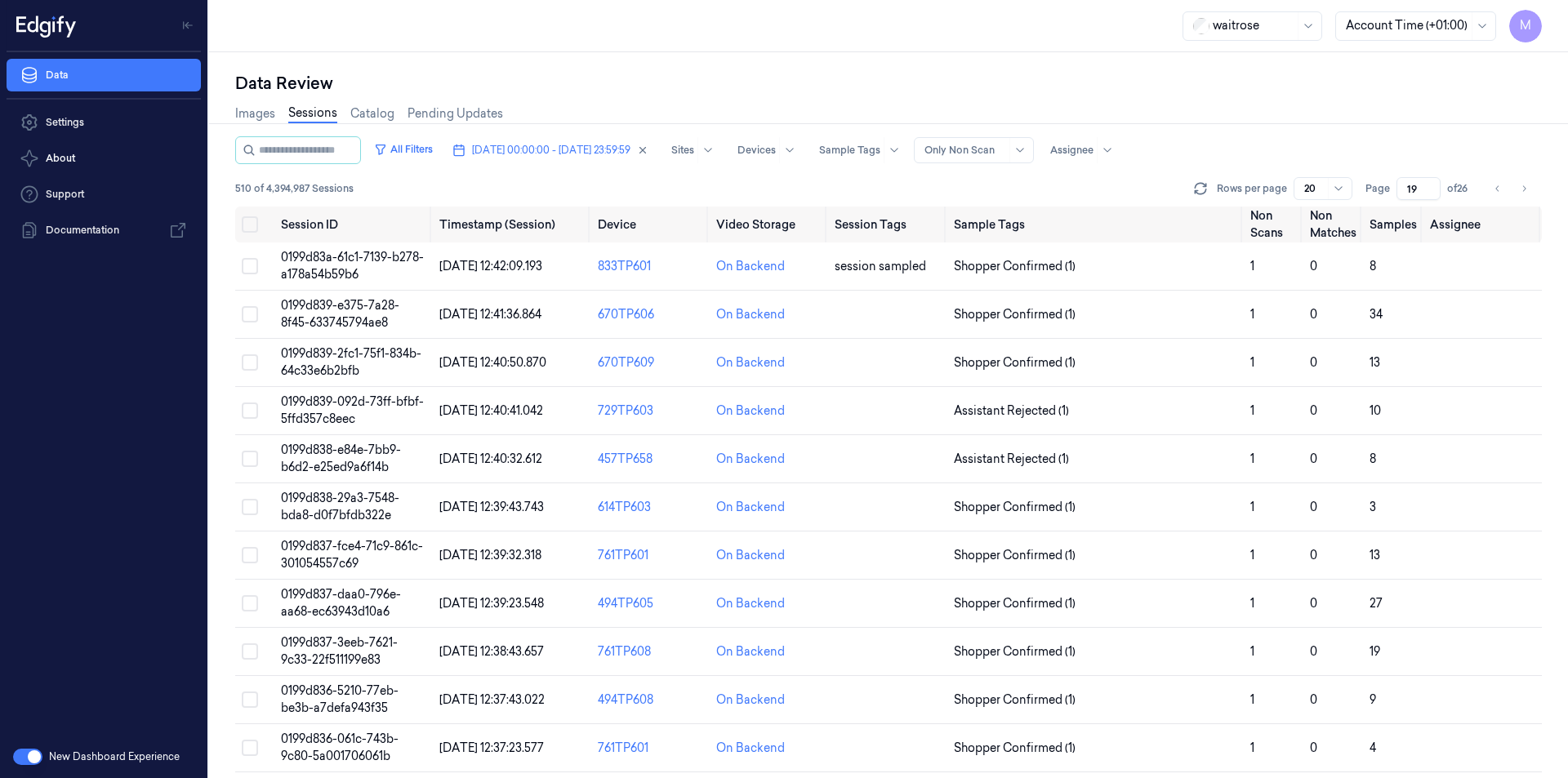
click at [1338, 121] on div "Images Sessions Catalog Pending Updates" at bounding box center [889, 116] width 1307 height 41
click at [1415, 186] on input "19" at bounding box center [1418, 188] width 44 height 22
drag, startPoint x: 1415, startPoint y: 186, endPoint x: 1375, endPoint y: 188, distance: 40.0
click at [1375, 188] on div "Page 19 of 26" at bounding box center [1419, 188] width 108 height 22
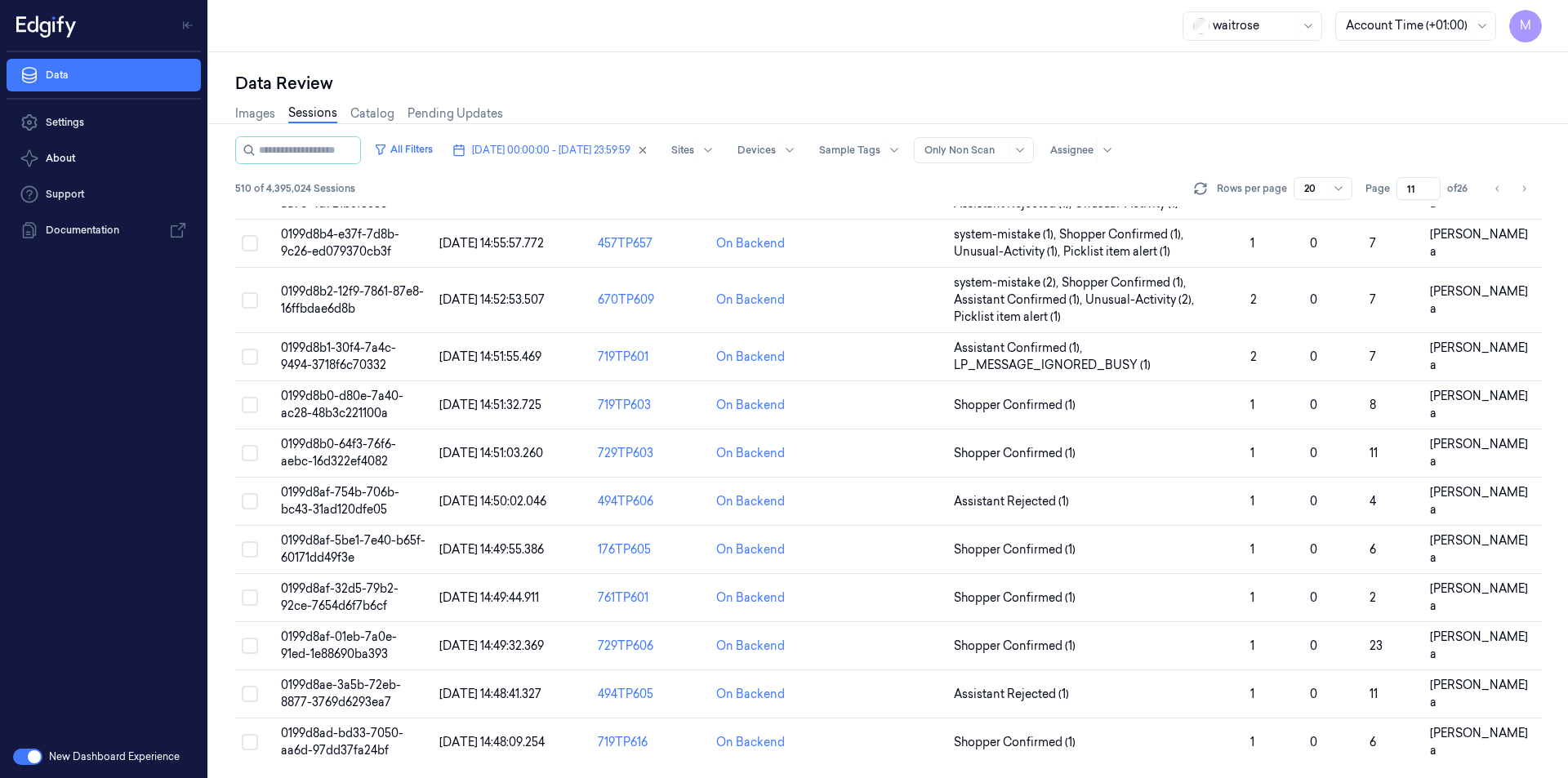
scroll to position [457, 0]
click at [1047, 75] on div "Data Review" at bounding box center [889, 83] width 1307 height 22
click at [1529, 184] on button "Go to next page" at bounding box center [1524, 188] width 22 height 22
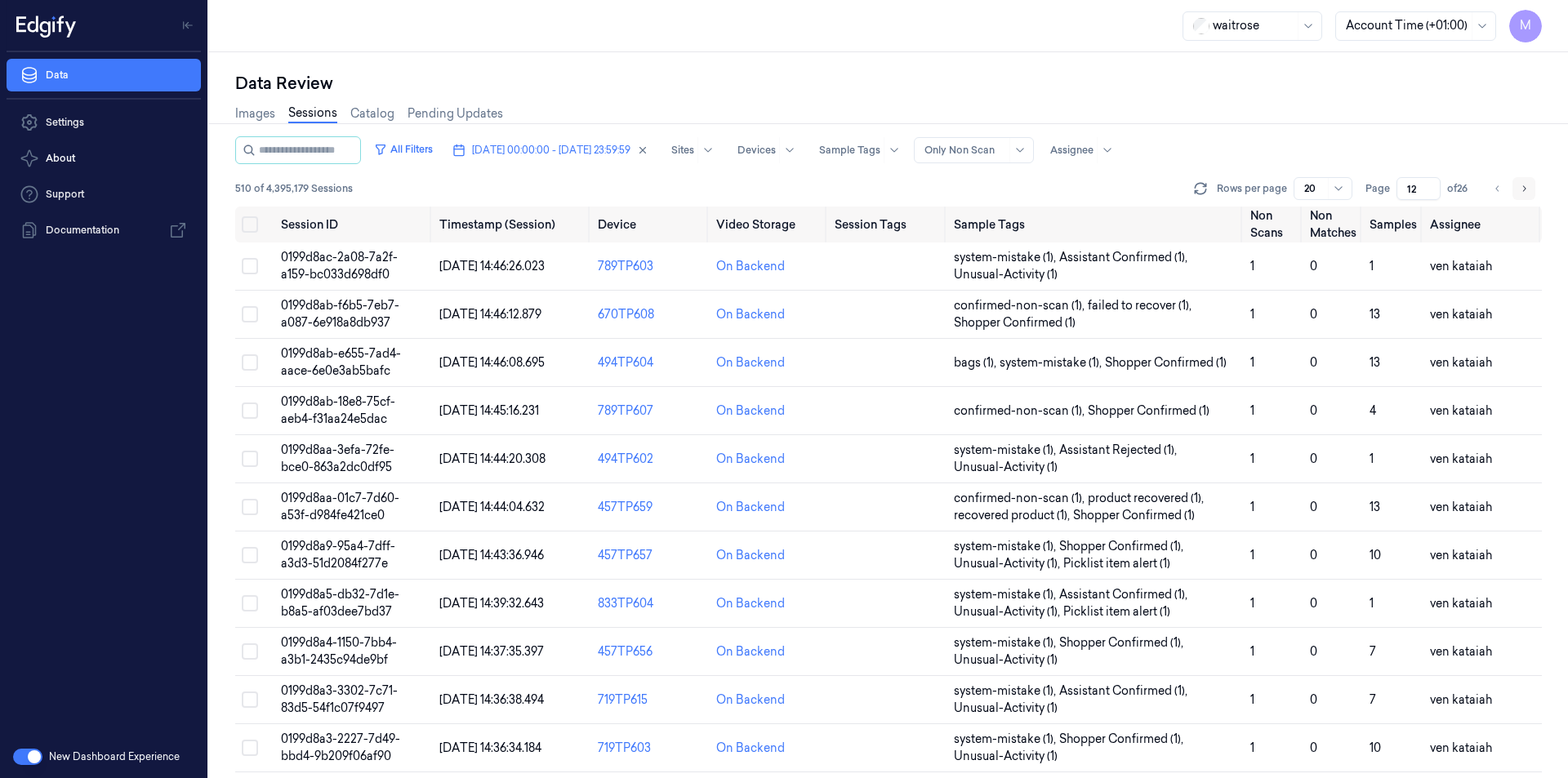
click at [1529, 184] on button "Go to next page" at bounding box center [1524, 188] width 22 height 22
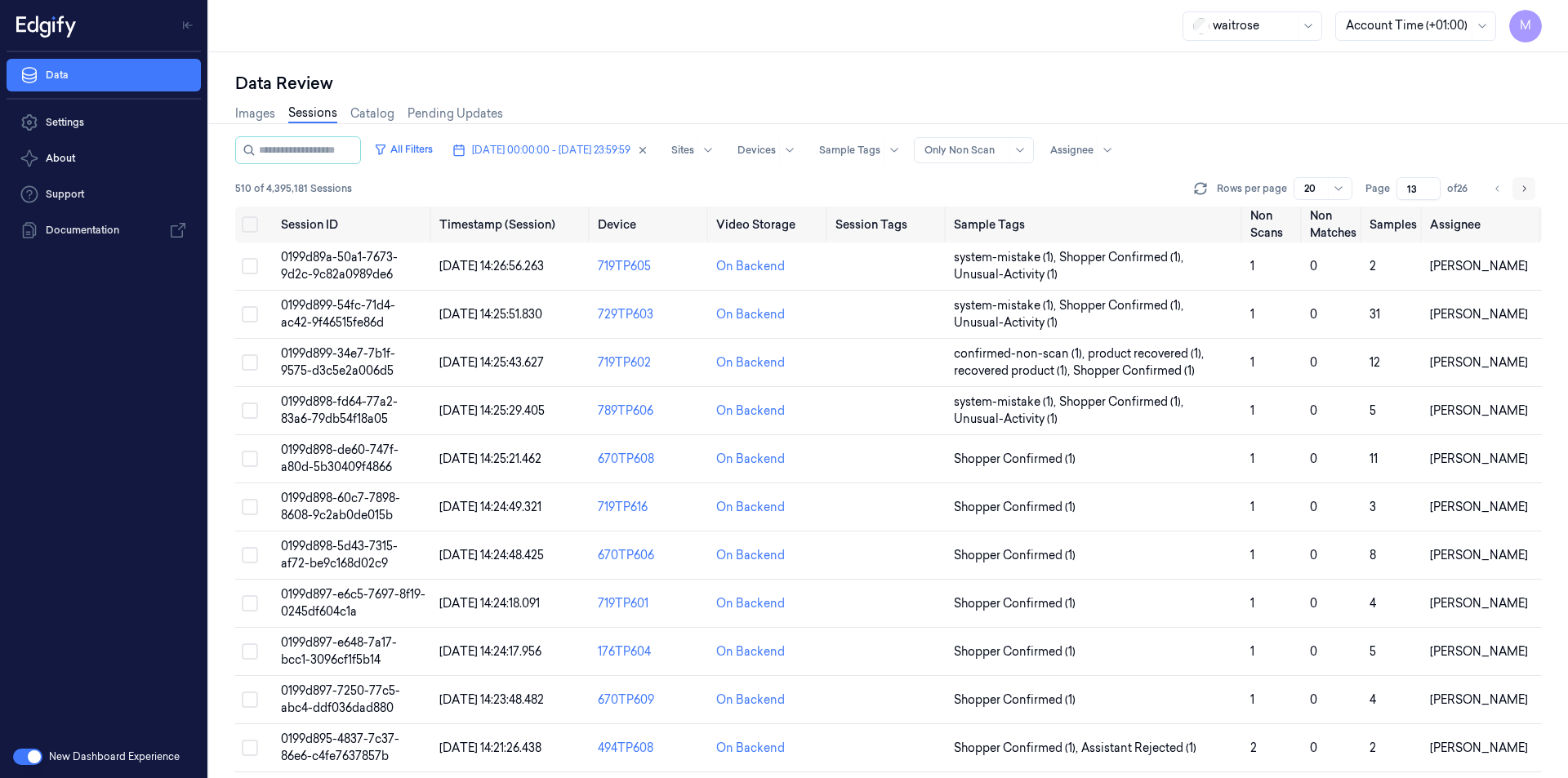
click at [1529, 184] on button "Go to next page" at bounding box center [1524, 188] width 22 height 22
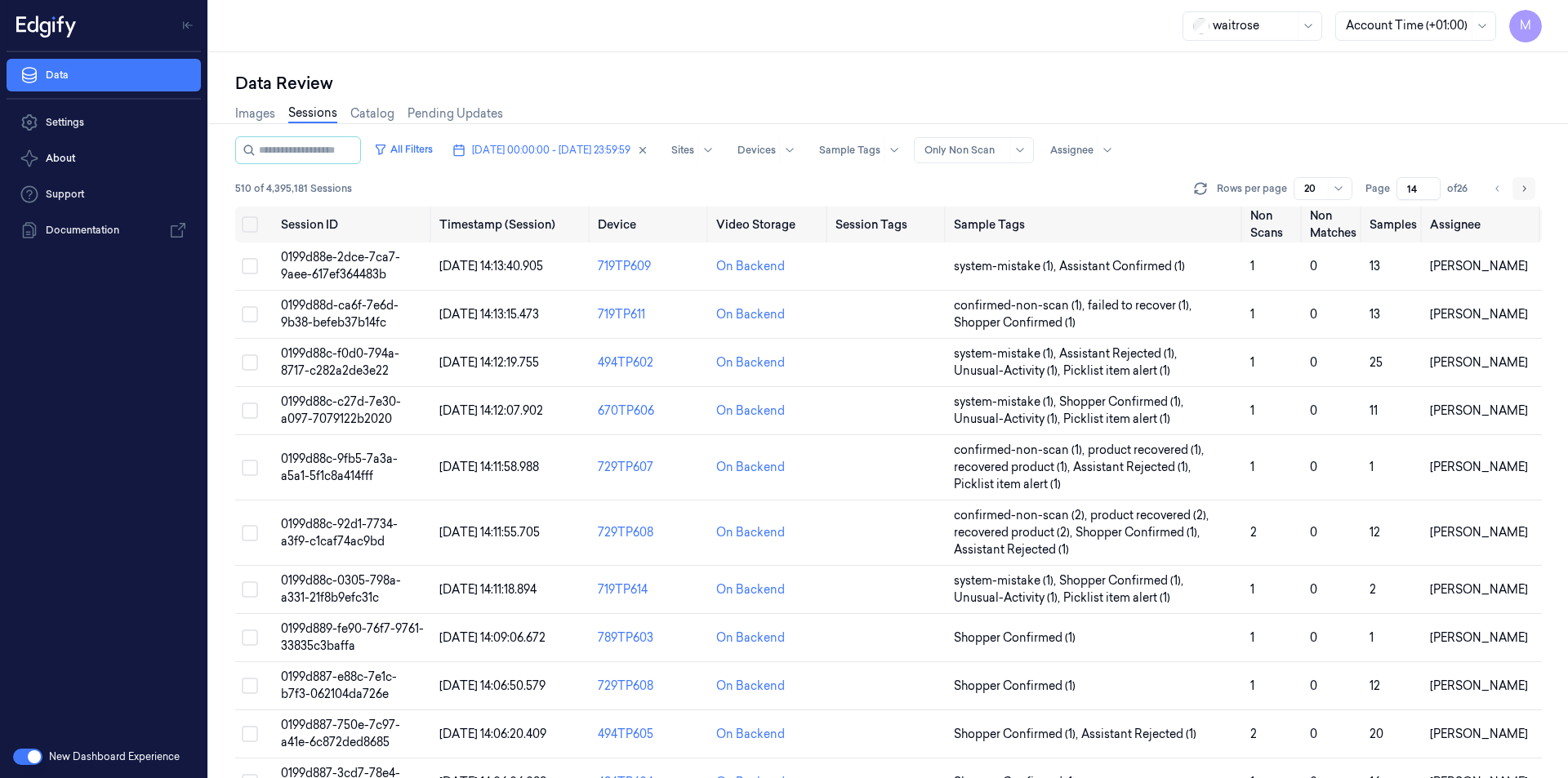
click at [1529, 184] on button "Go to next page" at bounding box center [1524, 188] width 22 height 22
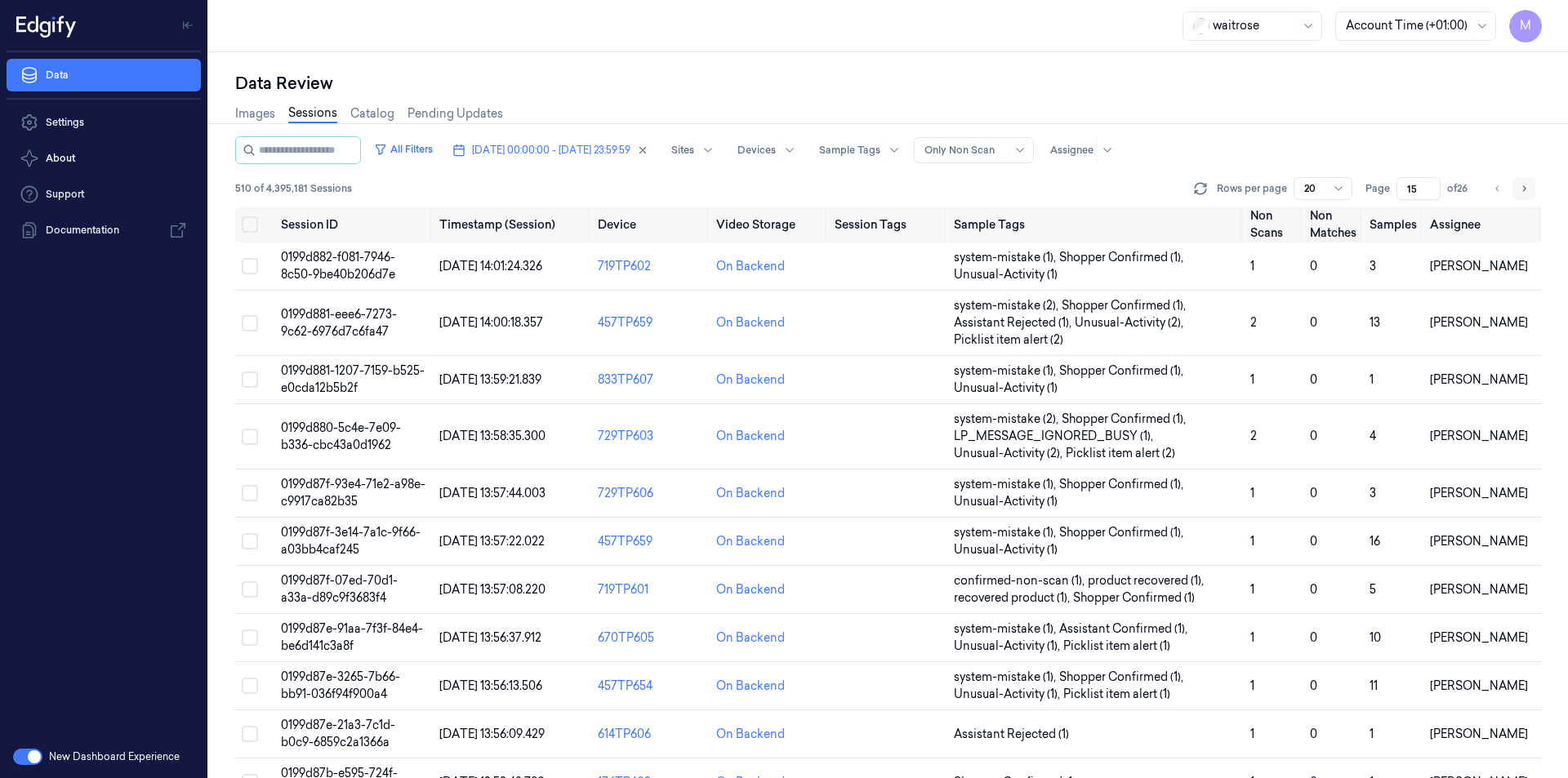
click at [1529, 184] on button "Go to next page" at bounding box center [1524, 188] width 22 height 22
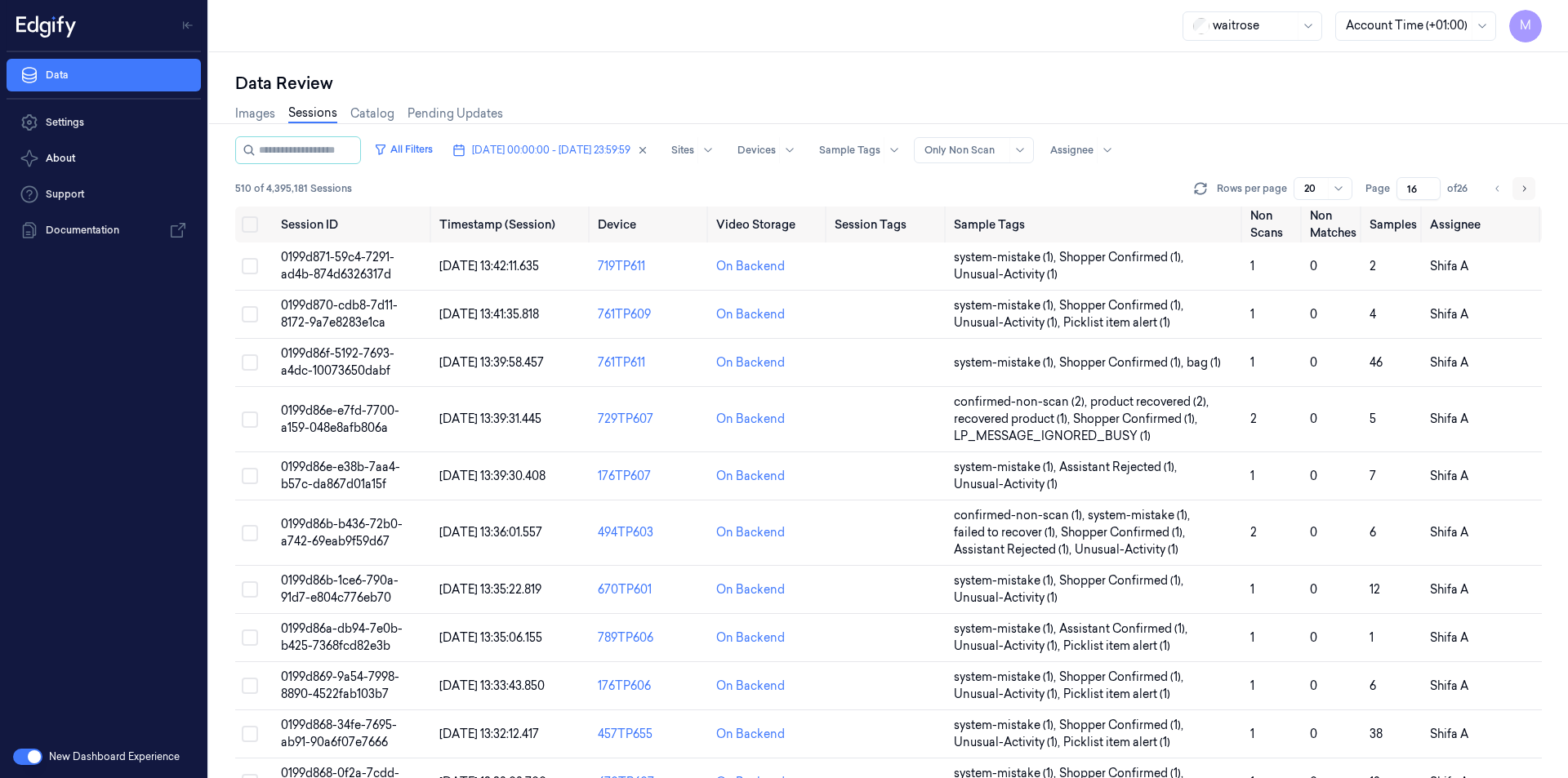
click at [1529, 184] on button "Go to next page" at bounding box center [1524, 188] width 22 height 22
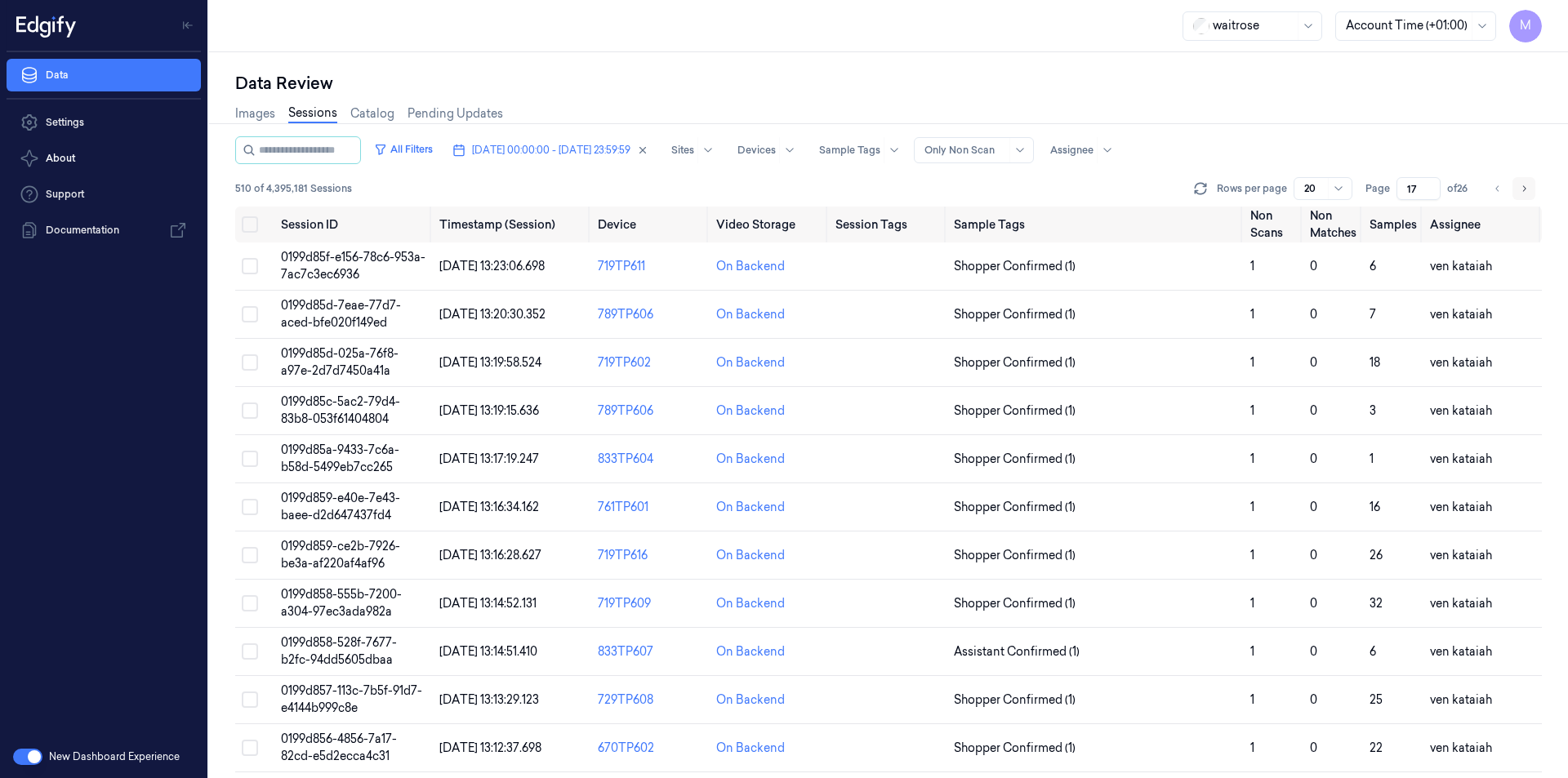
click at [1529, 184] on button "Go to next page" at bounding box center [1524, 188] width 22 height 22
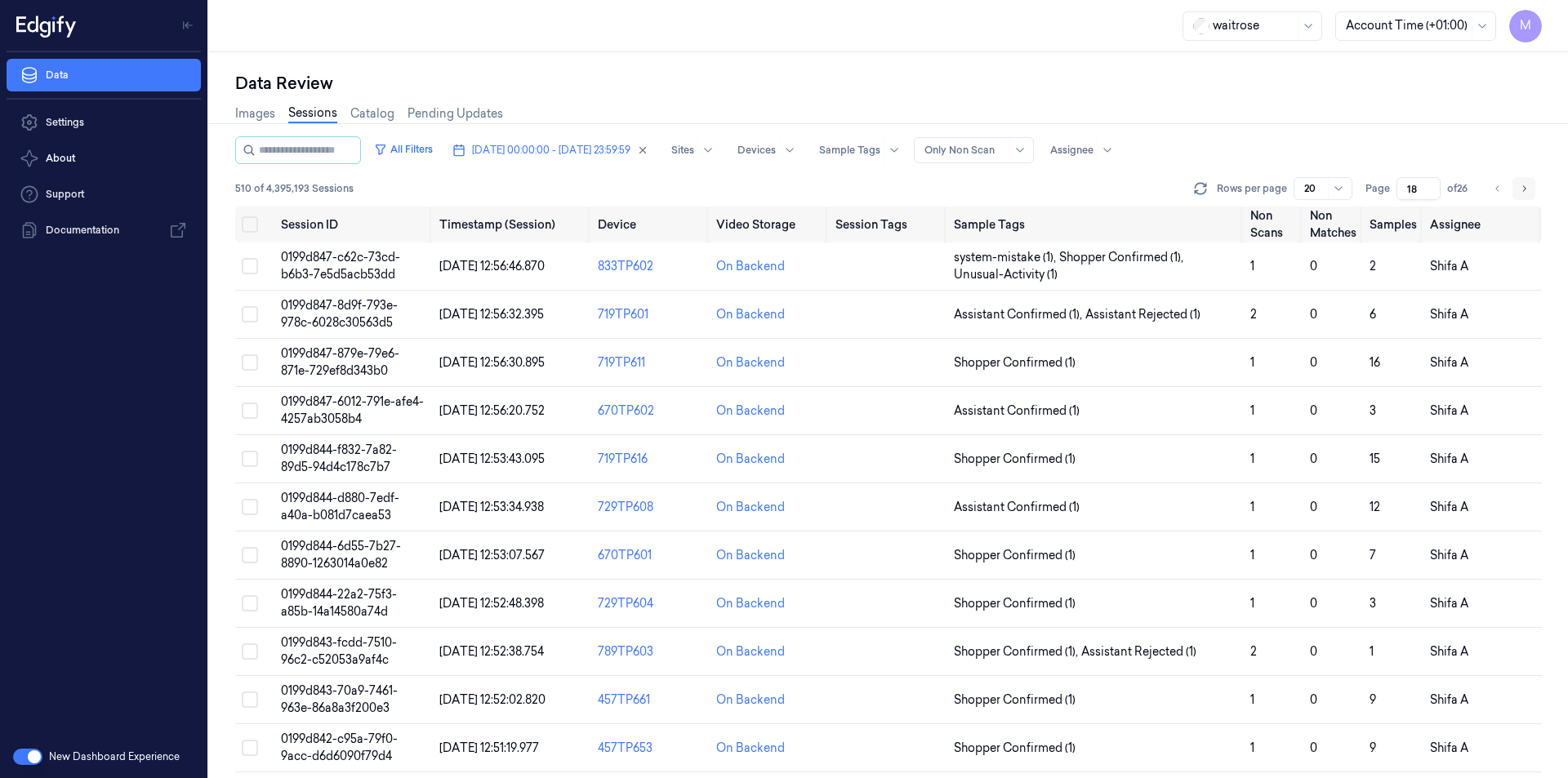
click at [1529, 184] on button "Go to next page" at bounding box center [1524, 188] width 22 height 22
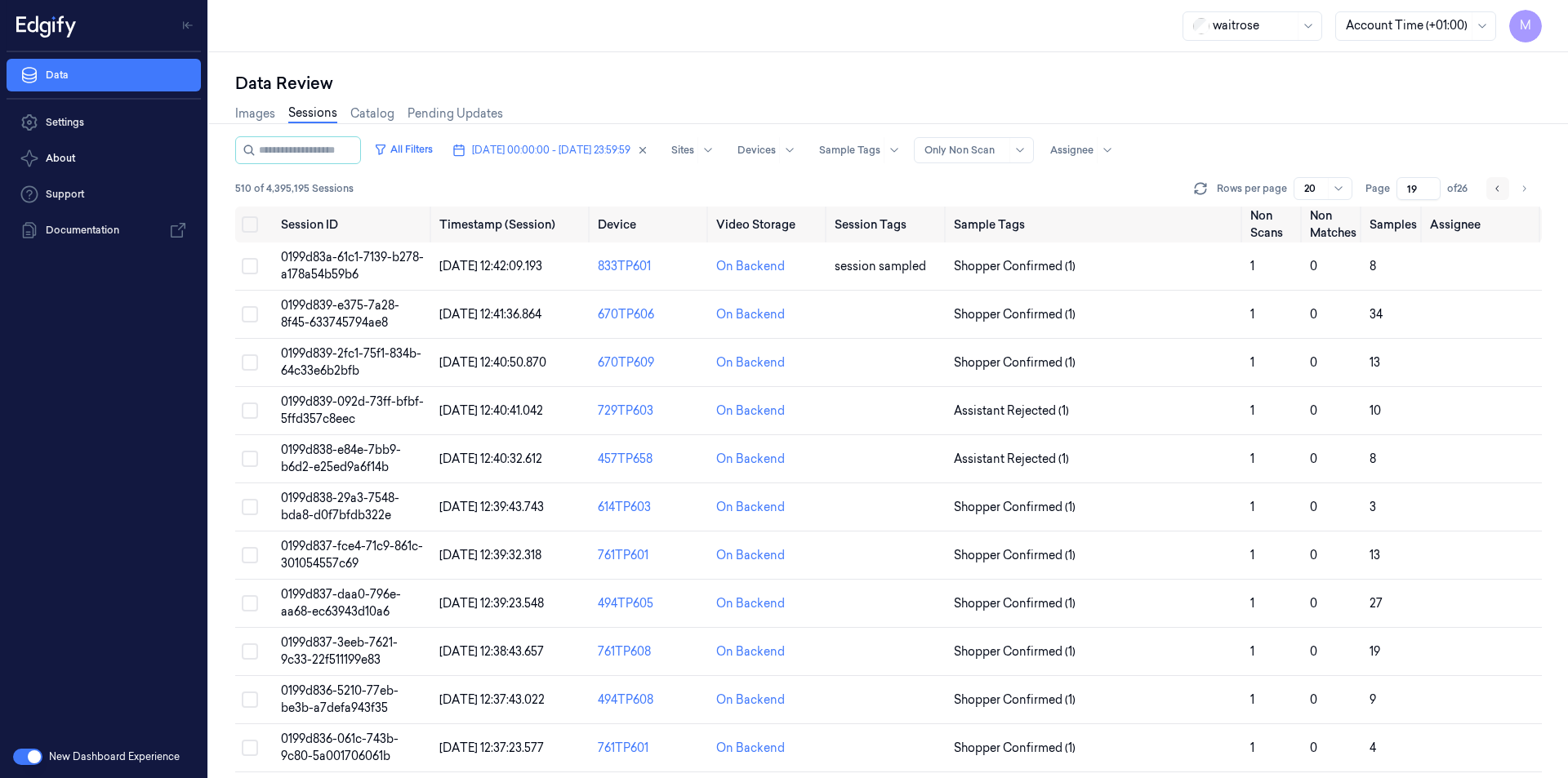
click at [1501, 191] on icon "Go to previous page" at bounding box center [1497, 188] width 9 height 13
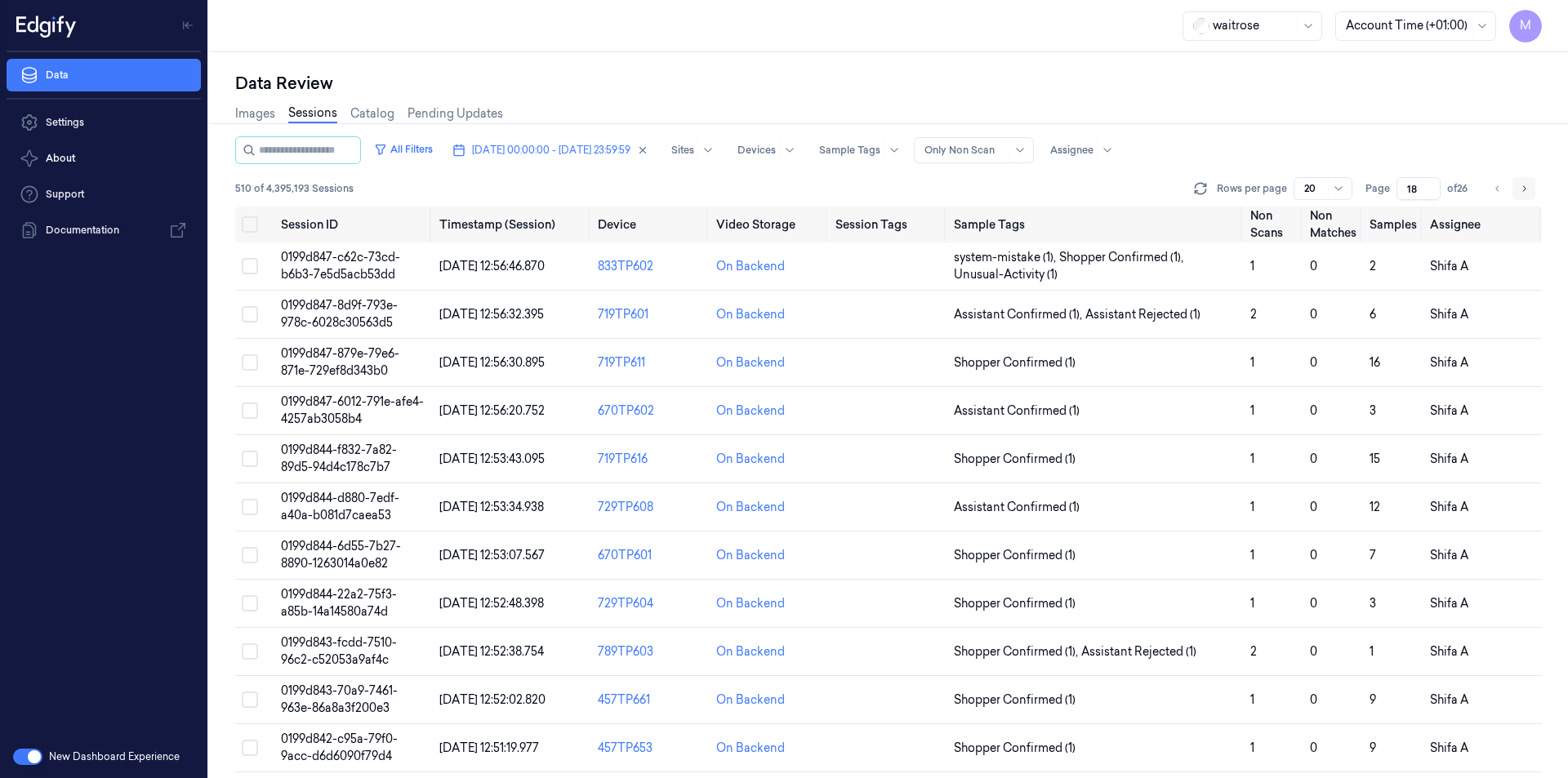
click at [1518, 191] on button "Go to next page" at bounding box center [1524, 188] width 22 height 22
type input "19"
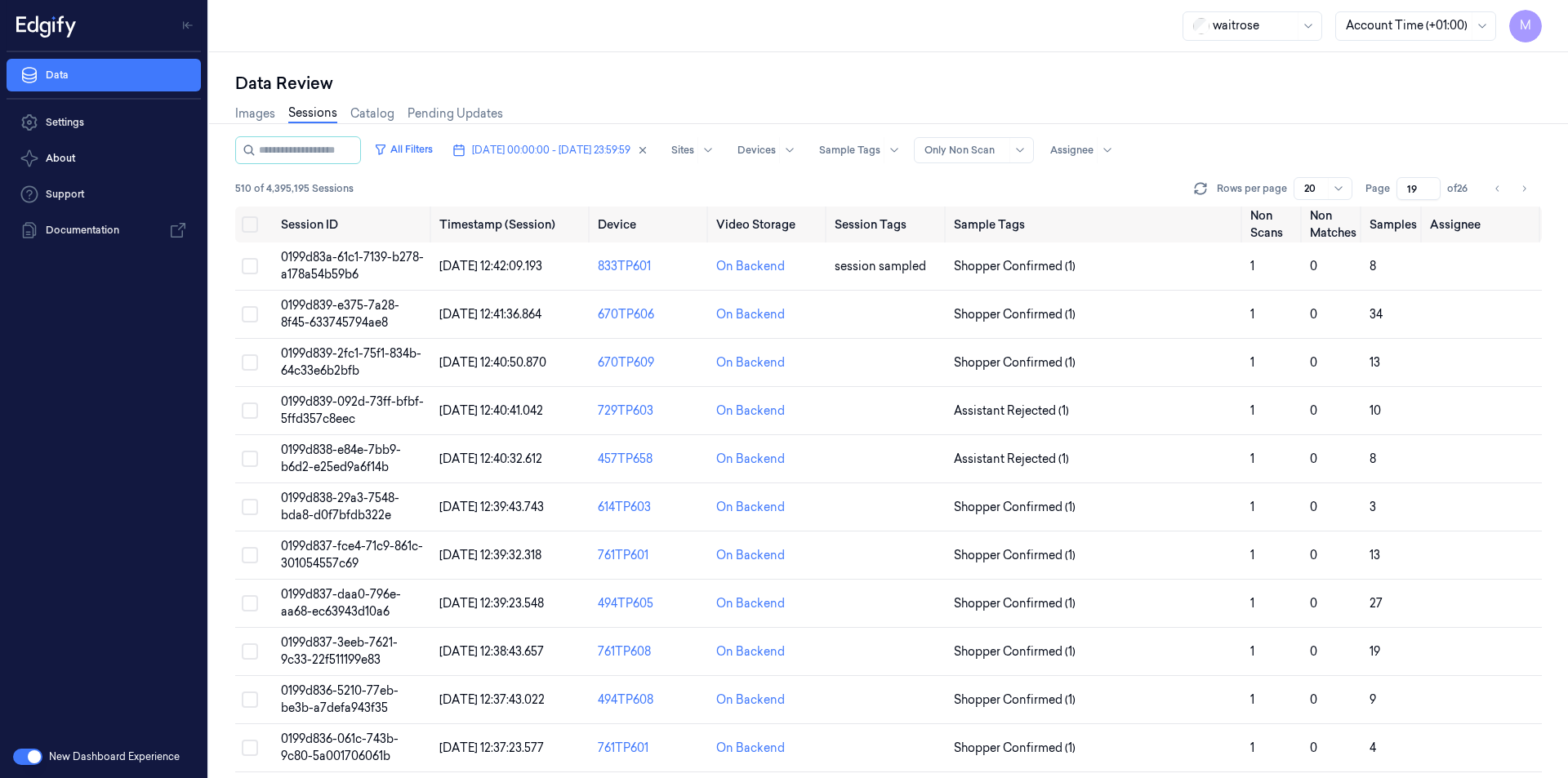
click at [1472, 150] on div "All Filters [DATE] 00:00:00 - [DATE] 23:59:59 Sites Devices Sample Tags Alert T…" at bounding box center [889, 150] width 1307 height 28
click at [249, 225] on button "Select all" at bounding box center [249, 224] width 16 height 16
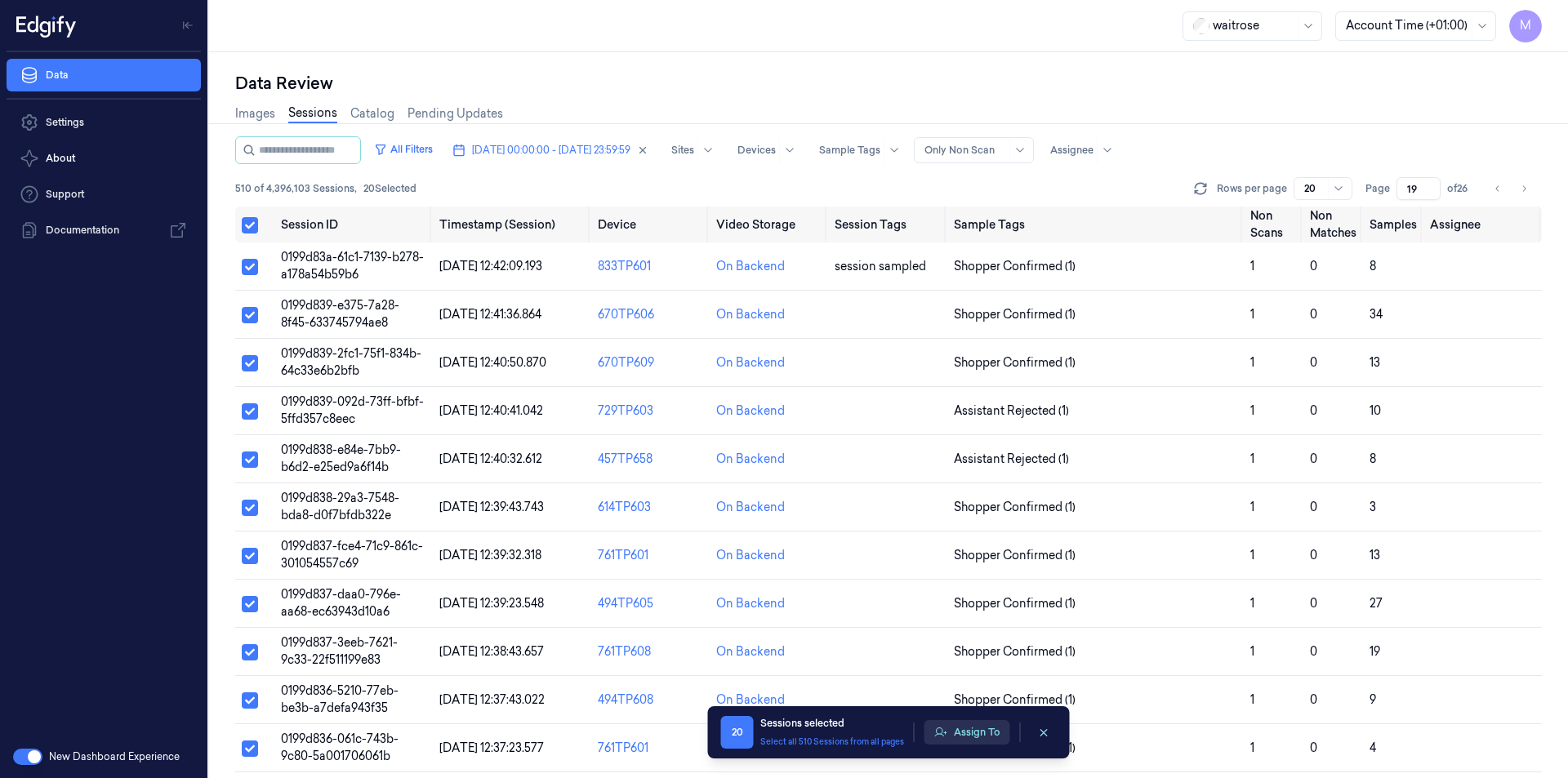
click at [989, 731] on button "Assign To" at bounding box center [967, 732] width 85 height 24
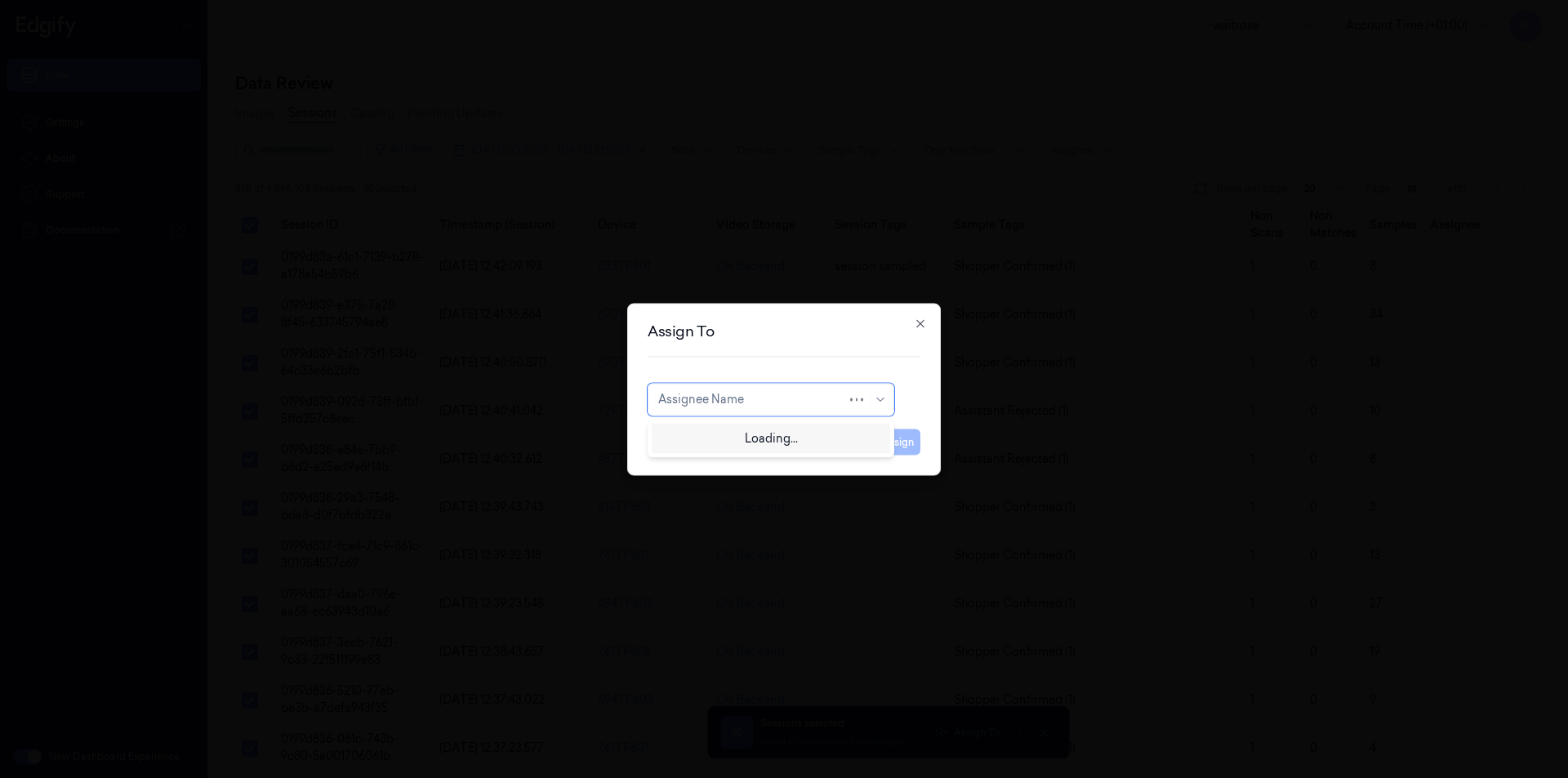
click at [804, 398] on div at bounding box center [753, 399] width 189 height 17
type input "CH"
click at [701, 458] on div "[PERSON_NAME] a" at bounding box center [712, 463] width 107 height 17
drag, startPoint x: 909, startPoint y: 444, endPoint x: 710, endPoint y: 480, distance: 202.2
click at [909, 444] on button "Assign" at bounding box center [897, 442] width 45 height 26
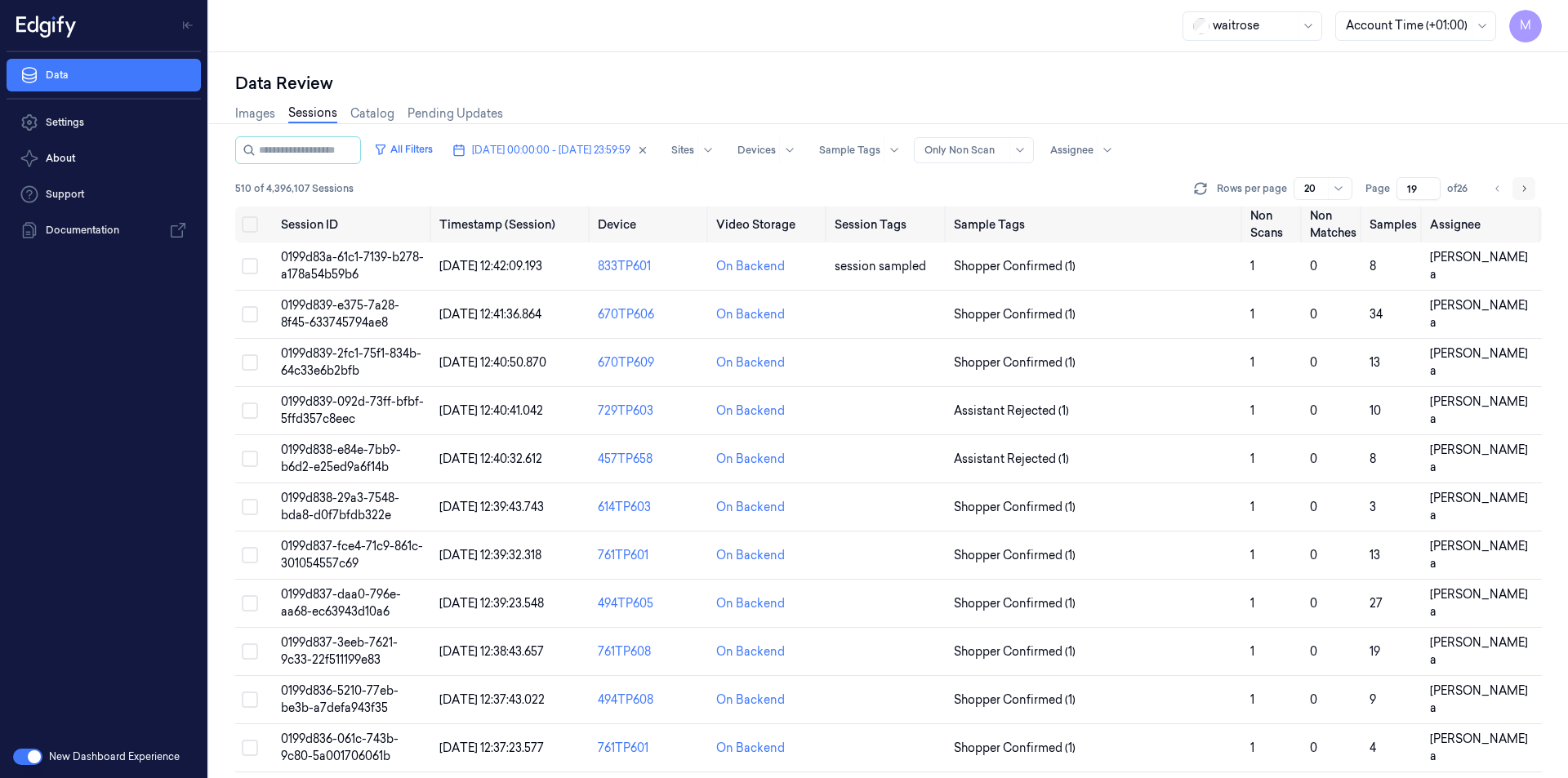
click at [1521, 185] on icon "Go to next page" at bounding box center [1523, 188] width 9 height 13
type input "20"
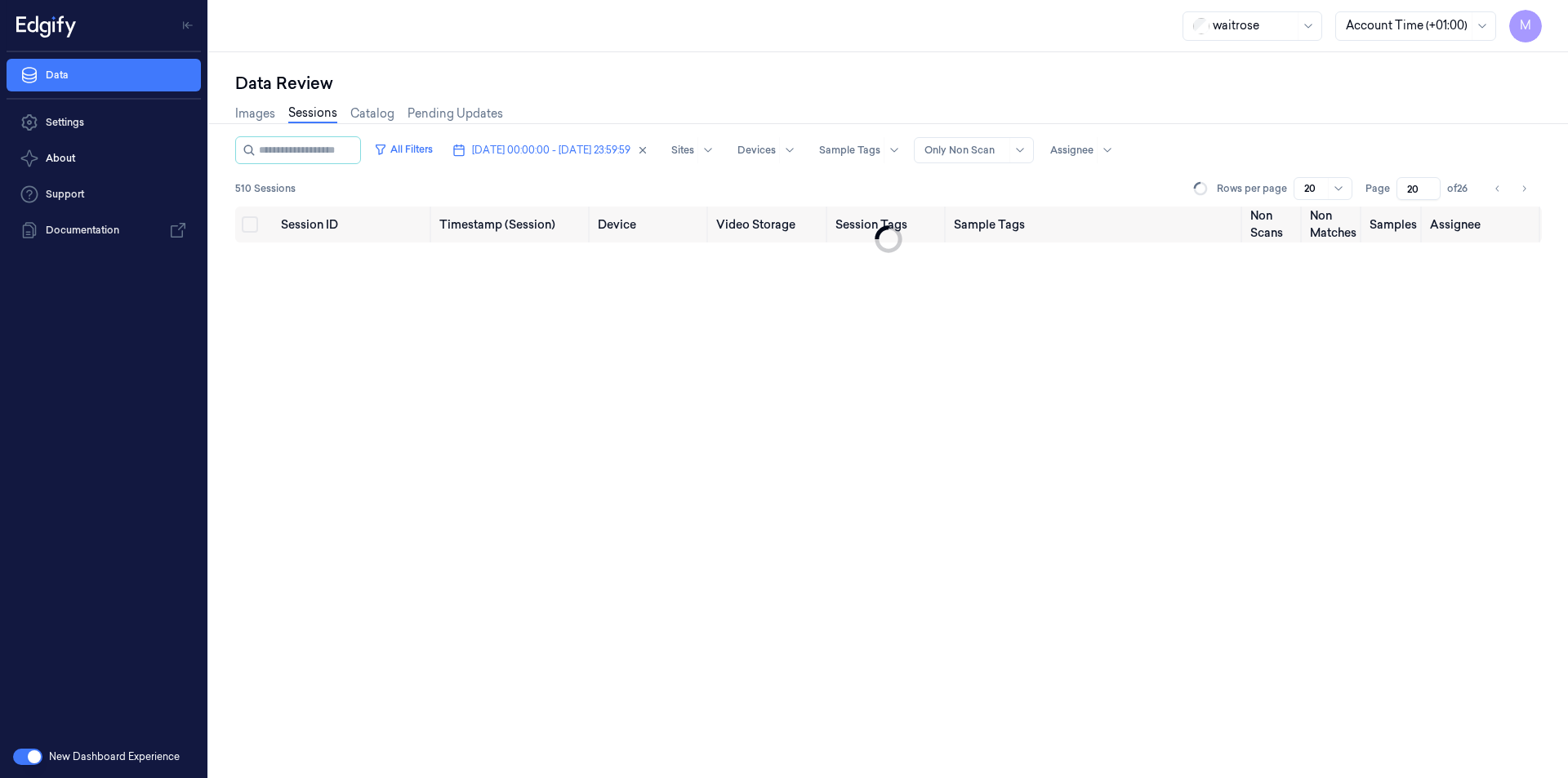
click at [1358, 108] on div "Images Sessions Catalog Pending Updates" at bounding box center [889, 116] width 1307 height 41
